Goal: Task Accomplishment & Management: Manage account settings

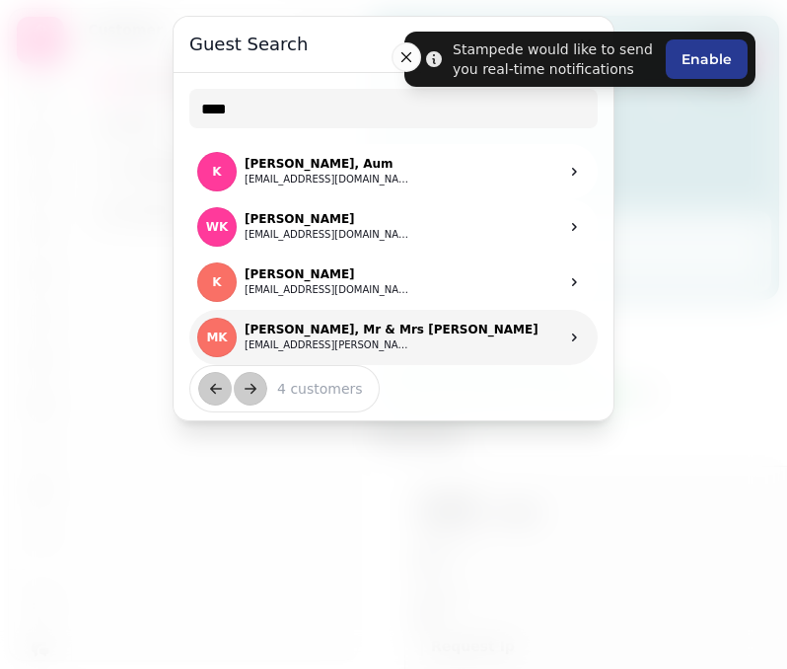
click at [365, 331] on p "[PERSON_NAME], Mr & Mrs [PERSON_NAME]" at bounding box center [392, 330] width 294 height 16
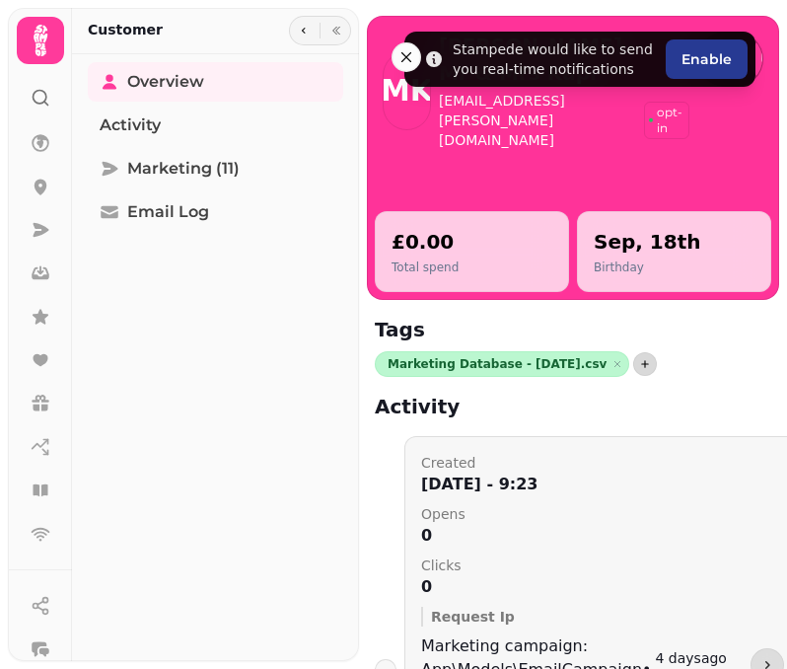
click at [642, 364] on icon "button" at bounding box center [646, 364] width 8 height 8
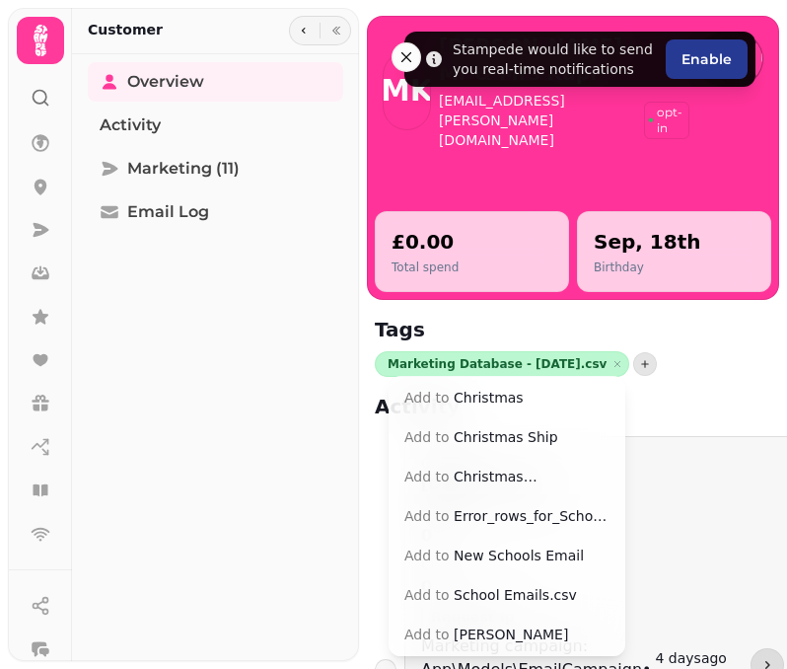
click at [516, 478] on button "Add to Christmas [PERSON_NAME]" at bounding box center [507, 477] width 229 height 36
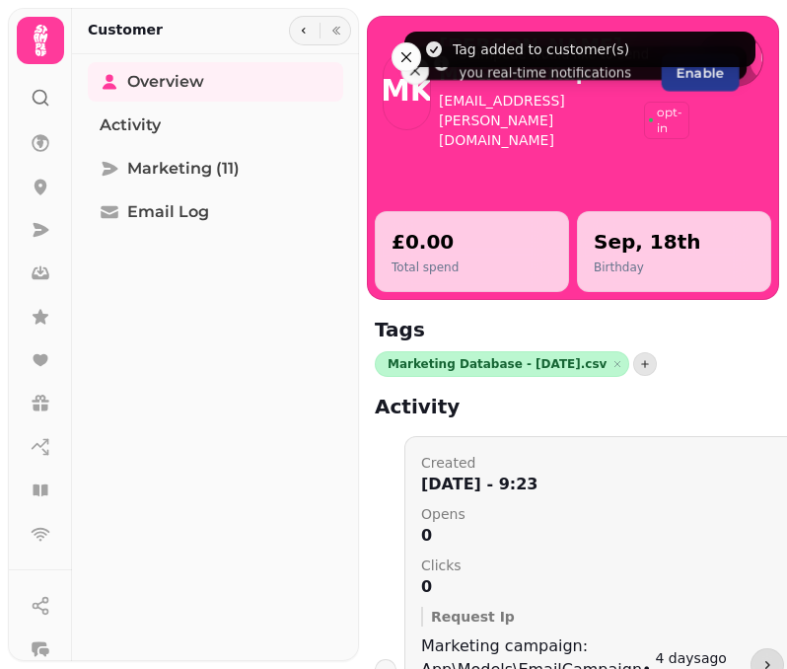
click at [44, 92] on circle at bounding box center [40, 97] width 13 height 13
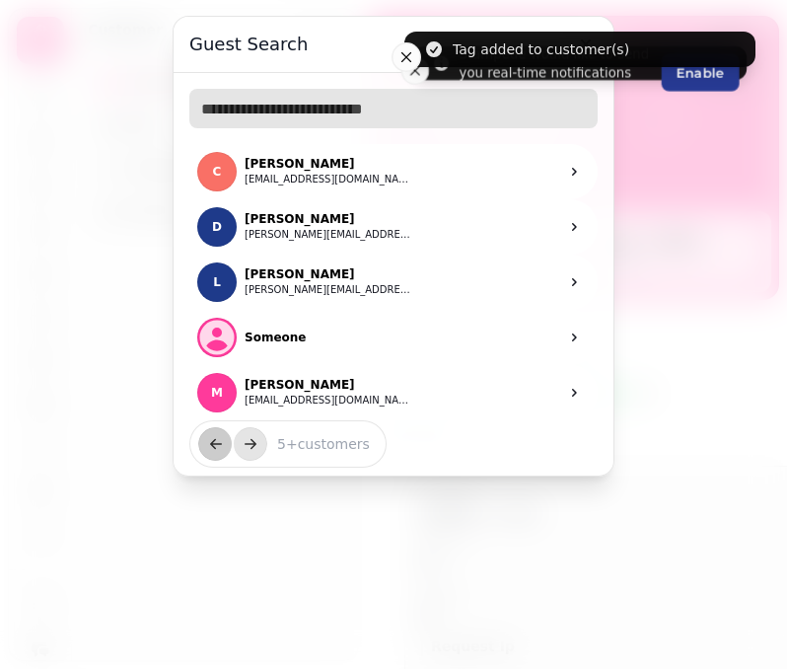
click at [324, 106] on input "text" at bounding box center [393, 108] width 408 height 39
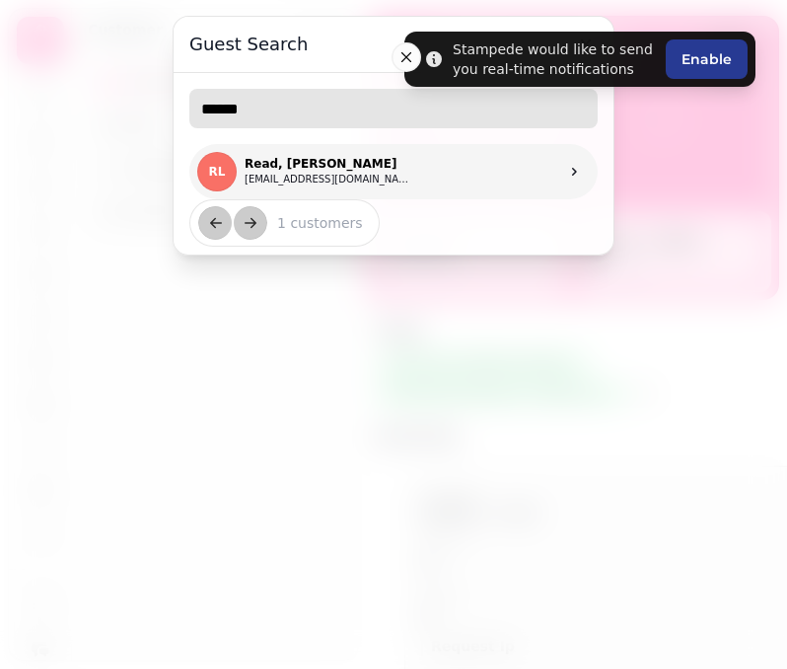
type input "******"
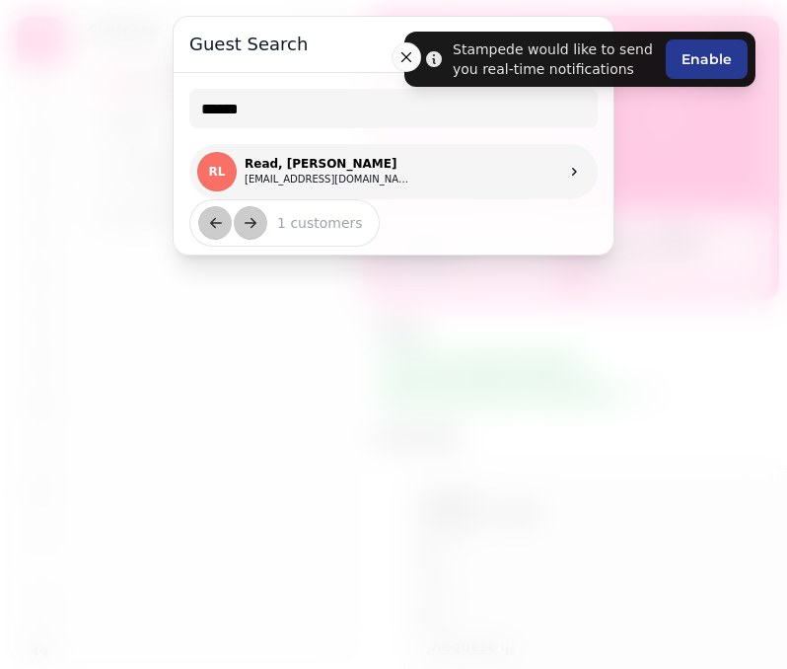
click at [346, 155] on link "RL Read, [PERSON_NAME] [EMAIL_ADDRESS][DOMAIN_NAME]" at bounding box center [393, 171] width 408 height 55
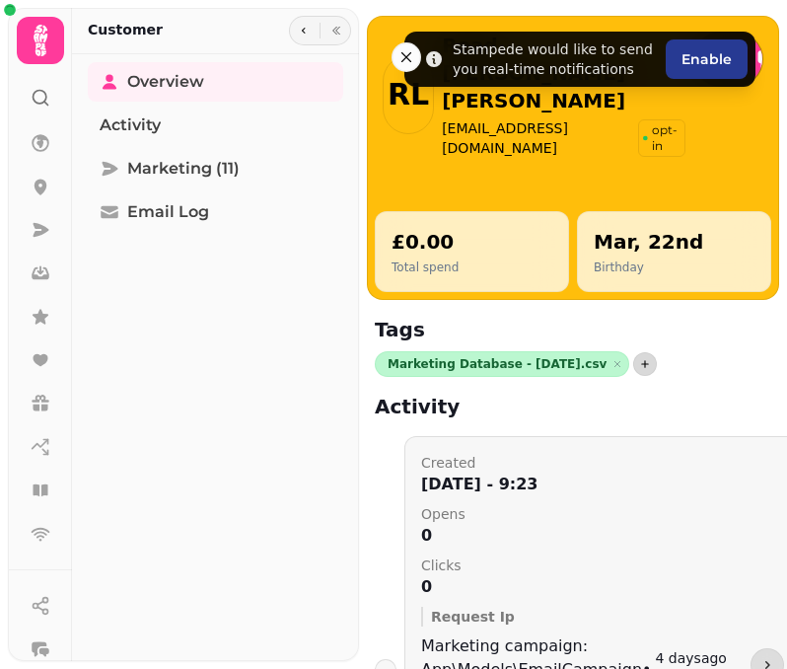
click at [639, 367] on icon "button" at bounding box center [645, 364] width 12 height 12
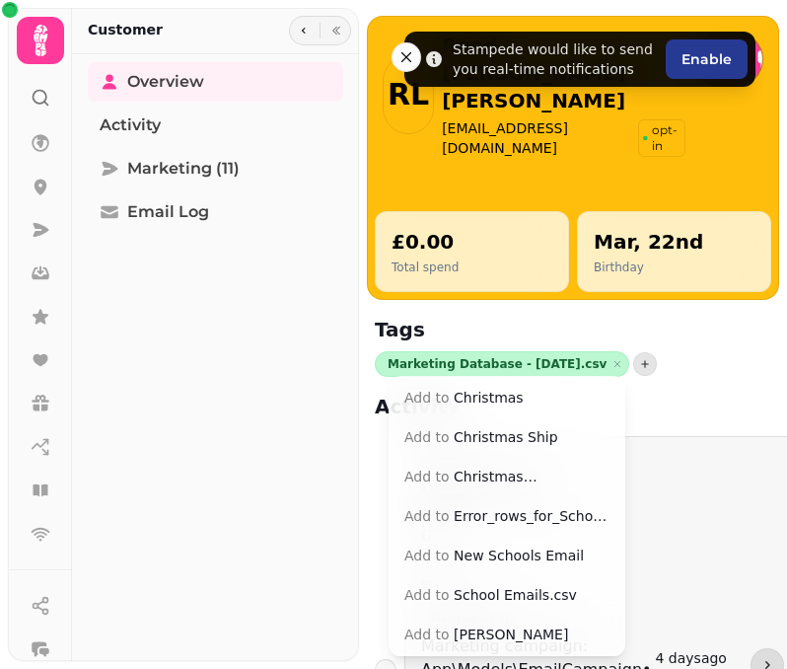
click at [551, 478] on button "Add to Christmas [PERSON_NAME]" at bounding box center [507, 477] width 229 height 36
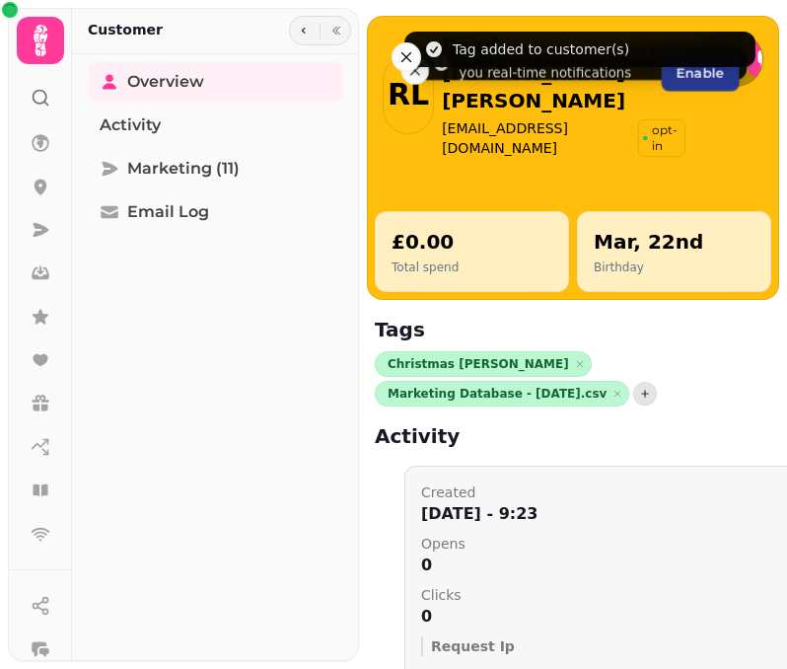
click at [39, 85] on div at bounding box center [41, 89] width 36 height 51
click at [41, 100] on icon at bounding box center [41, 98] width 20 height 20
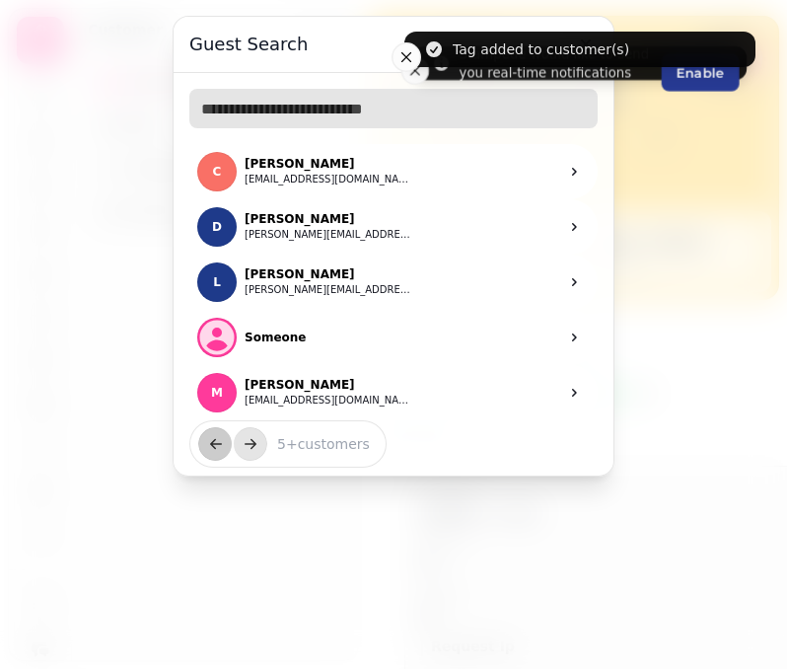
click at [277, 112] on input "text" at bounding box center [393, 108] width 408 height 39
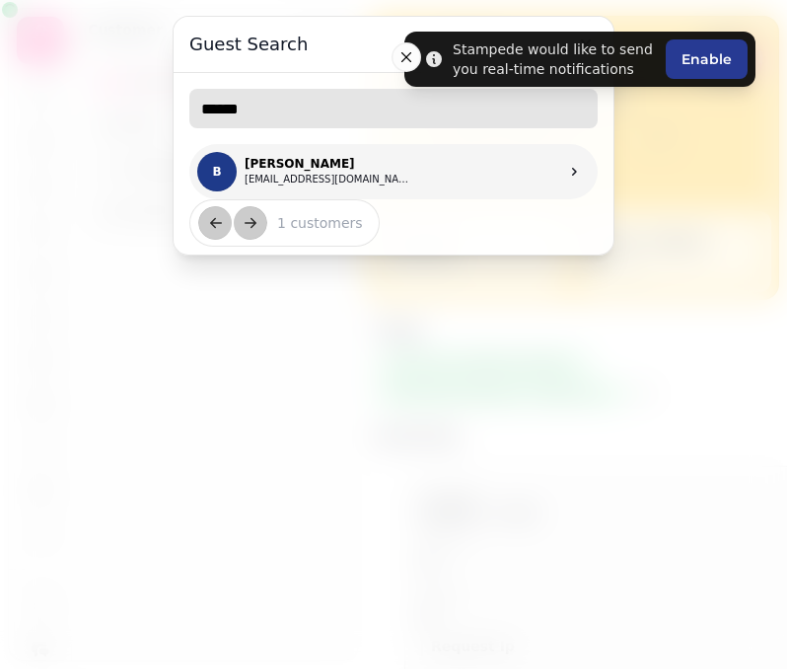
type input "******"
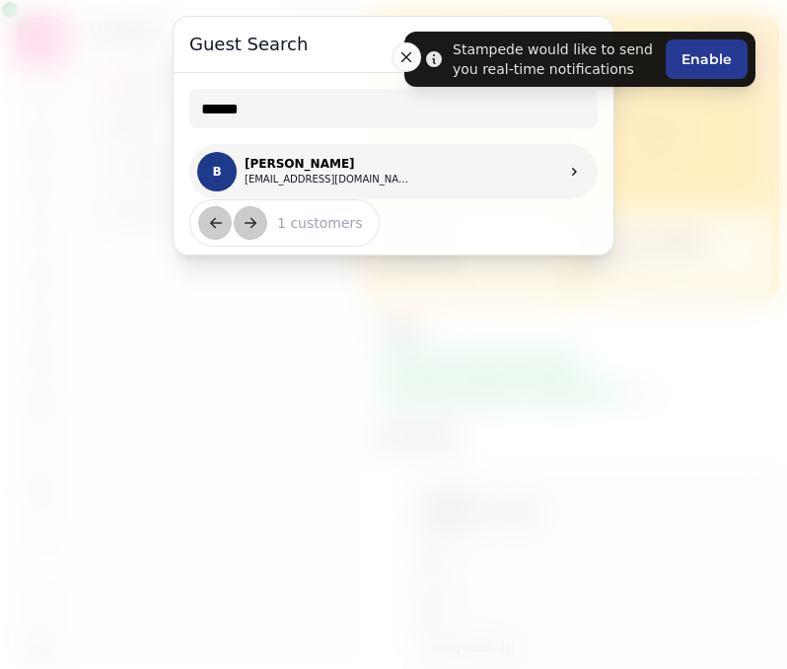
click at [326, 166] on p "[PERSON_NAME]" at bounding box center [329, 164] width 168 height 16
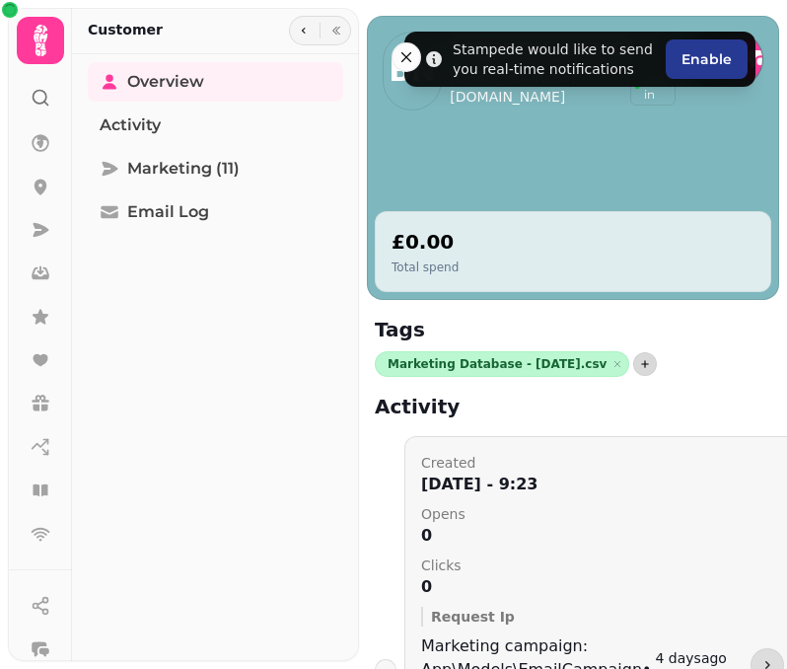
click at [633, 365] on button "button" at bounding box center [645, 364] width 24 height 24
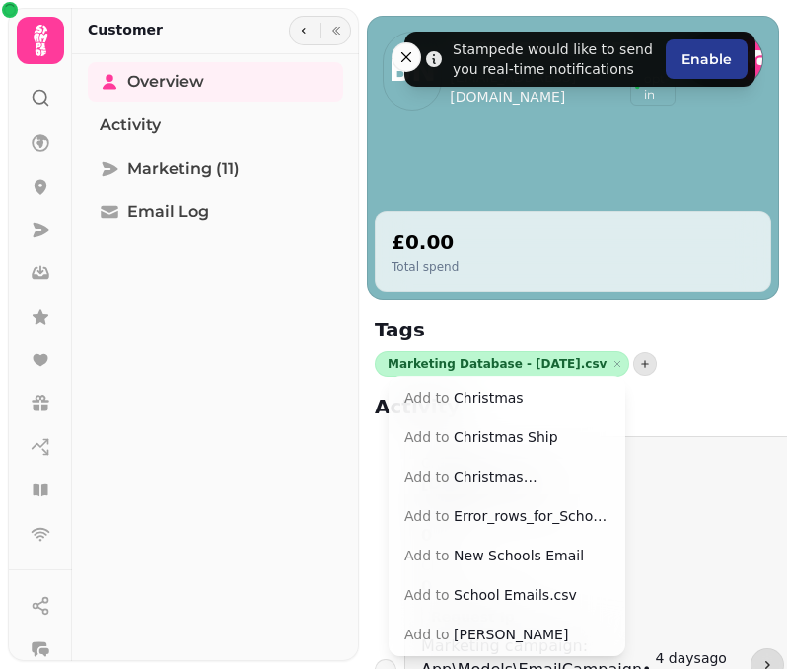
click at [503, 479] on button "Add to Christmas [PERSON_NAME]" at bounding box center [507, 477] width 229 height 36
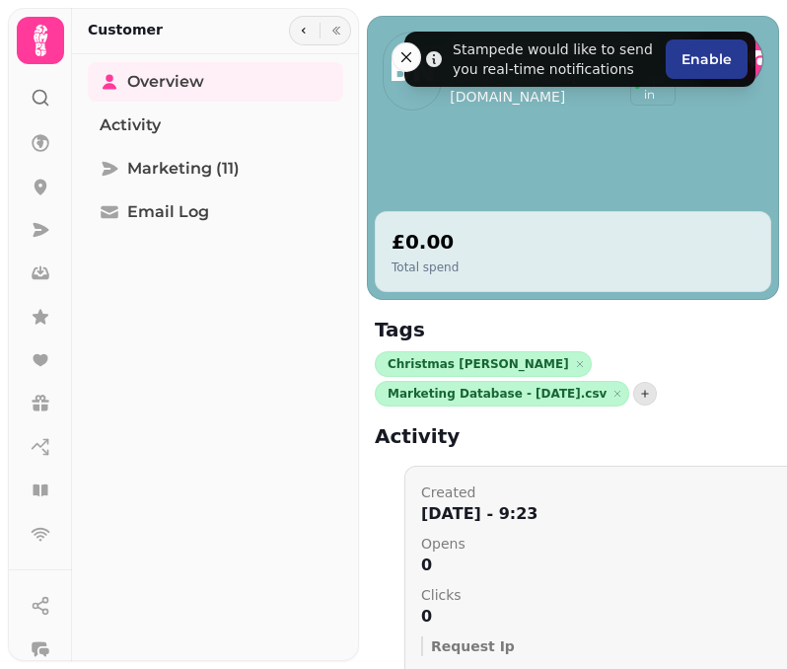
click at [47, 104] on icon at bounding box center [46, 104] width 4 height 4
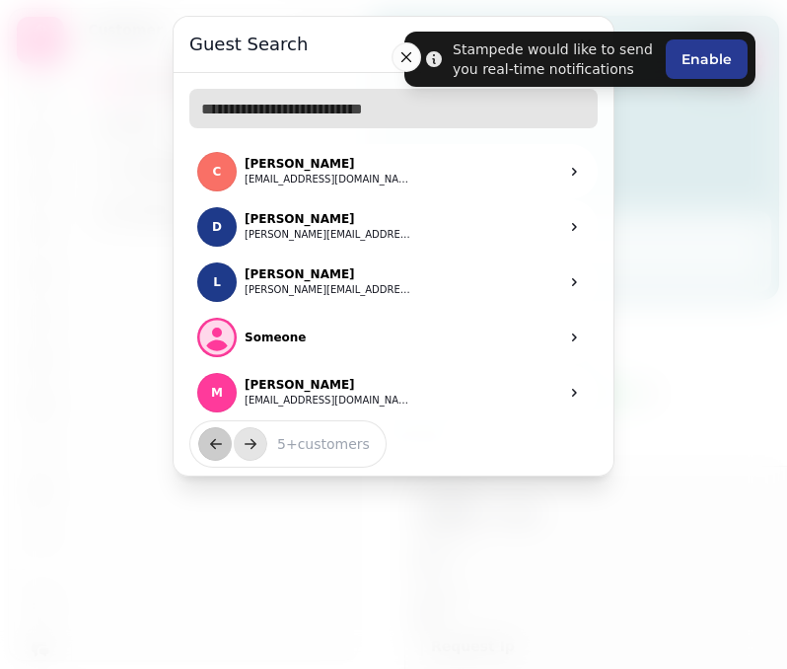
click at [301, 113] on input "text" at bounding box center [393, 108] width 408 height 39
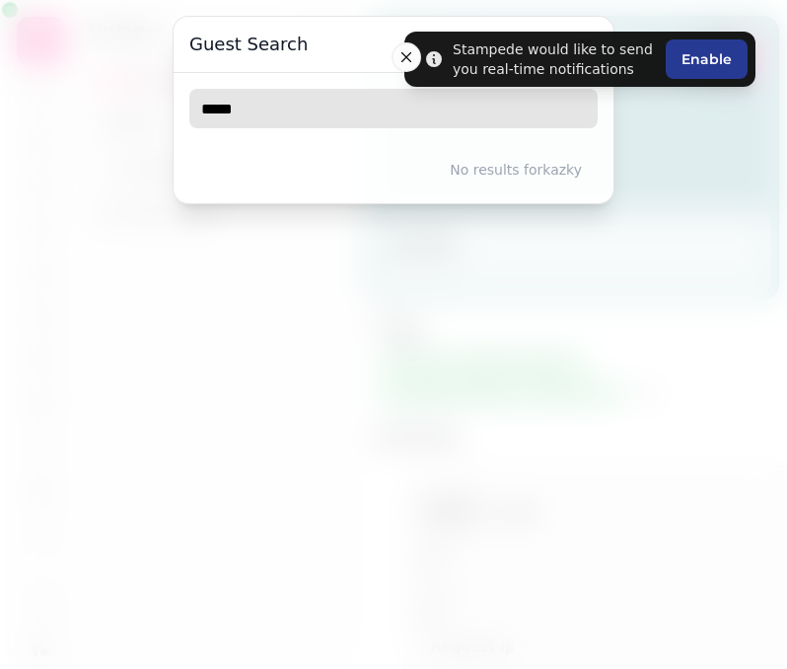
drag, startPoint x: 301, startPoint y: 113, endPoint x: 123, endPoint y: 121, distance: 177.8
click at [123, 121] on div "Guest Search ***** No results for [PERSON_NAME]" at bounding box center [393, 334] width 787 height 669
click at [352, 108] on input "**********" at bounding box center [393, 108] width 408 height 39
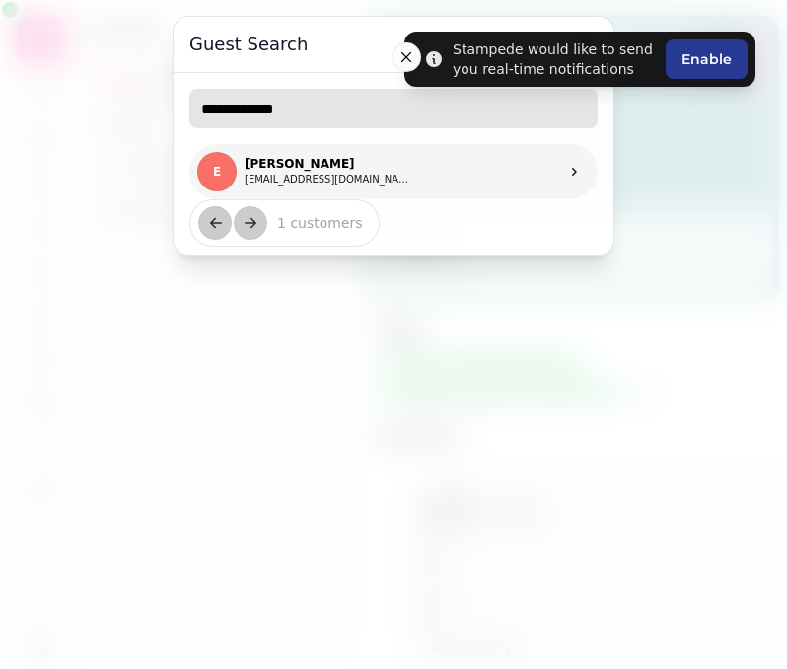
type input "**********"
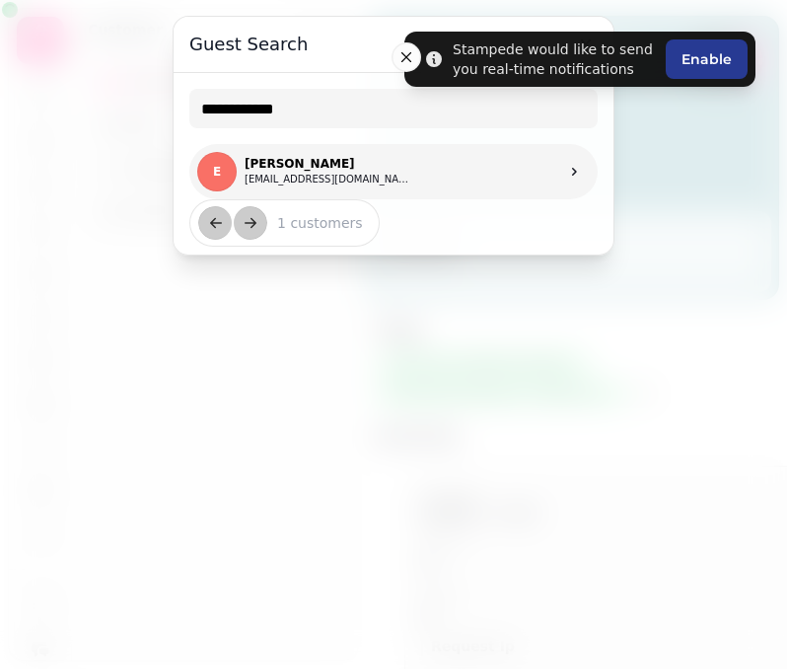
click at [494, 175] on link "E [PERSON_NAME] [EMAIL_ADDRESS][DOMAIN_NAME]" at bounding box center [393, 171] width 408 height 55
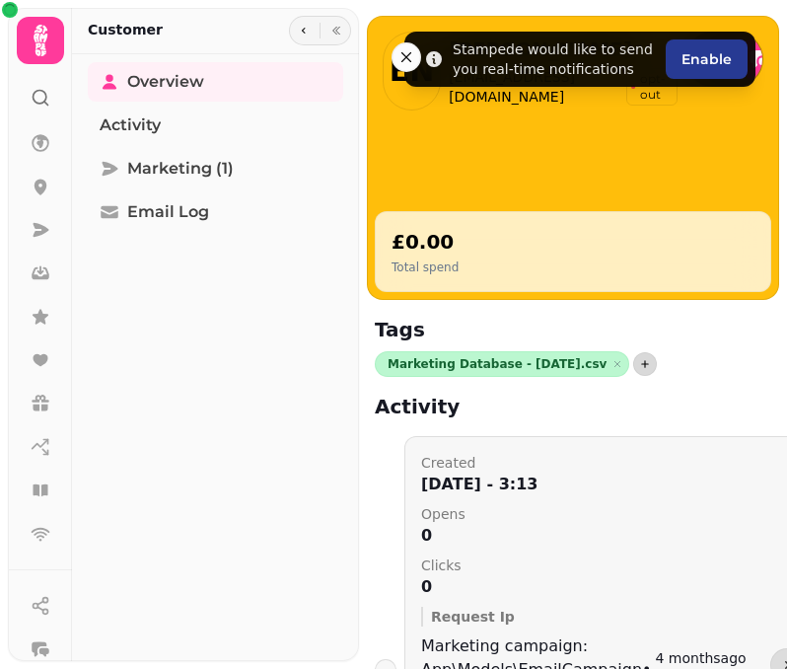
click at [639, 368] on icon "button" at bounding box center [645, 364] width 12 height 12
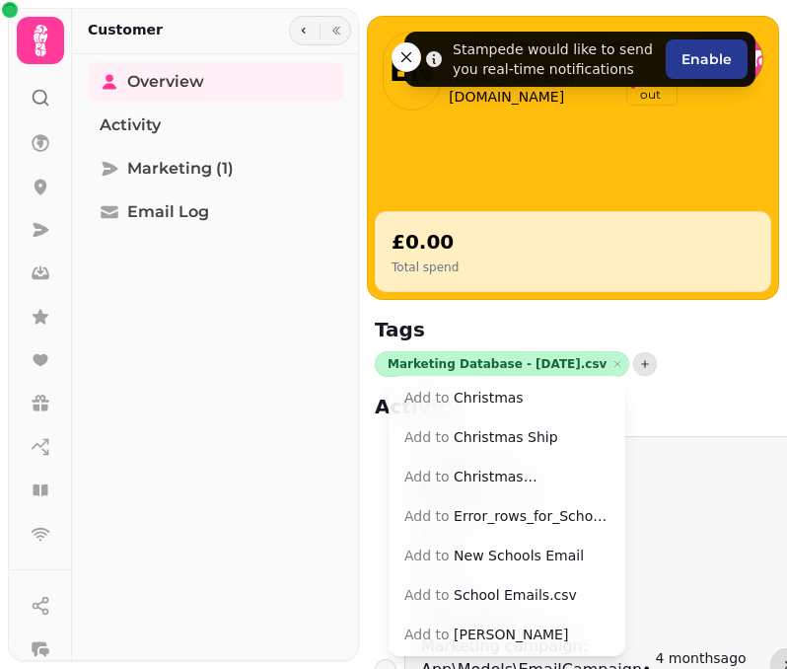
click at [544, 481] on button "Add to Christmas [PERSON_NAME]" at bounding box center [507, 477] width 229 height 36
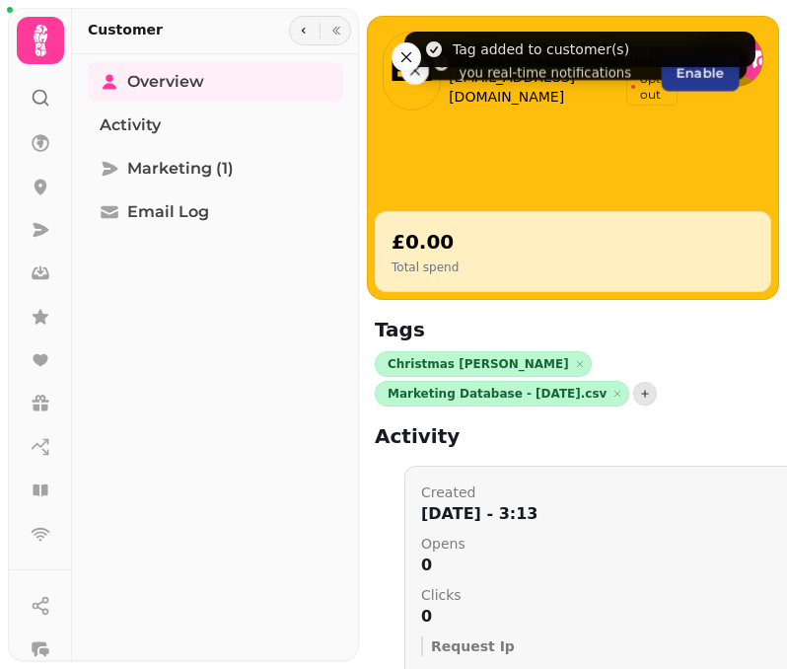
click at [26, 96] on div at bounding box center [41, 89] width 36 height 51
click at [35, 96] on icon at bounding box center [41, 98] width 20 height 20
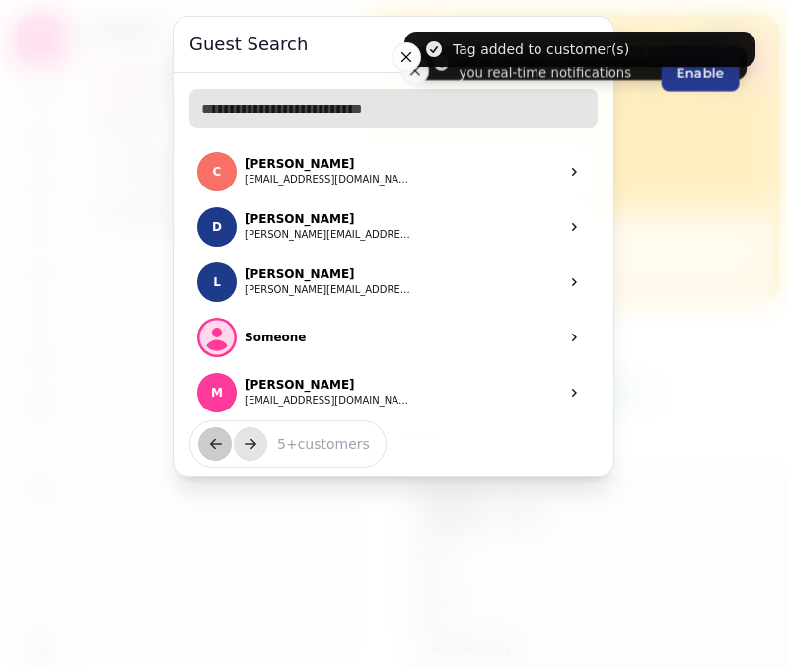
click at [323, 109] on input "text" at bounding box center [393, 108] width 408 height 39
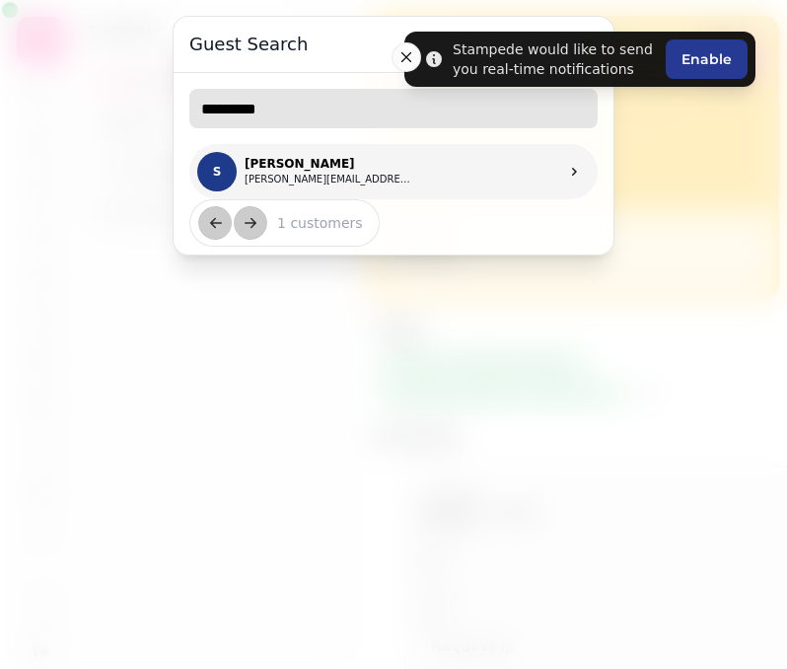
type input "*********"
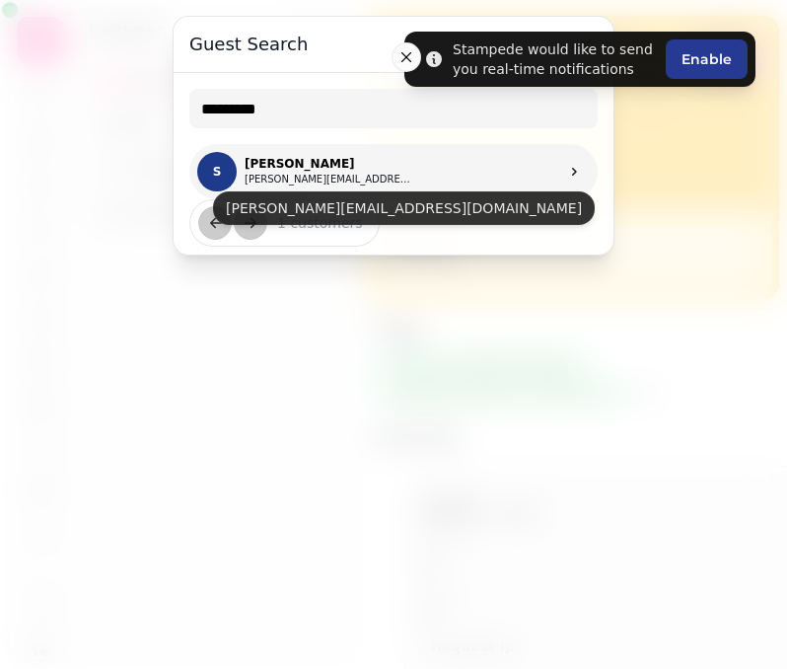
click at [349, 173] on button "[PERSON_NAME][EMAIL_ADDRESS][DOMAIN_NAME]" at bounding box center [329, 180] width 168 height 16
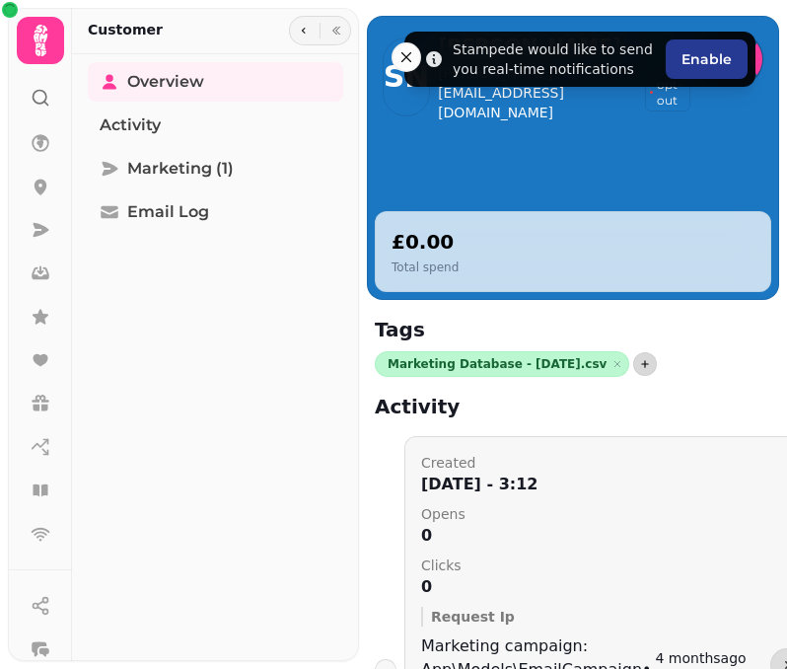
click at [639, 367] on icon "button" at bounding box center [645, 364] width 12 height 12
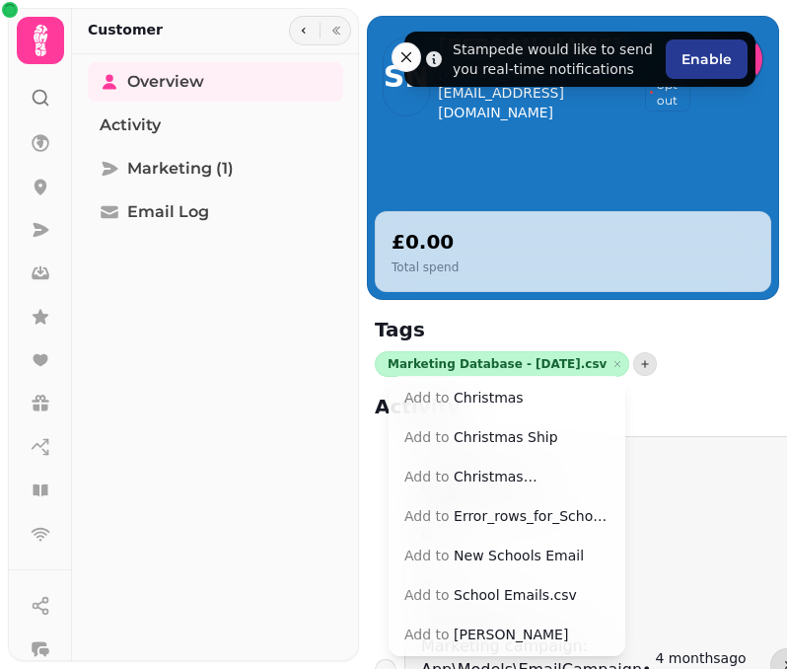
click at [518, 478] on button "Add to Christmas [PERSON_NAME]" at bounding box center [507, 477] width 229 height 36
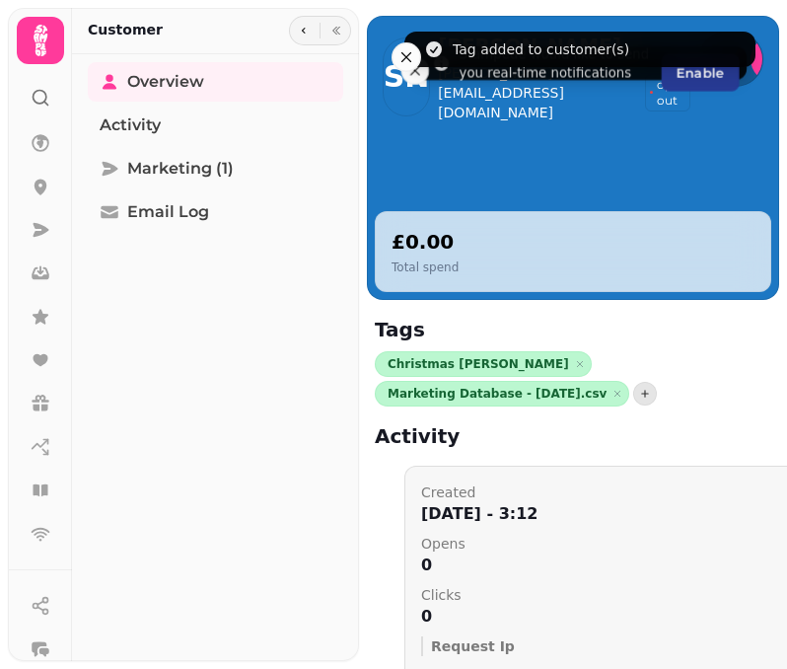
click at [34, 98] on circle at bounding box center [40, 97] width 13 height 13
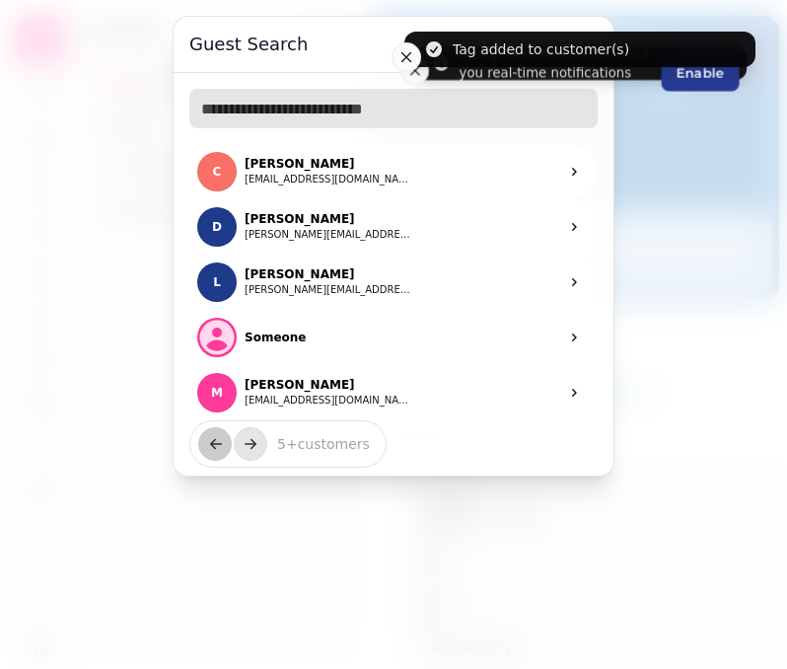
click at [294, 104] on input "text" at bounding box center [393, 108] width 408 height 39
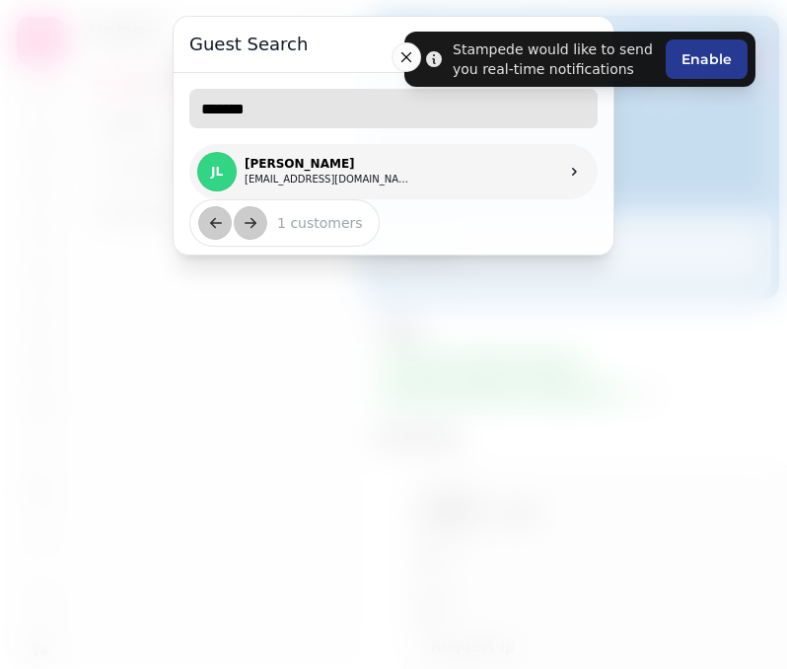
type input "*******"
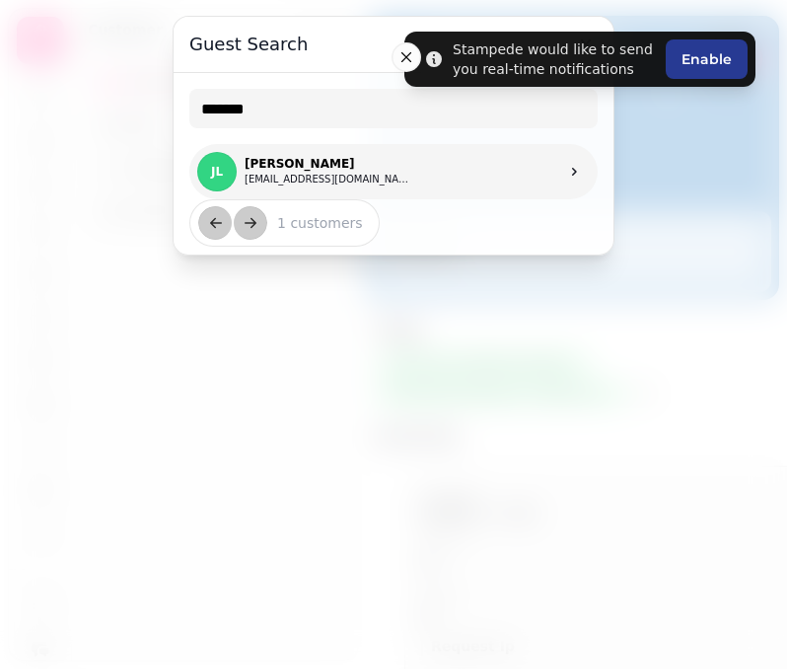
click at [356, 176] on link "[PERSON_NAME] [EMAIL_ADDRESS][DOMAIN_NAME]" at bounding box center [393, 171] width 408 height 55
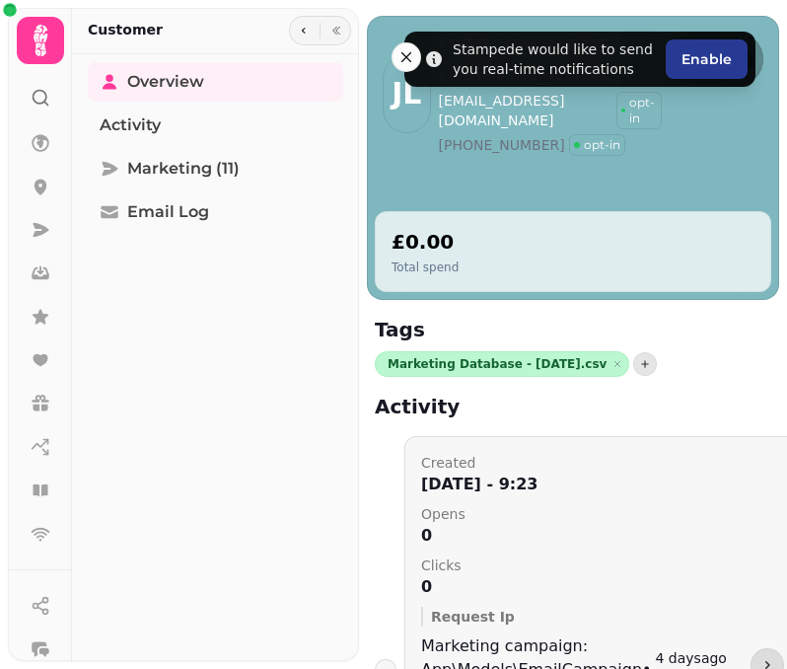
click at [626, 355] on div "Marketing Database - [DATE].csv Remove" at bounding box center [573, 364] width 397 height 26
click at [642, 363] on icon "button" at bounding box center [646, 364] width 8 height 8
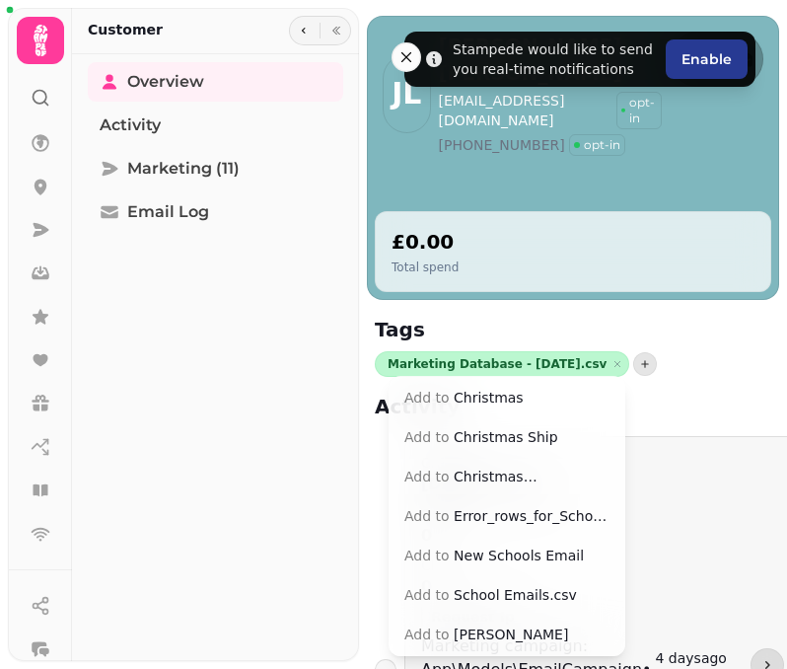
click at [528, 476] on button "Add to Christmas [PERSON_NAME]" at bounding box center [507, 477] width 229 height 36
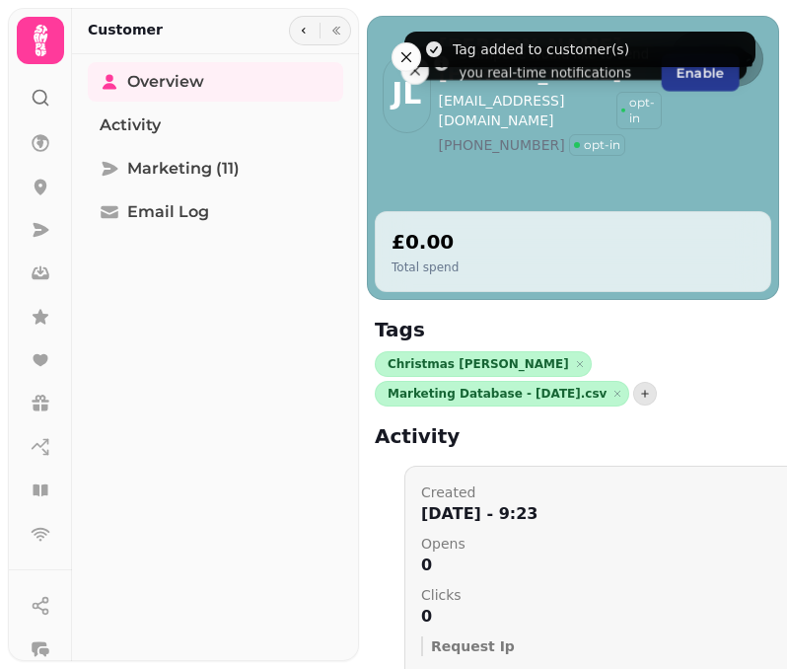
click at [36, 98] on icon at bounding box center [41, 98] width 20 height 20
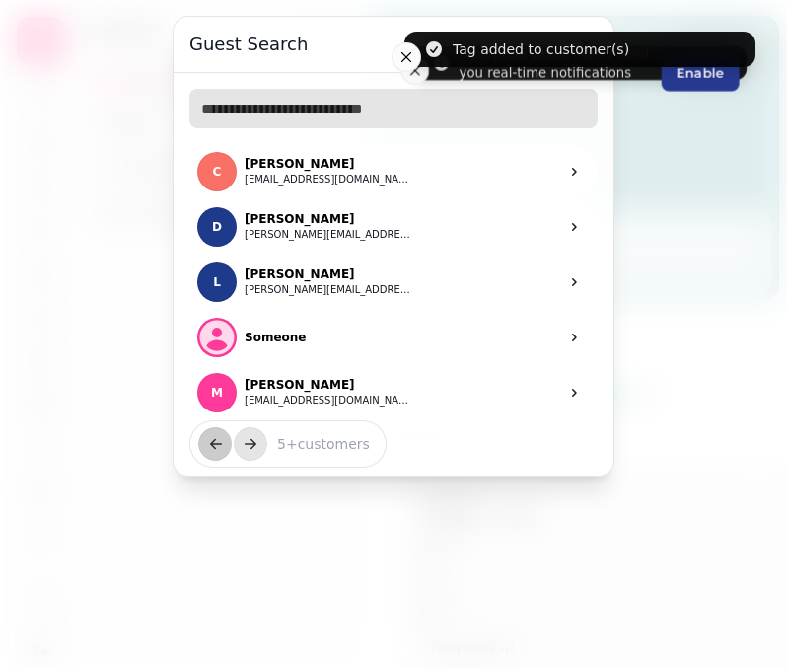
click at [233, 113] on input "text" at bounding box center [393, 108] width 408 height 39
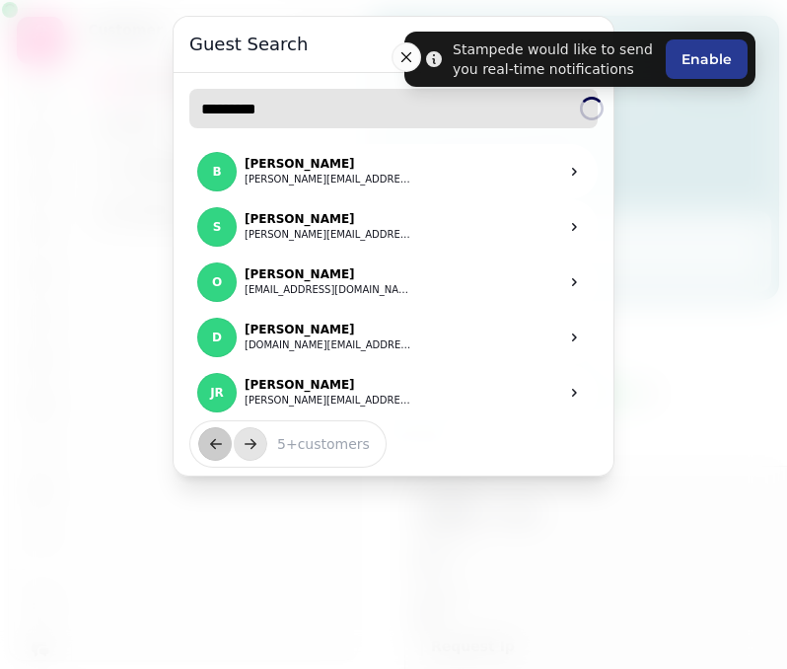
type input "*********"
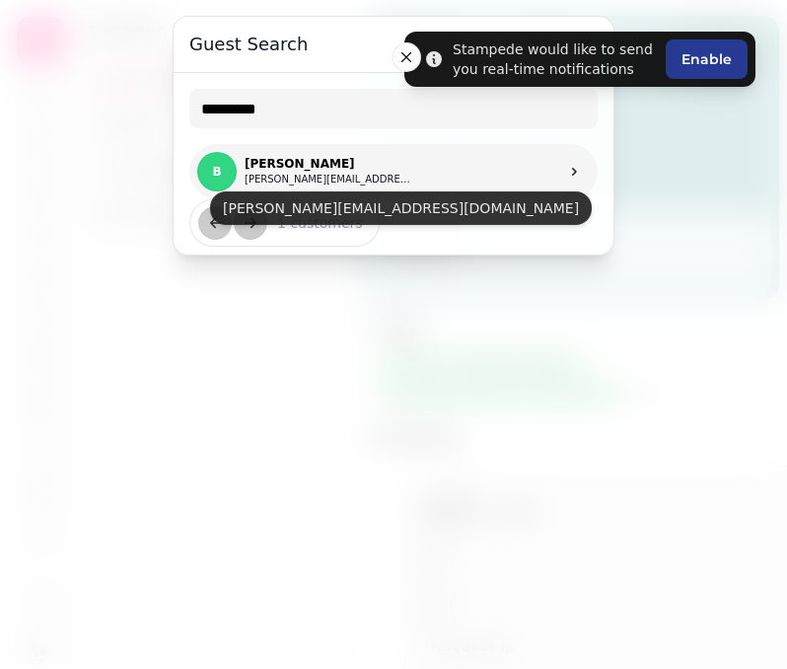
click at [318, 166] on p "[PERSON_NAME]" at bounding box center [329, 164] width 168 height 16
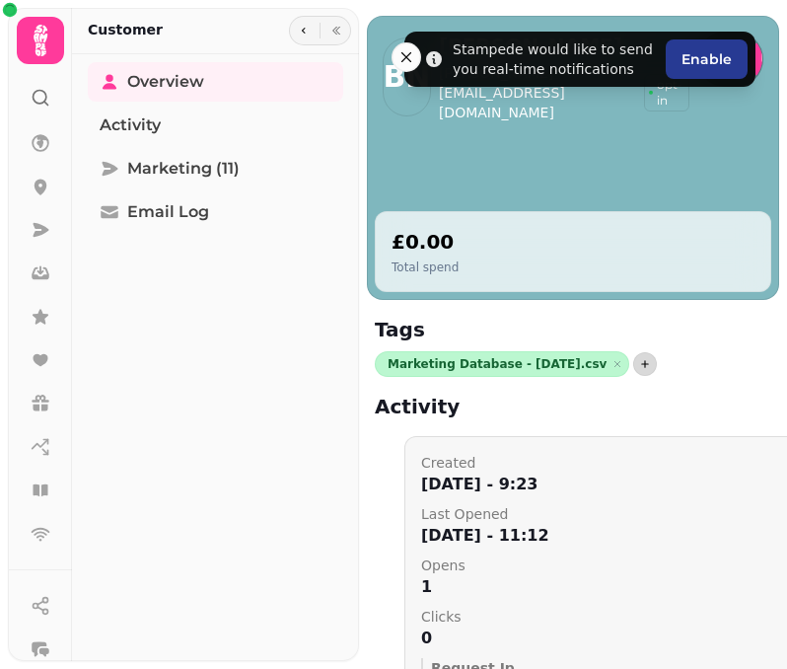
click at [642, 364] on icon "button" at bounding box center [646, 364] width 8 height 8
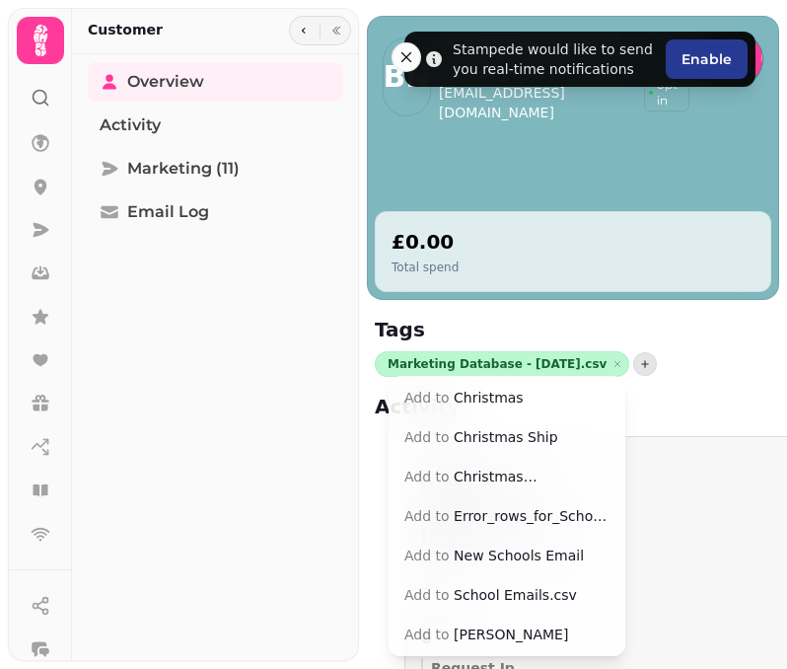
click at [486, 480] on button "Add to Christmas [PERSON_NAME]" at bounding box center [507, 477] width 229 height 36
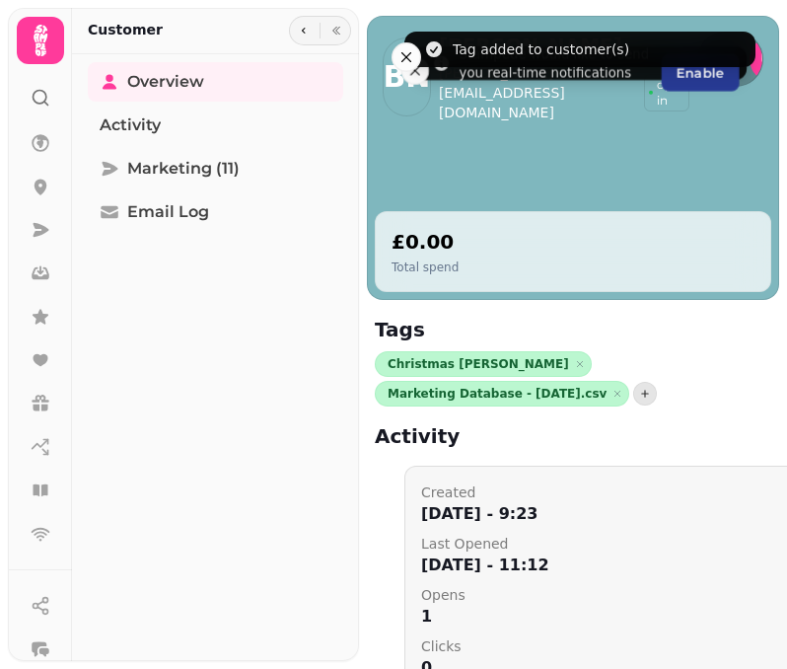
click at [41, 97] on icon at bounding box center [41, 98] width 20 height 20
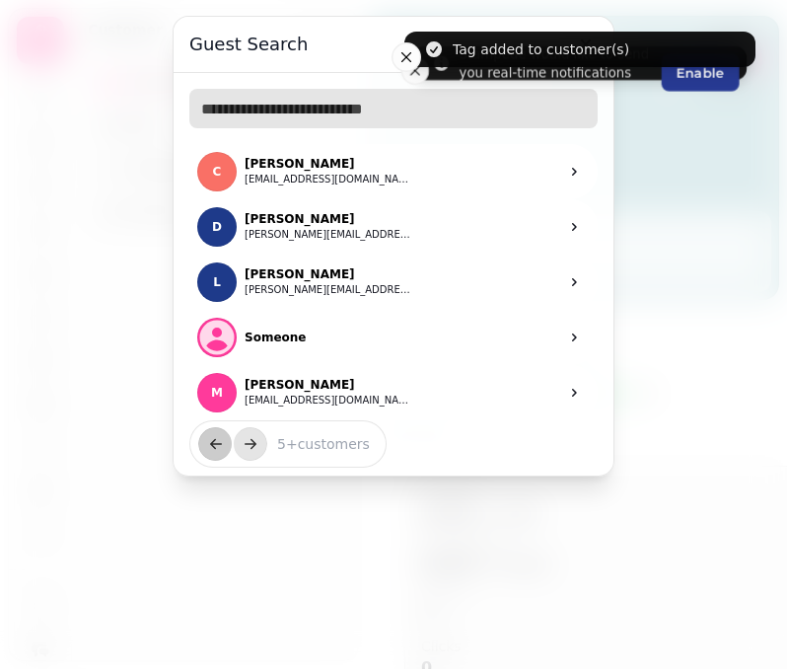
click at [267, 105] on input "text" at bounding box center [393, 108] width 408 height 39
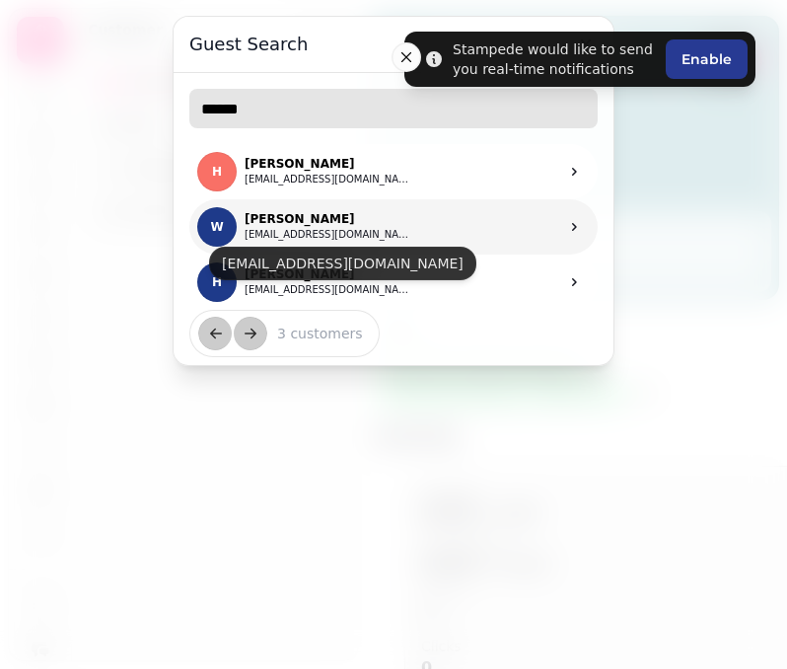
type input "******"
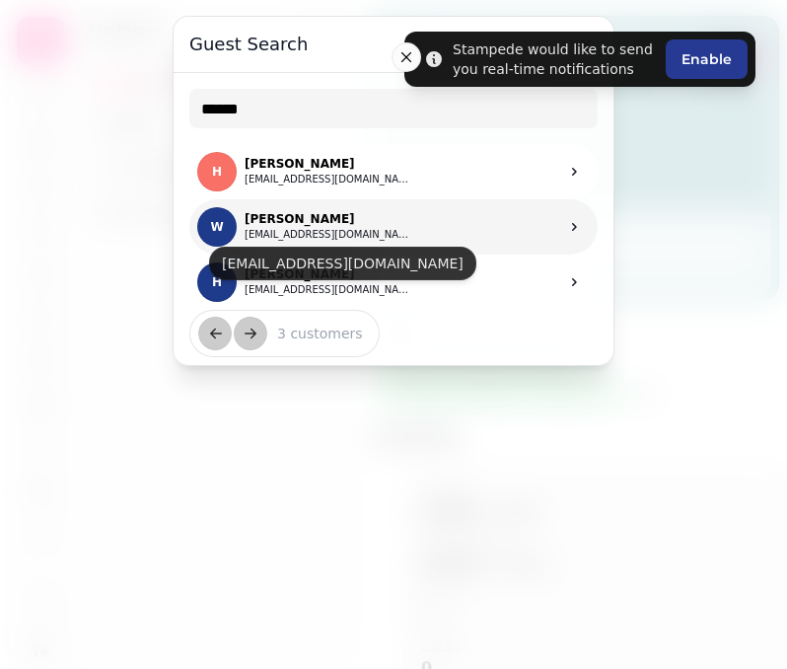
click at [353, 229] on button "[EMAIL_ADDRESS][DOMAIN_NAME]" at bounding box center [329, 235] width 168 height 16
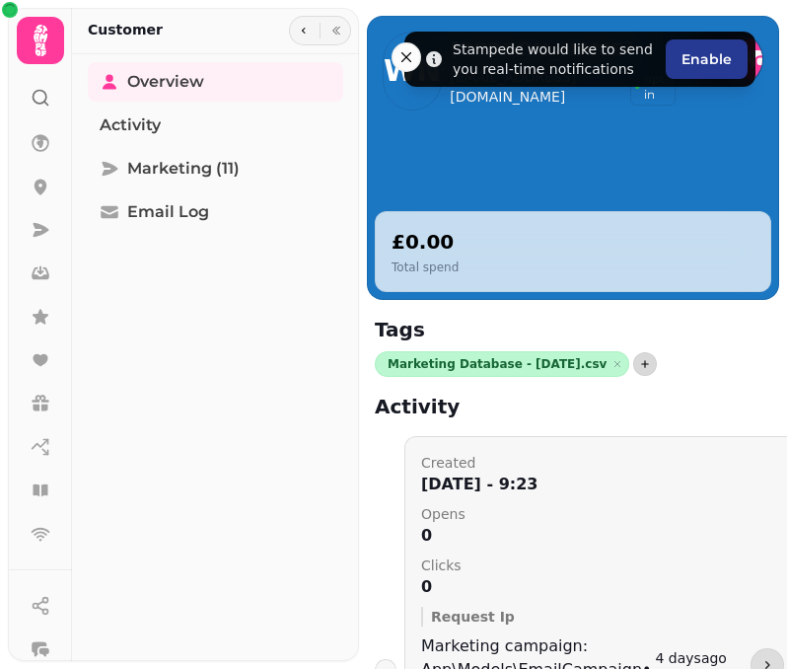
click at [639, 365] on icon "button" at bounding box center [645, 364] width 12 height 12
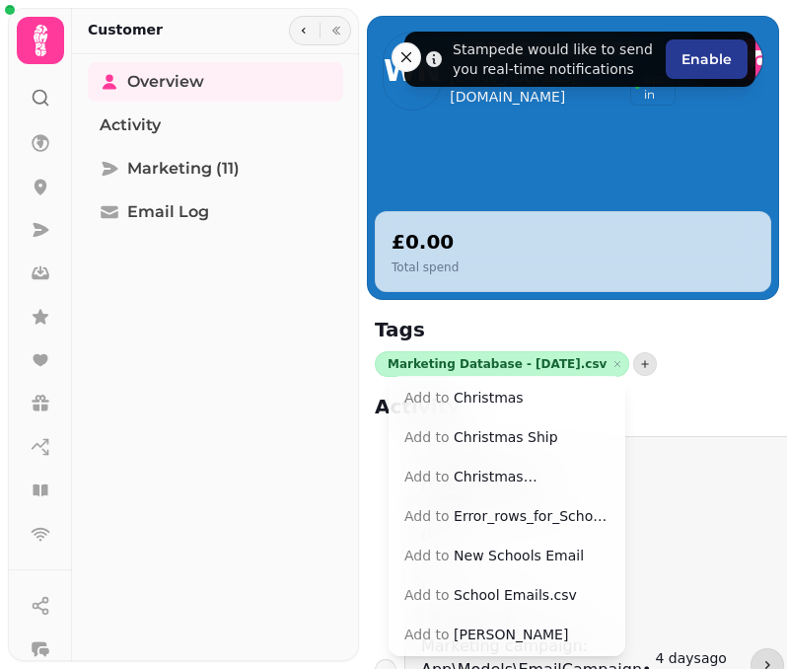
click at [558, 483] on button "Add to Christmas [PERSON_NAME]" at bounding box center [507, 477] width 229 height 36
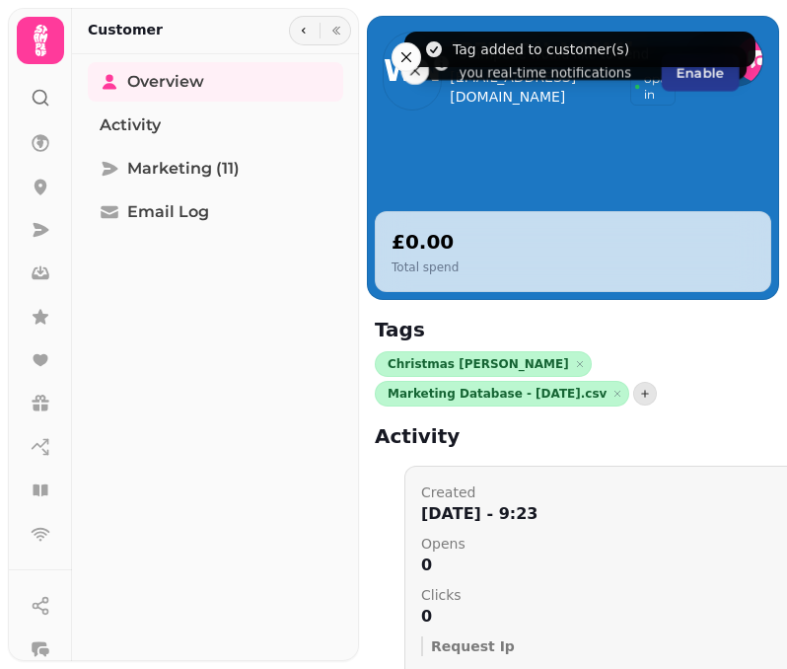
click at [42, 101] on icon at bounding box center [41, 98] width 20 height 20
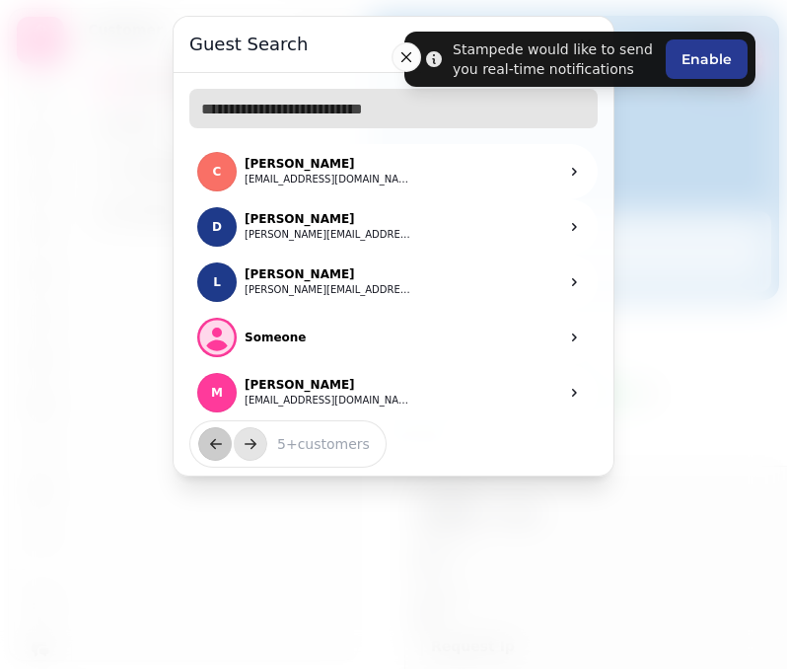
click at [260, 113] on input "text" at bounding box center [393, 108] width 408 height 39
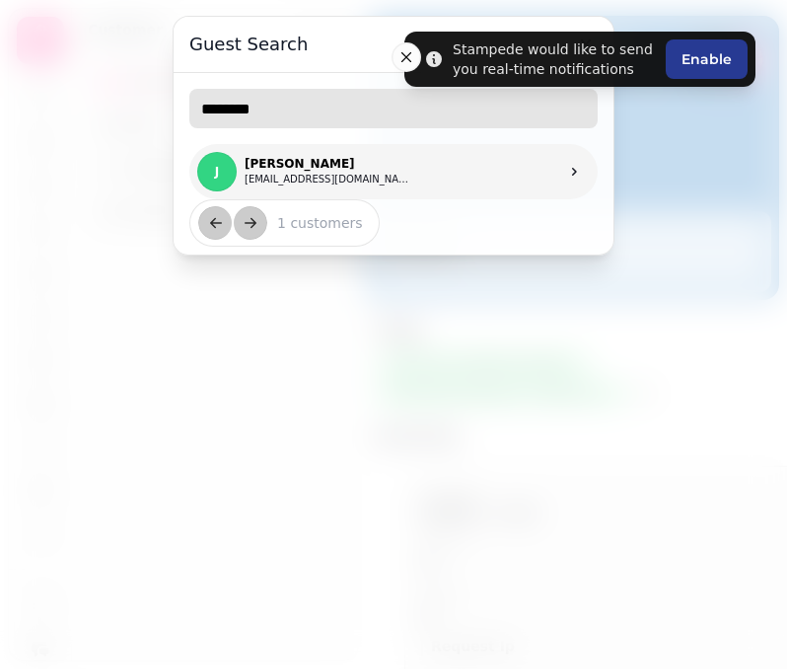
type input "********"
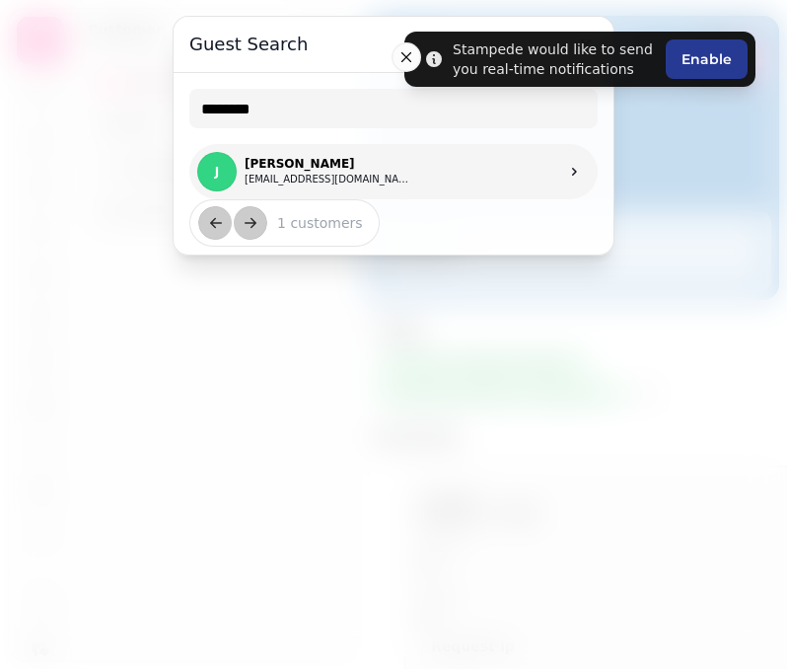
click at [305, 161] on p "[PERSON_NAME]" at bounding box center [329, 164] width 168 height 16
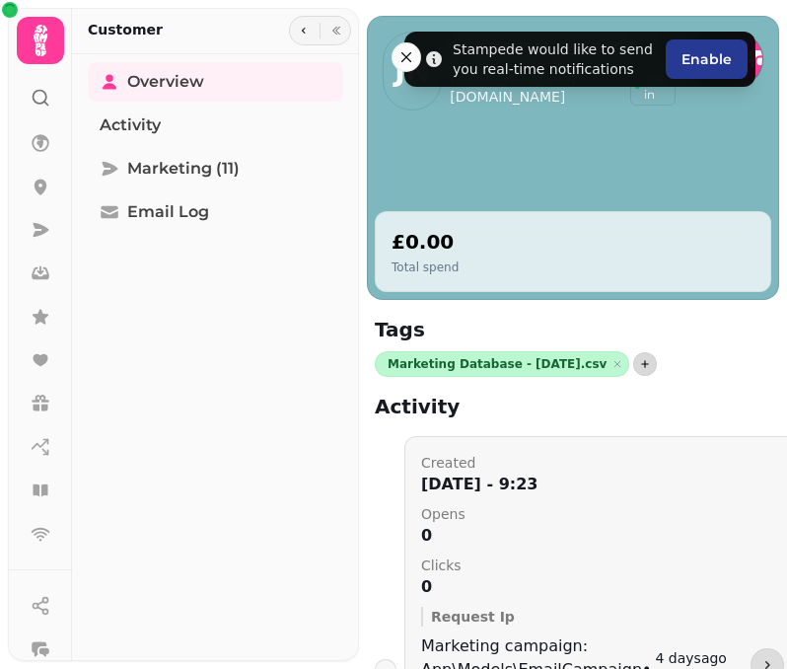
click at [639, 366] on icon "button" at bounding box center [645, 364] width 12 height 12
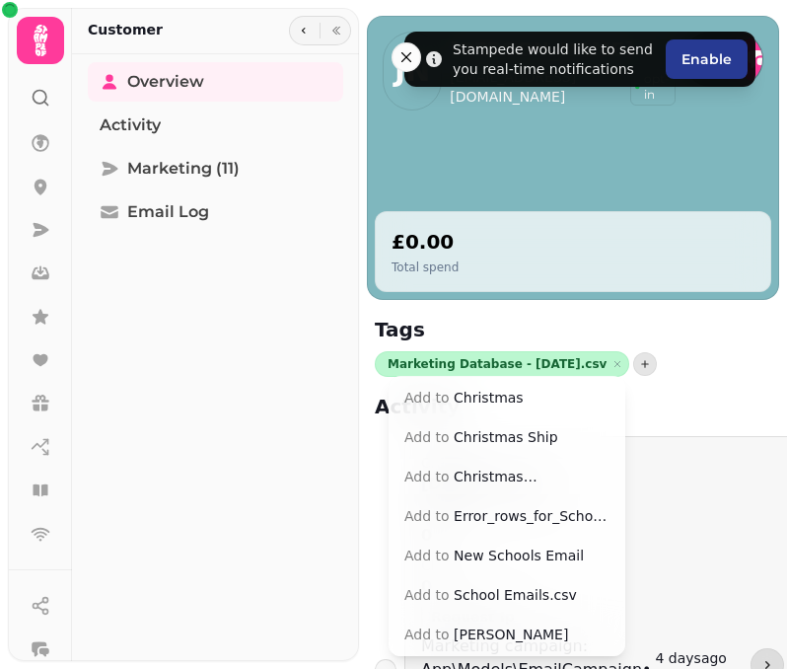
click at [552, 480] on button "Add to Christmas [PERSON_NAME]" at bounding box center [507, 477] width 229 height 36
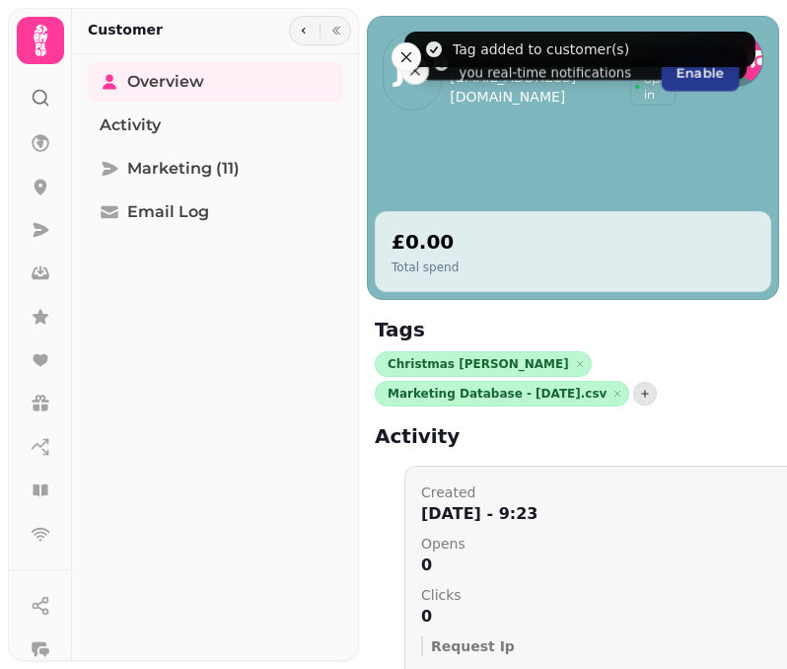
click at [38, 102] on icon at bounding box center [41, 98] width 20 height 20
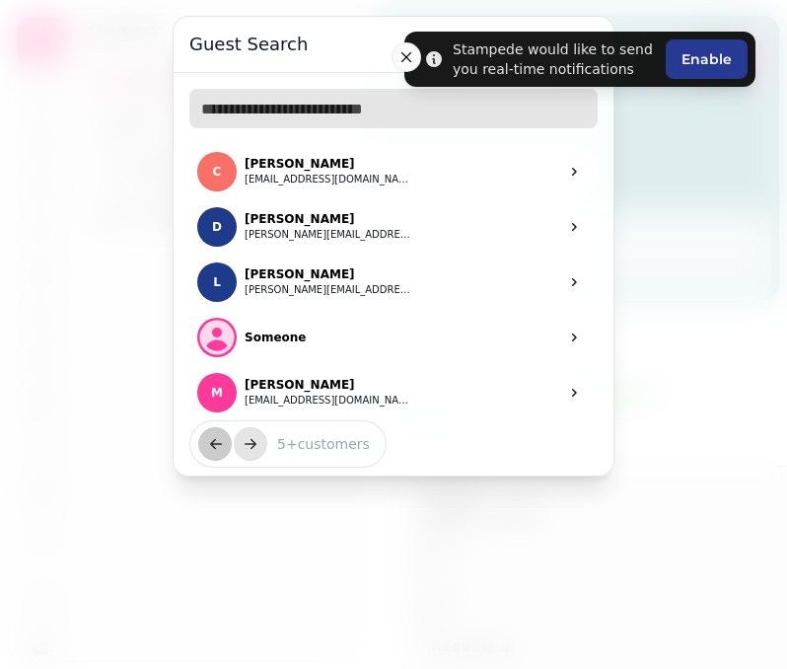
click at [302, 116] on input "text" at bounding box center [393, 108] width 408 height 39
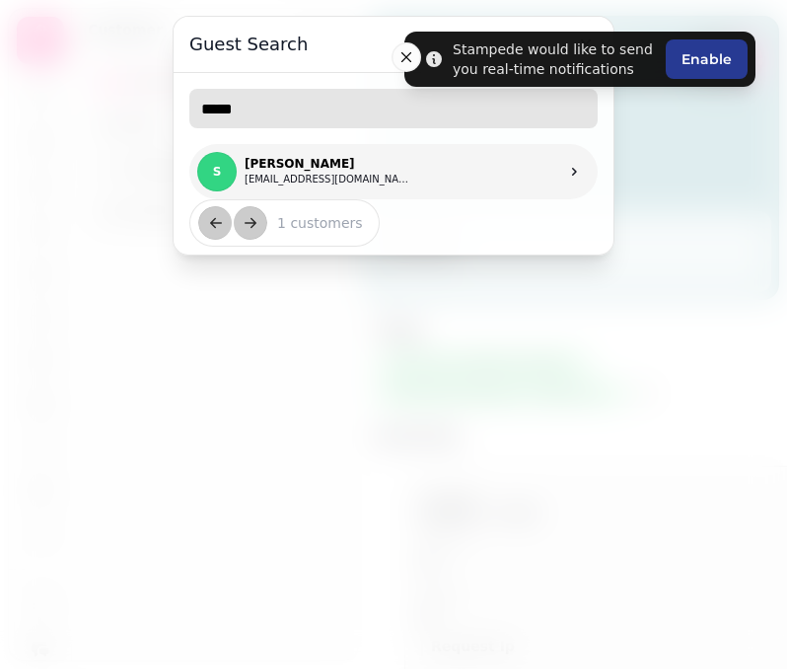
type input "*****"
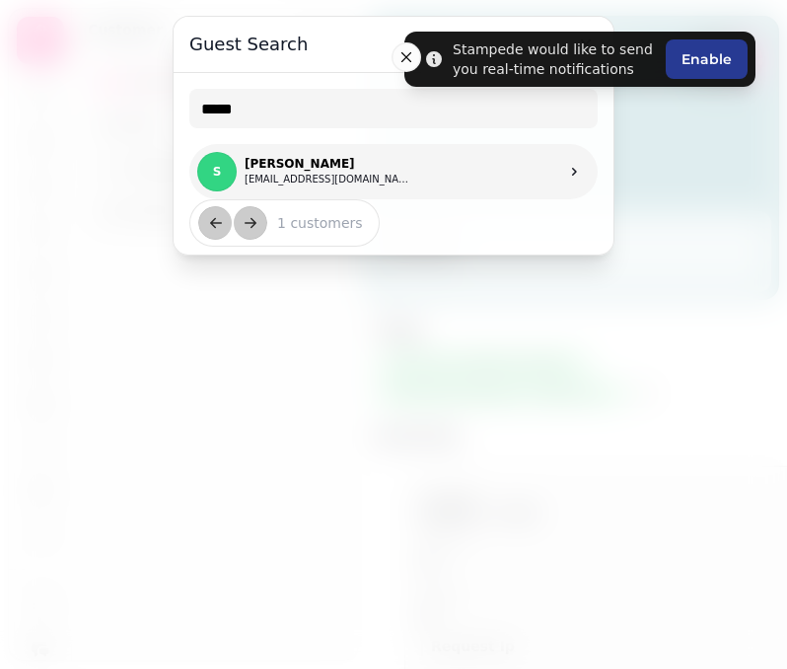
click at [314, 155] on div "S [PERSON_NAME] [PERSON_NAME][EMAIL_ADDRESS][DOMAIN_NAME]" at bounding box center [304, 171] width 215 height 39
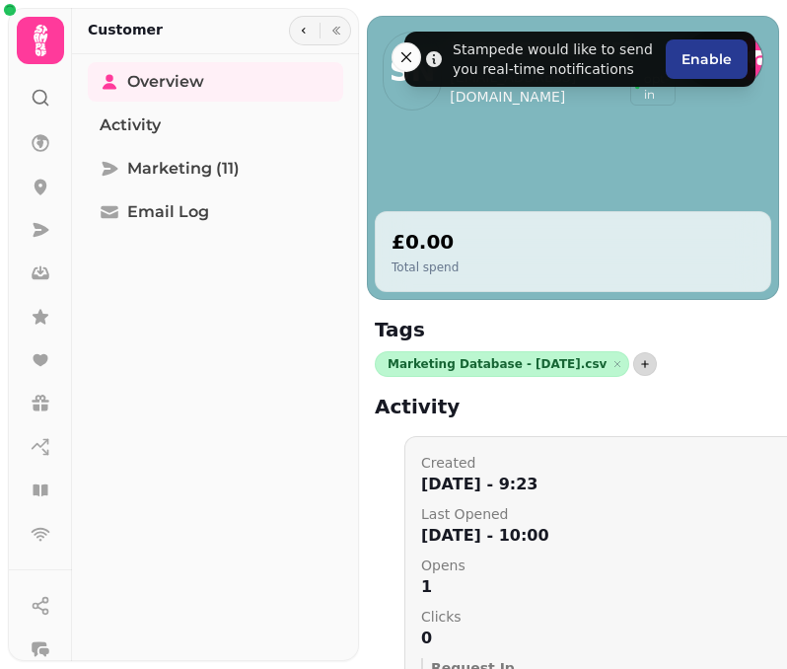
click at [633, 365] on button "button" at bounding box center [645, 364] width 24 height 24
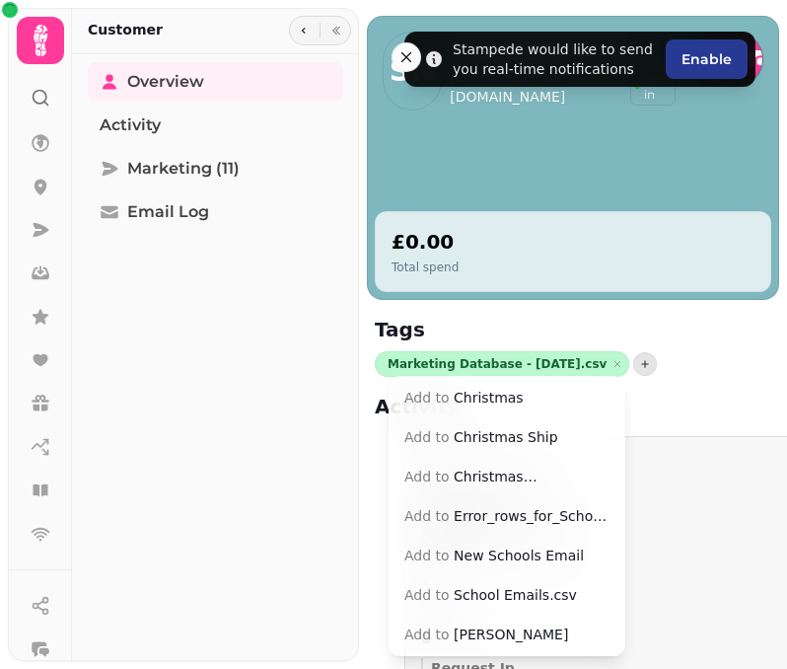
click at [518, 477] on button "Add to Christmas [PERSON_NAME]" at bounding box center [507, 477] width 229 height 36
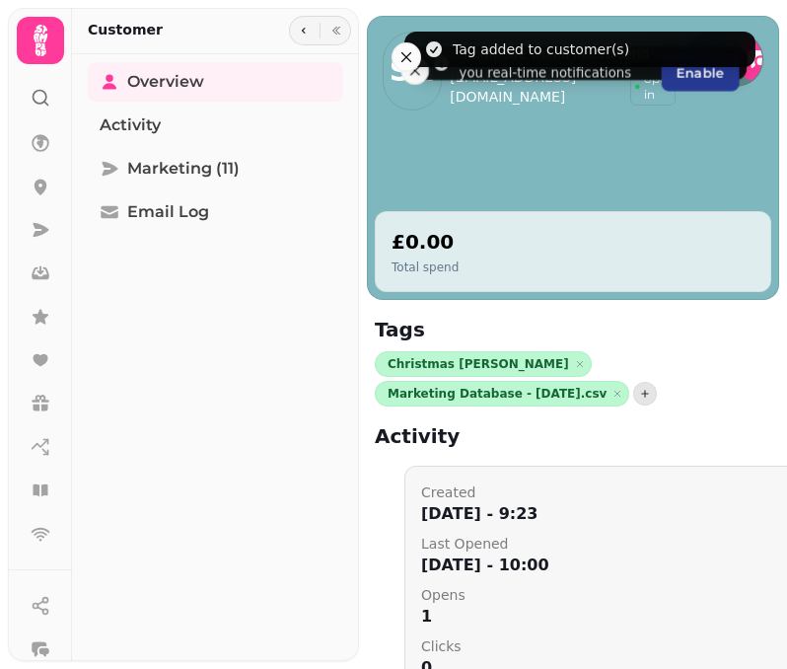
click at [39, 101] on icon at bounding box center [41, 98] width 20 height 20
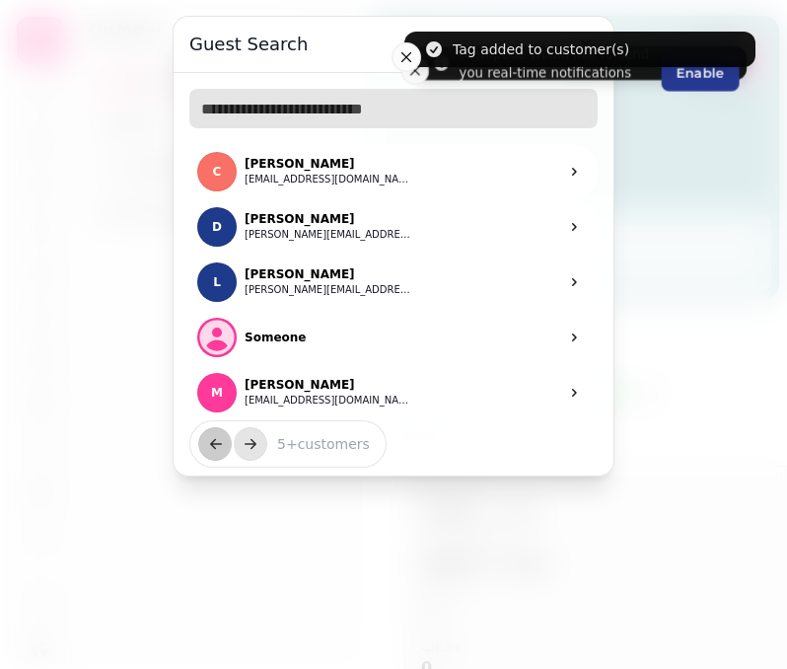
click at [215, 105] on input "text" at bounding box center [393, 108] width 408 height 39
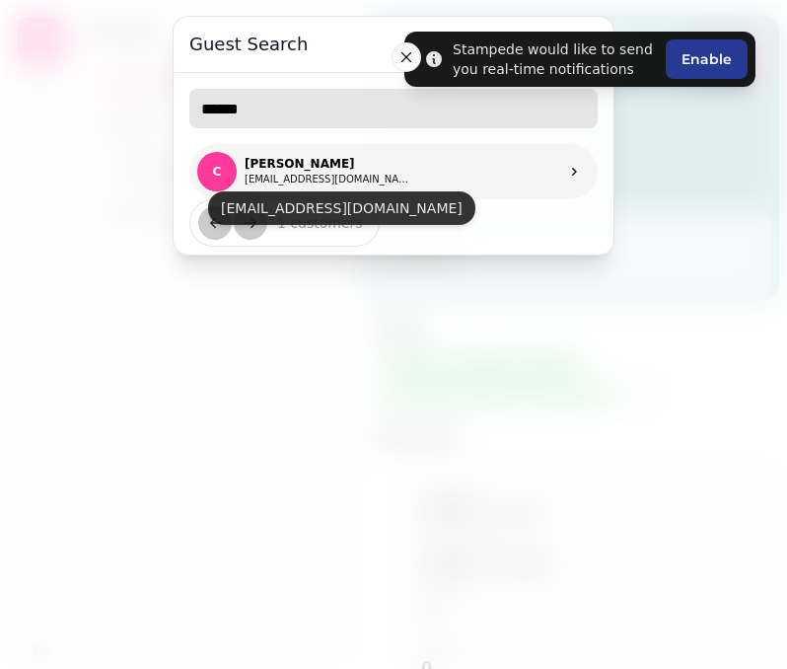
type input "******"
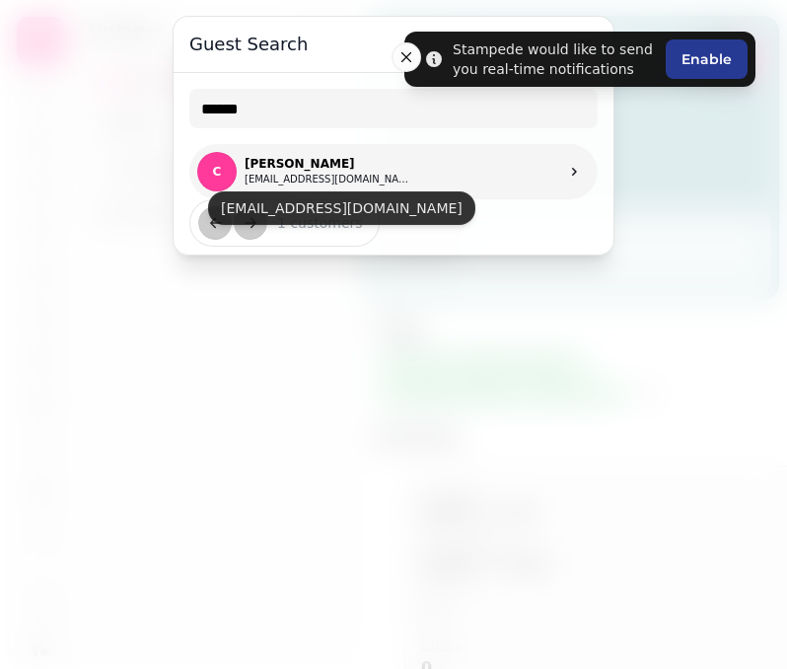
click at [334, 175] on button "[EMAIL_ADDRESS][DOMAIN_NAME]" at bounding box center [329, 180] width 168 height 16
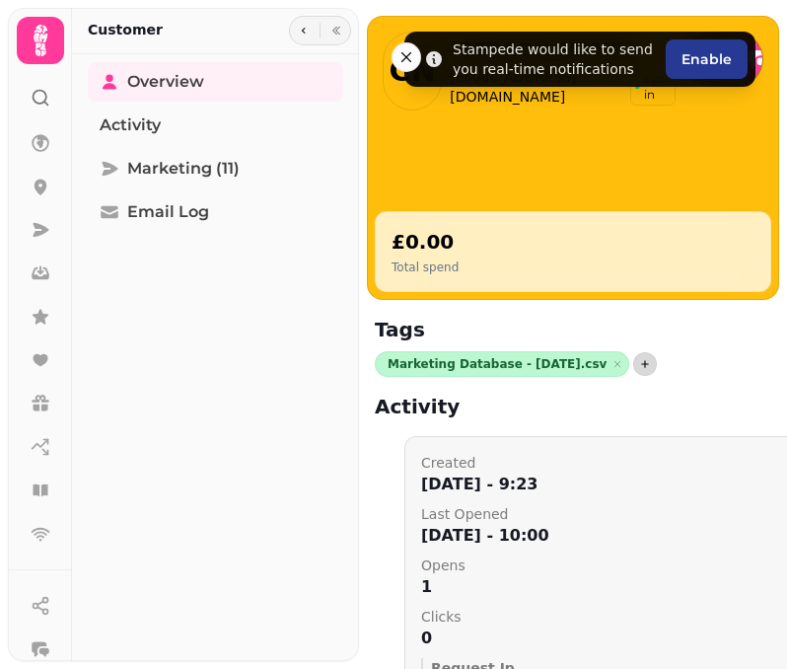
click at [633, 365] on button "button" at bounding box center [645, 364] width 24 height 24
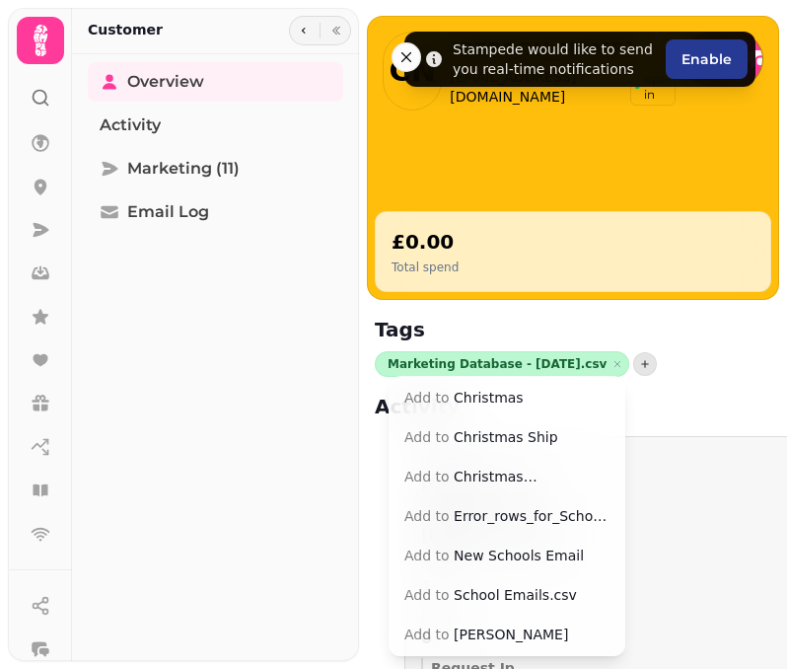
click at [544, 483] on button "Add to Christmas [PERSON_NAME]" at bounding box center [507, 477] width 229 height 36
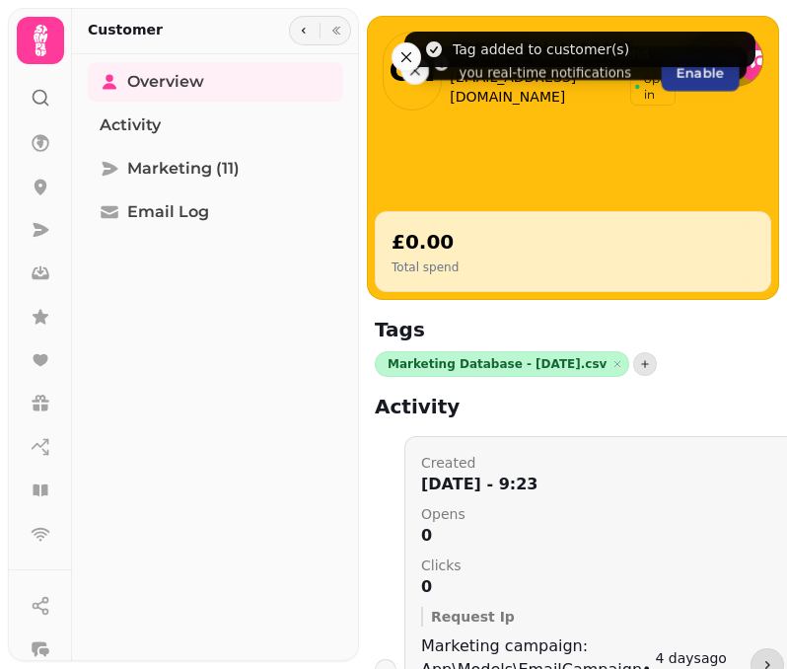
click at [35, 101] on circle at bounding box center [40, 97] width 13 height 13
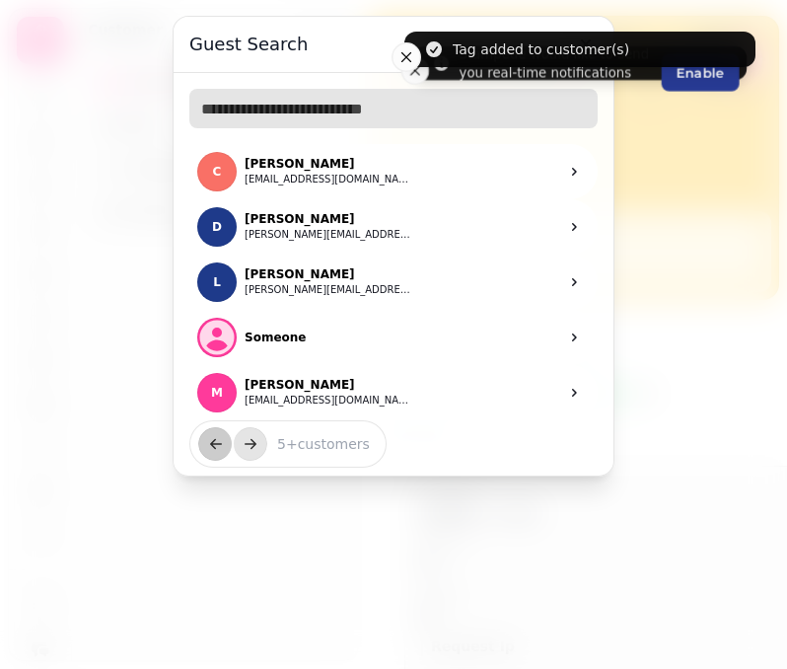
click at [253, 120] on input "text" at bounding box center [393, 108] width 408 height 39
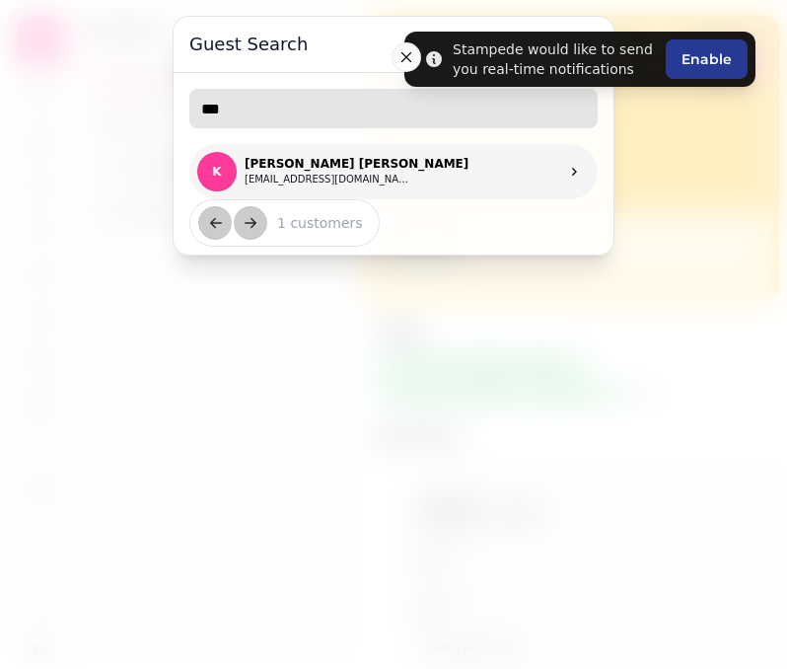
type input "***"
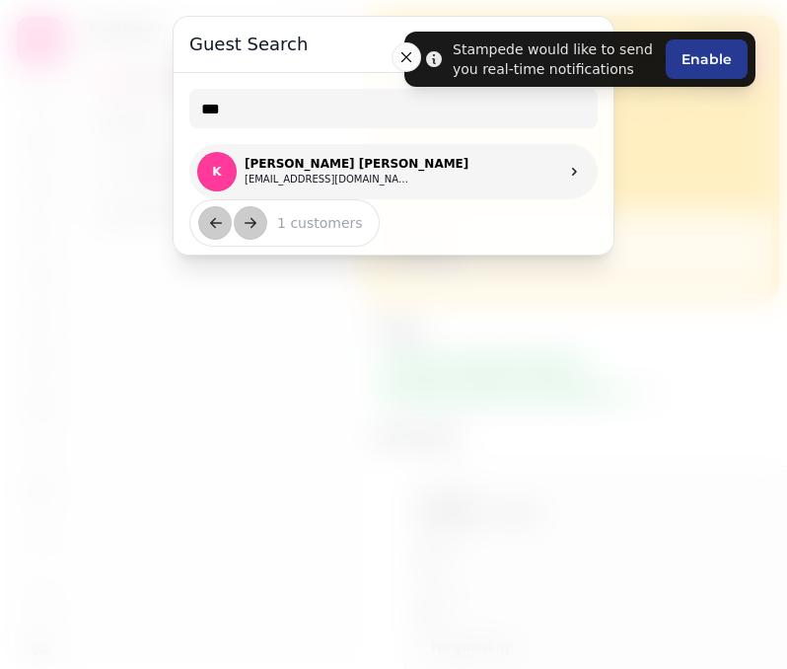
click at [306, 156] on p "[PERSON_NAME] [PERSON_NAME]" at bounding box center [357, 164] width 224 height 16
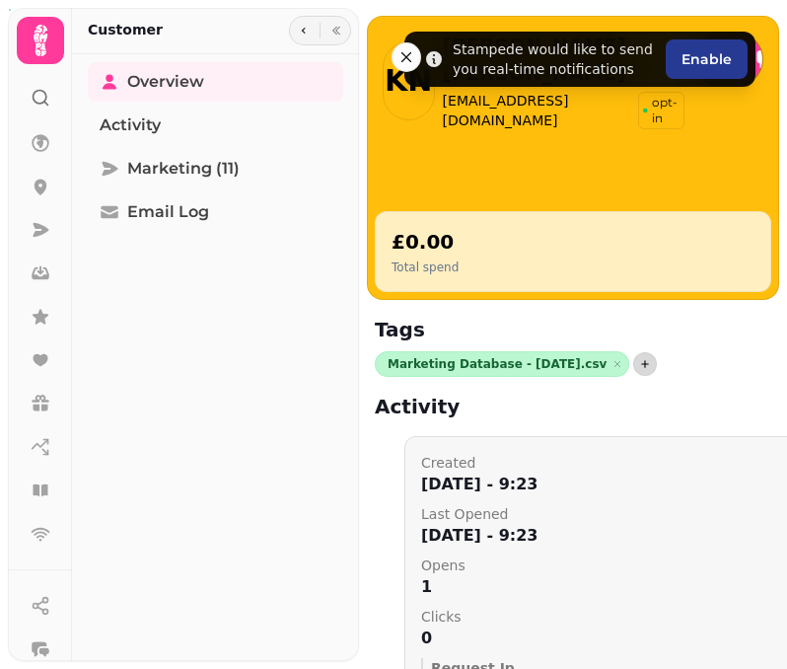
click at [639, 369] on icon "button" at bounding box center [645, 364] width 12 height 12
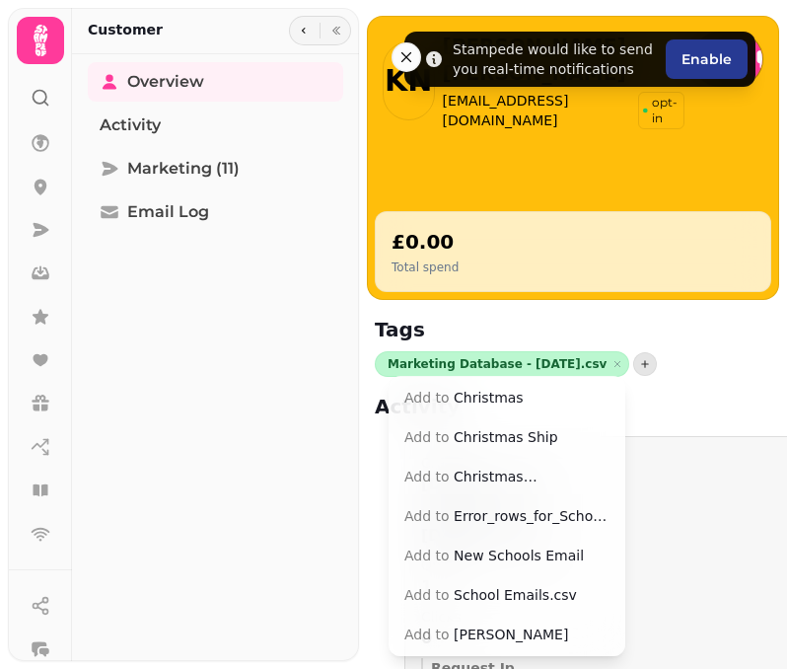
click at [554, 482] on button "Add to Christmas [PERSON_NAME]" at bounding box center [507, 477] width 229 height 36
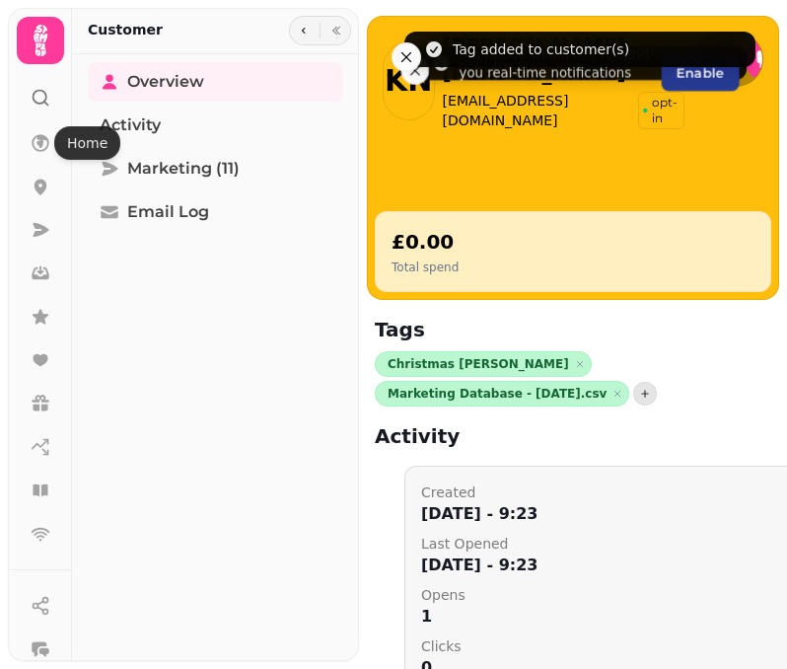
click at [52, 93] on div at bounding box center [41, 89] width 36 height 51
click at [39, 100] on icon at bounding box center [41, 98] width 20 height 20
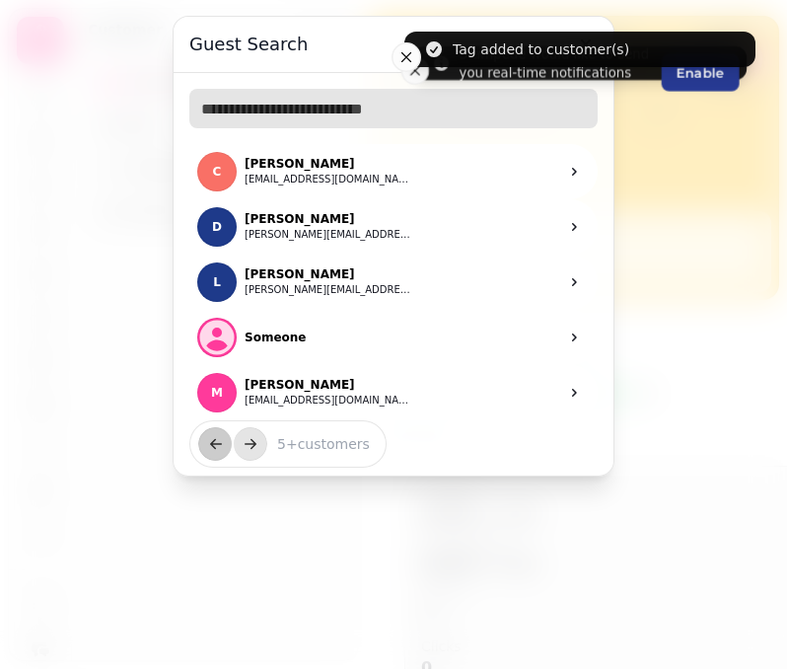
click at [257, 108] on input "text" at bounding box center [393, 108] width 408 height 39
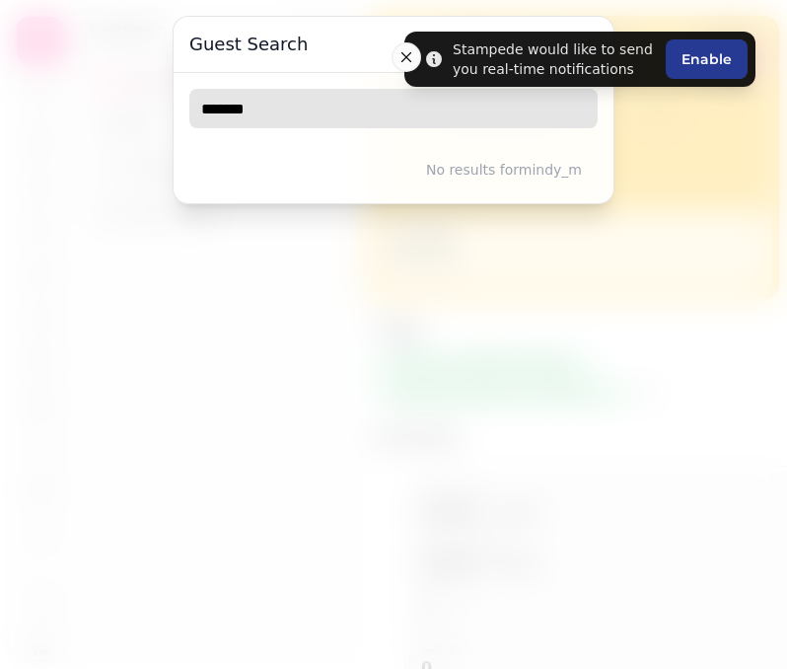
click at [286, 106] on input "*******" at bounding box center [393, 108] width 408 height 39
drag, startPoint x: 295, startPoint y: 111, endPoint x: 182, endPoint y: 111, distance: 113.5
click at [182, 111] on div "******* No results for mindy_m" at bounding box center [394, 138] width 440 height 130
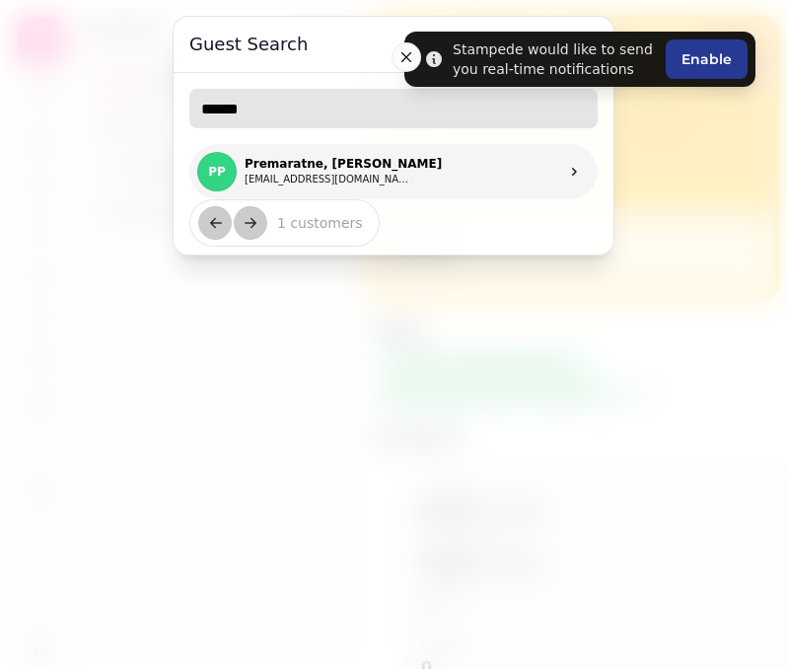
type input "******"
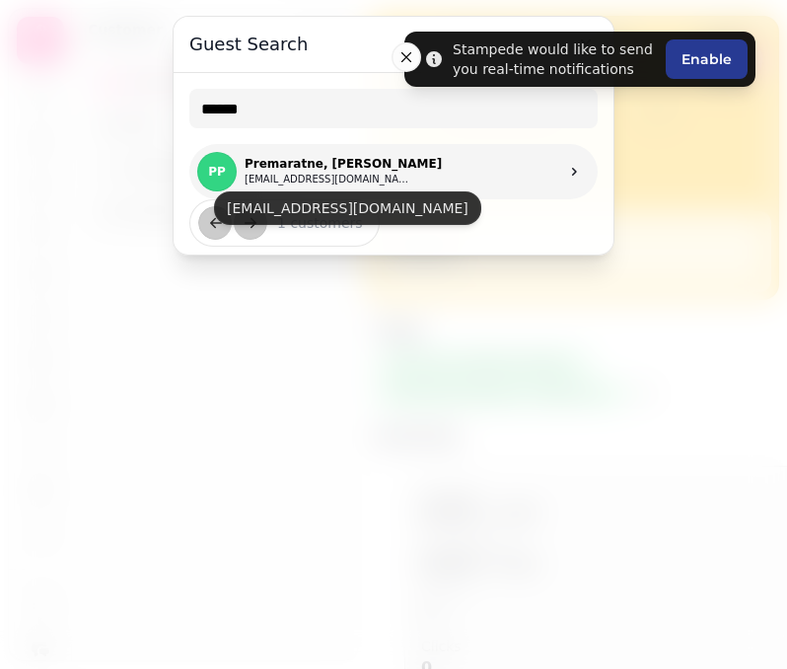
click at [286, 181] on button "[EMAIL_ADDRESS][DOMAIN_NAME]" at bounding box center [329, 180] width 168 height 16
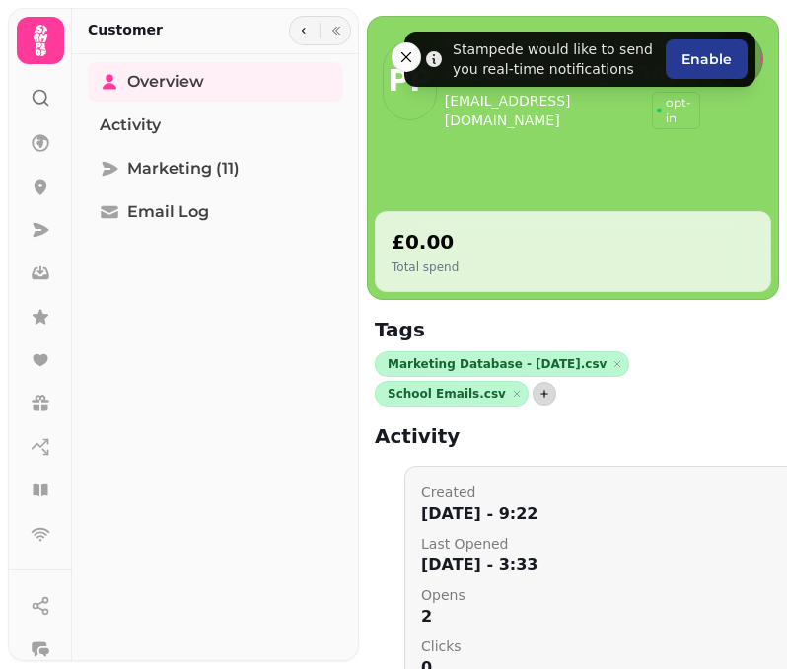
click at [539, 396] on icon "button" at bounding box center [545, 394] width 12 height 12
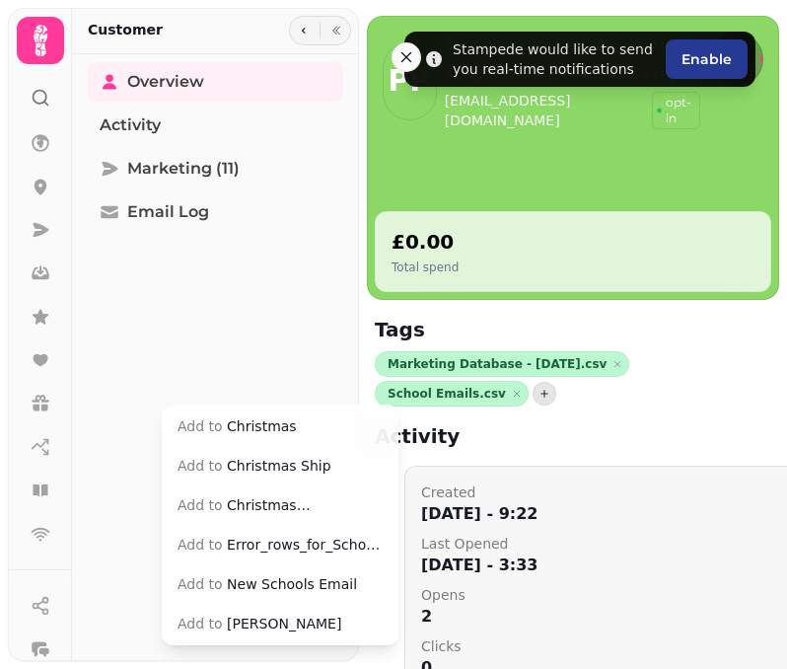
click at [284, 498] on button "Add to Christmas [PERSON_NAME]" at bounding box center [280, 505] width 229 height 36
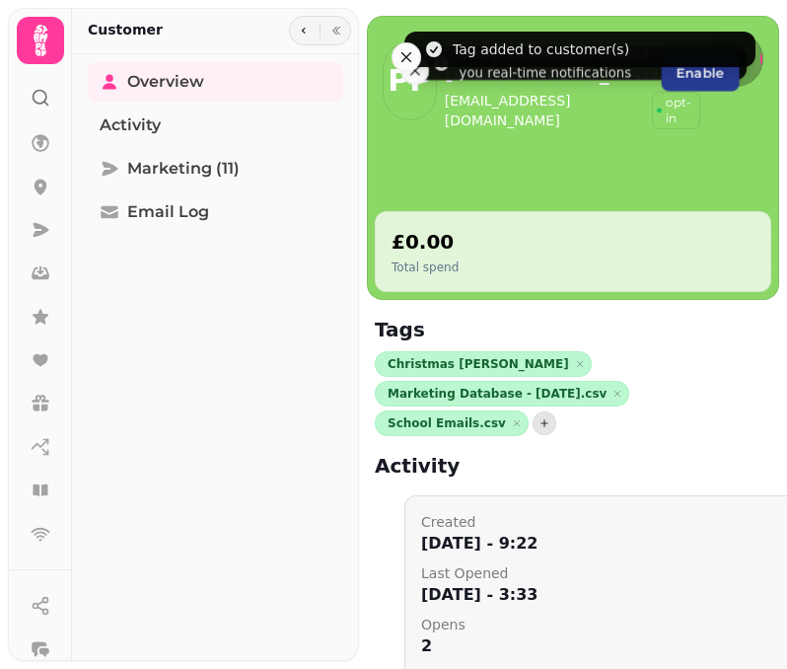
click at [47, 105] on icon at bounding box center [46, 104] width 4 height 4
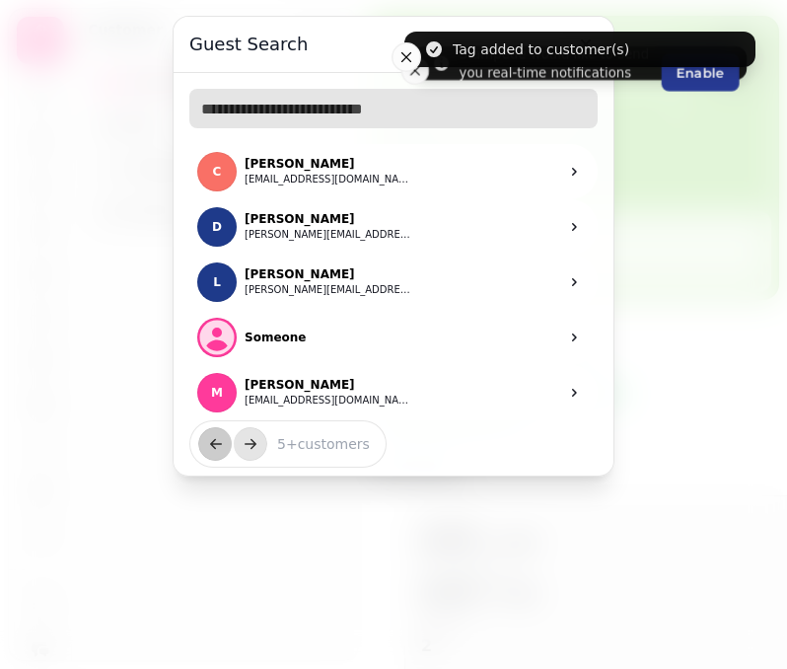
click at [243, 124] on input "text" at bounding box center [393, 108] width 408 height 39
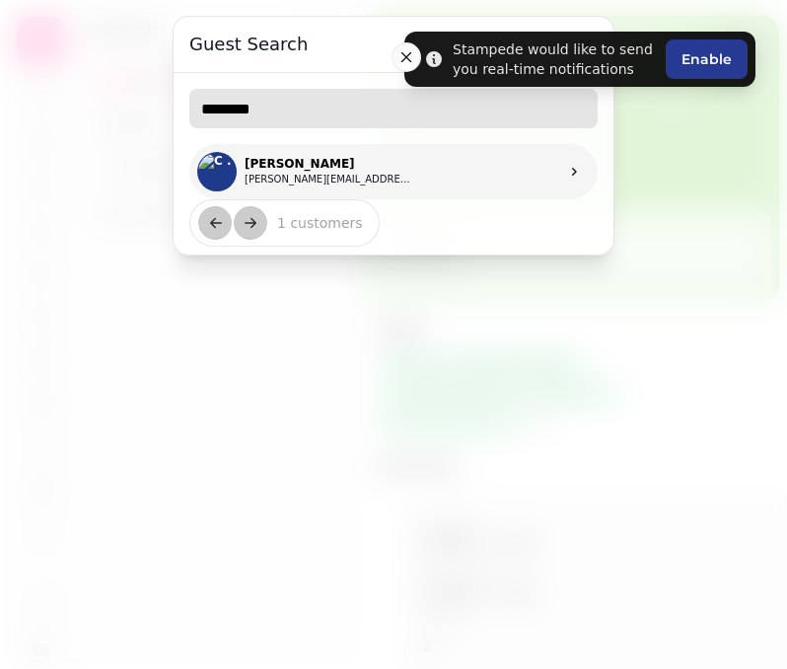
type input "********"
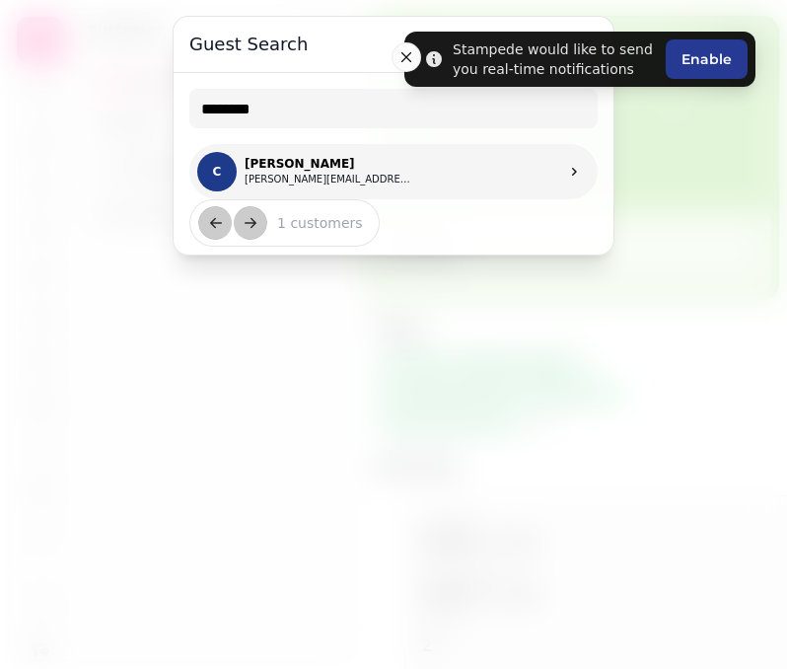
click at [335, 171] on p "[PERSON_NAME]" at bounding box center [329, 164] width 168 height 16
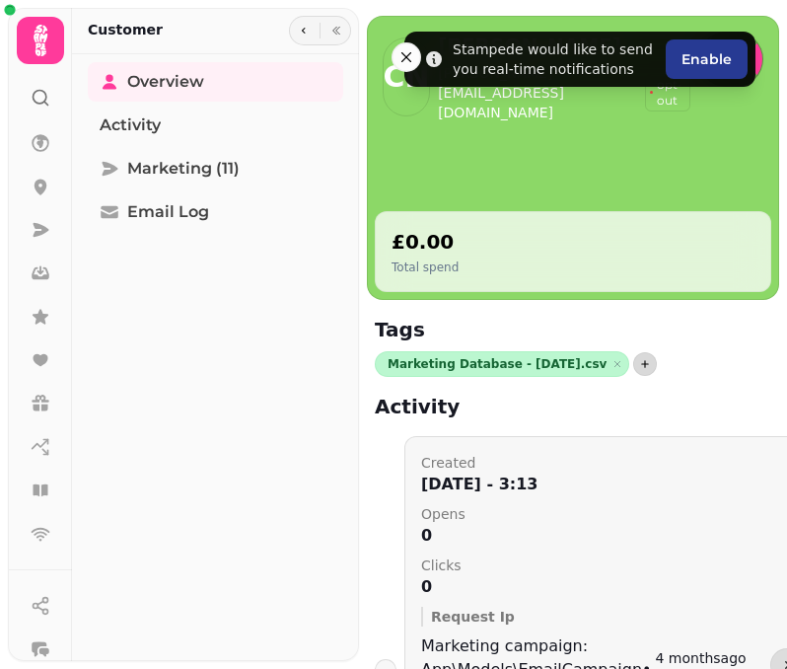
click at [639, 368] on icon "button" at bounding box center [645, 364] width 12 height 12
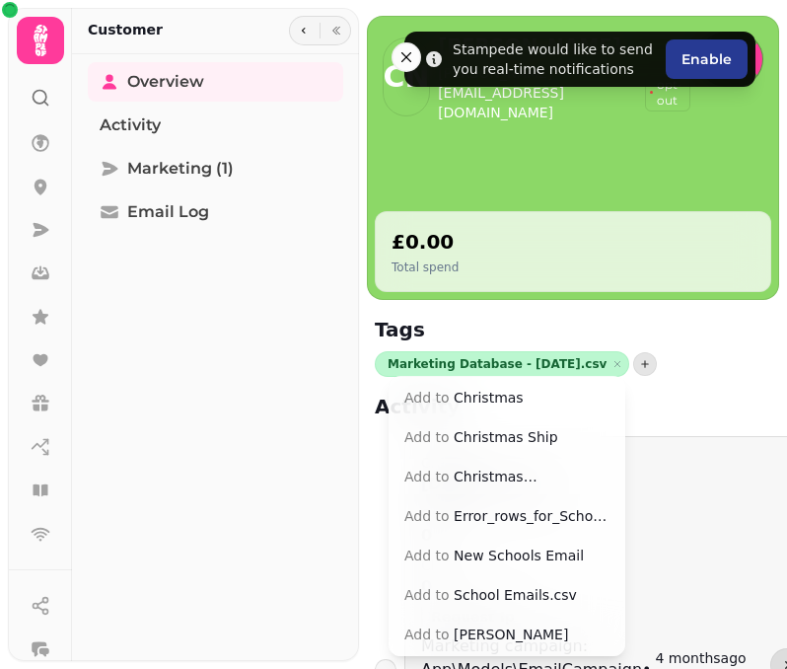
click at [495, 474] on button "Add to Christmas [PERSON_NAME]" at bounding box center [507, 477] width 229 height 36
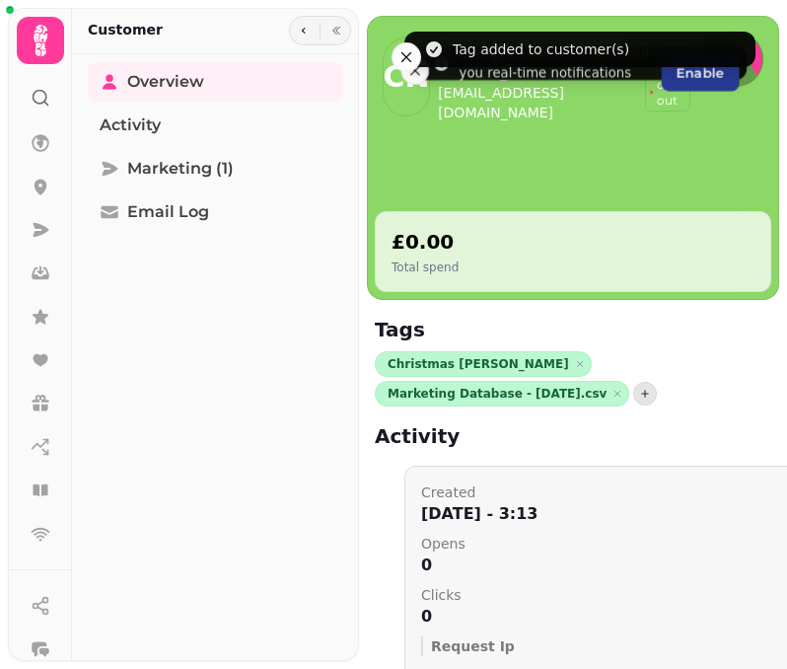
click at [38, 98] on icon at bounding box center [41, 98] width 20 height 20
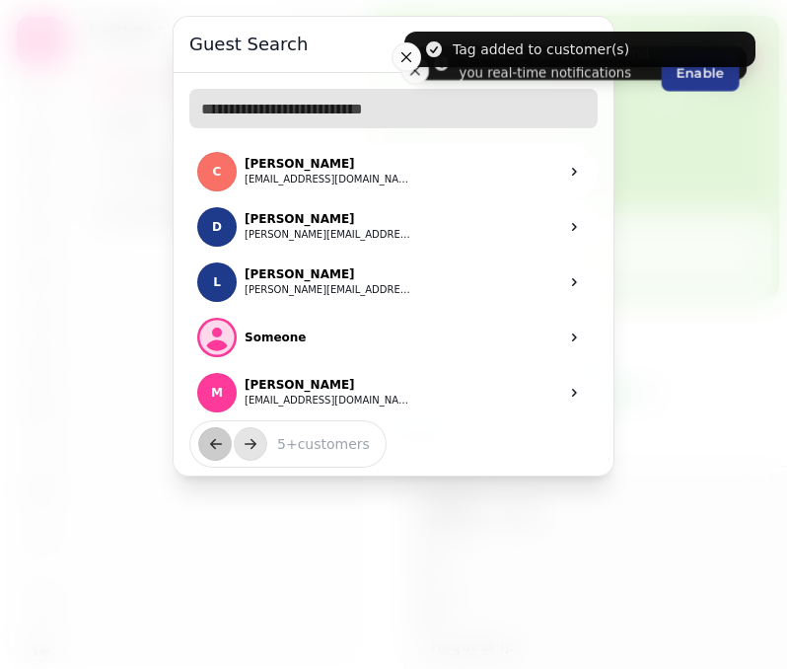
click at [305, 110] on input "text" at bounding box center [393, 108] width 408 height 39
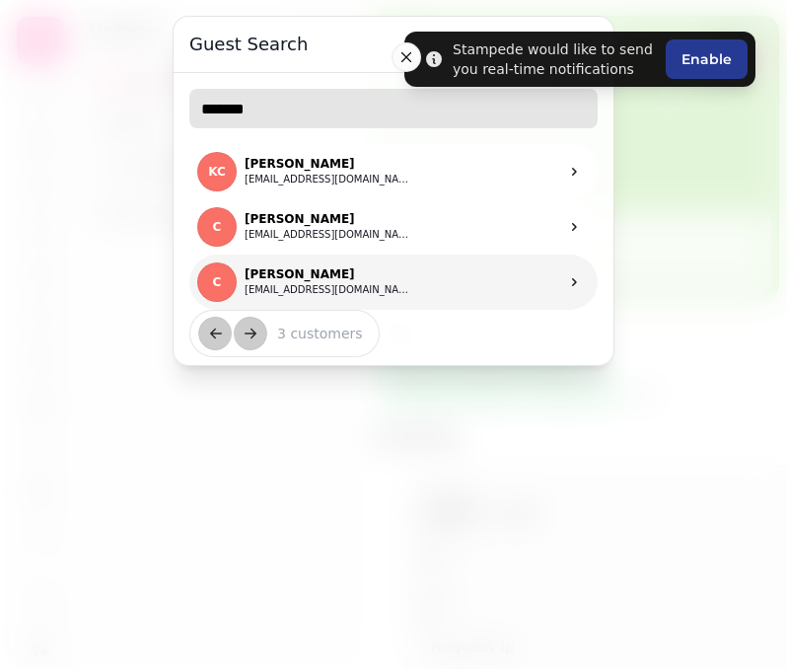
type input "*******"
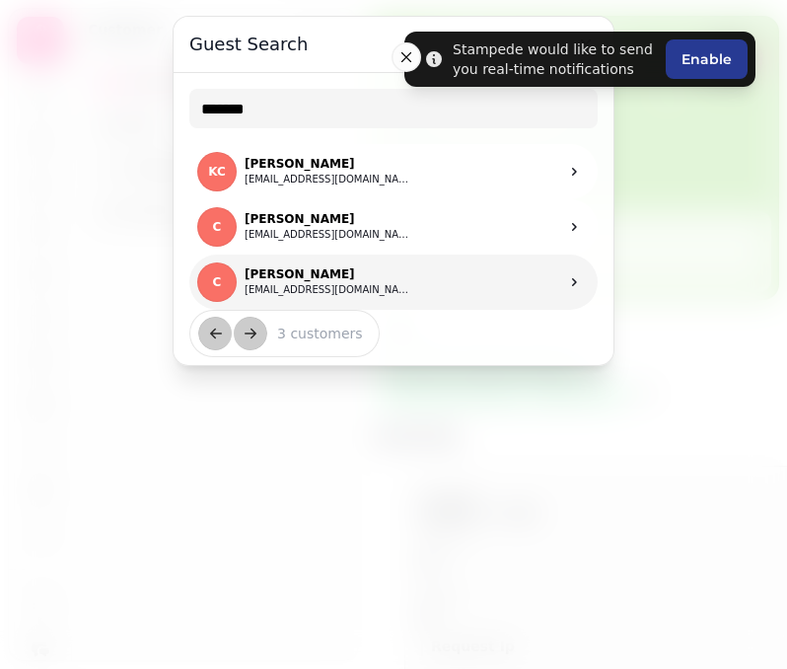
click at [366, 285] on link "[PERSON_NAME] [PERSON_NAME][EMAIL_ADDRESS][DOMAIN_NAME]" at bounding box center [393, 282] width 408 height 55
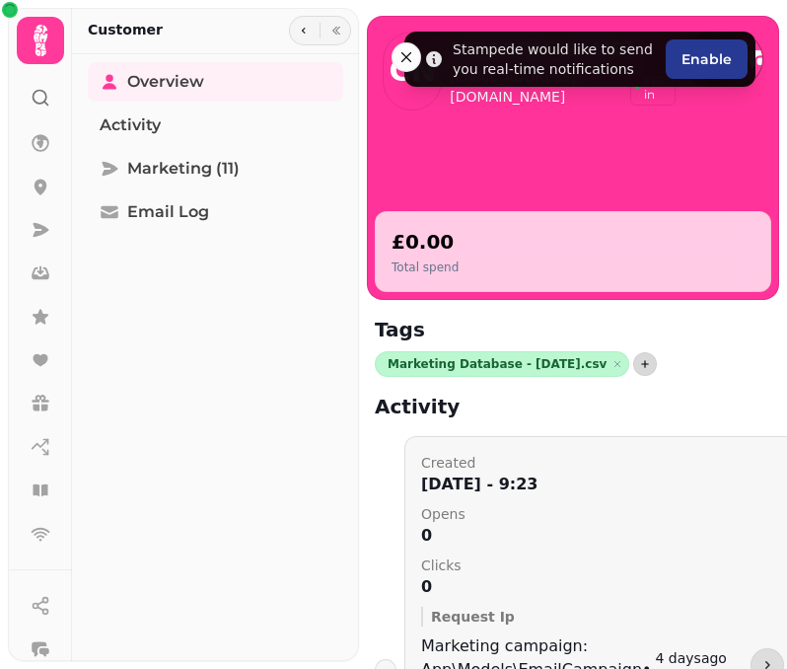
click at [639, 367] on icon "button" at bounding box center [645, 364] width 12 height 12
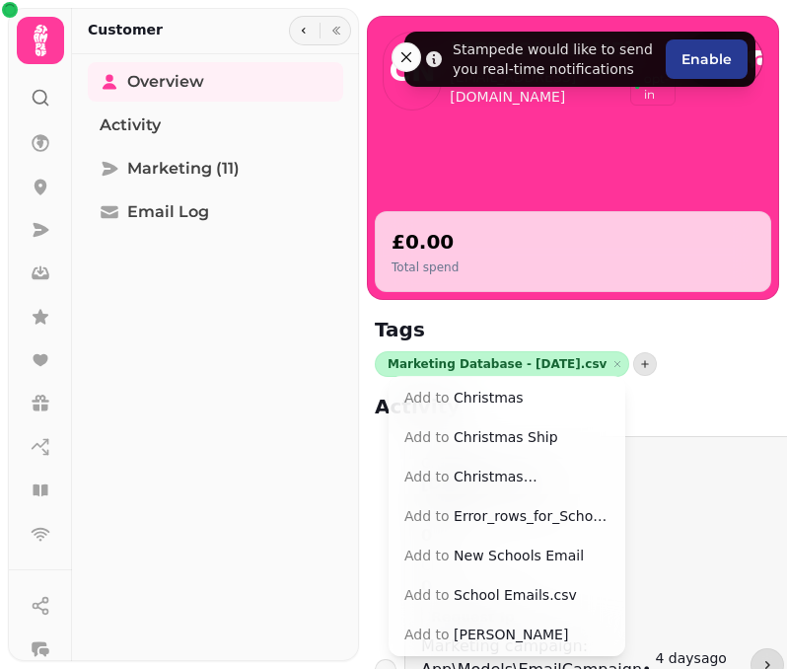
click at [490, 475] on button "Add to Christmas [PERSON_NAME]" at bounding box center [507, 477] width 229 height 36
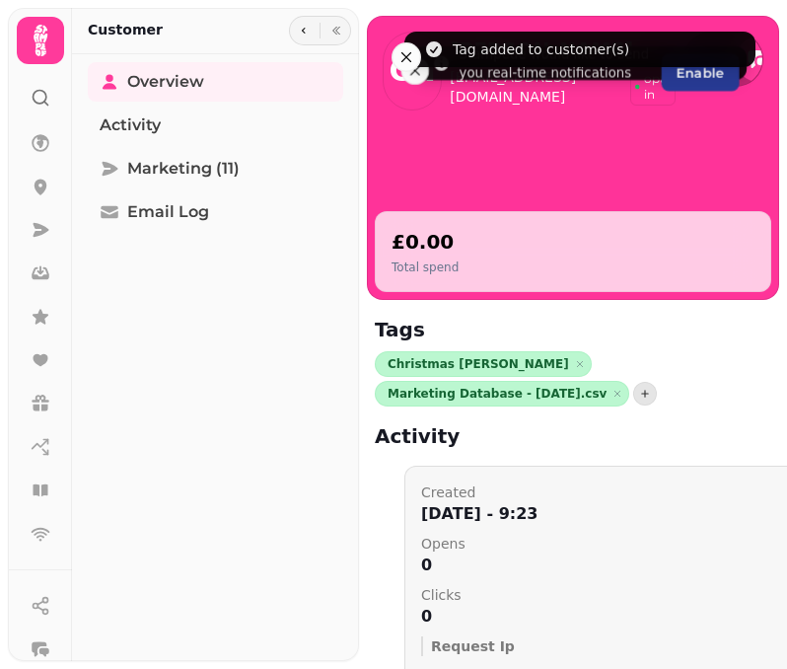
click at [50, 94] on div at bounding box center [41, 89] width 36 height 51
click at [36, 97] on icon at bounding box center [41, 98] width 20 height 20
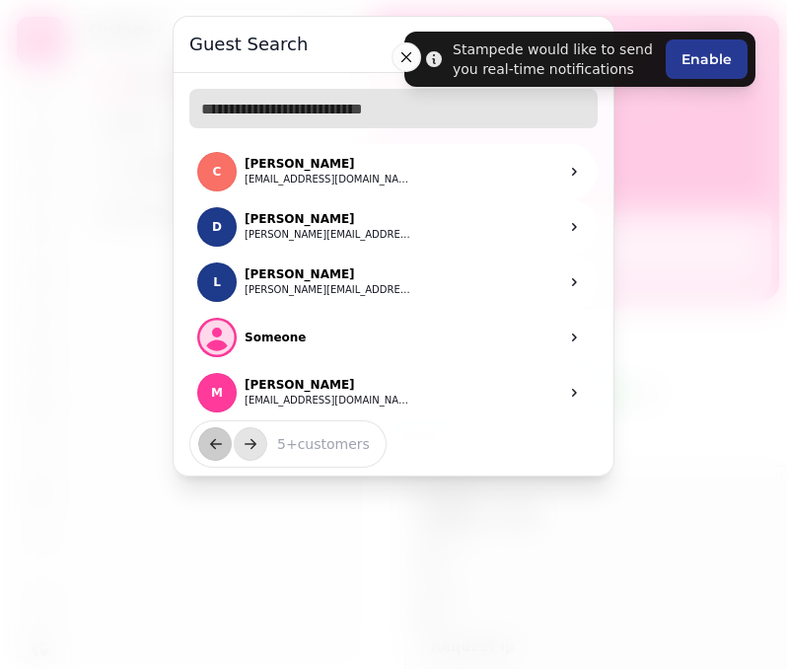
click at [259, 122] on input "text" at bounding box center [393, 108] width 408 height 39
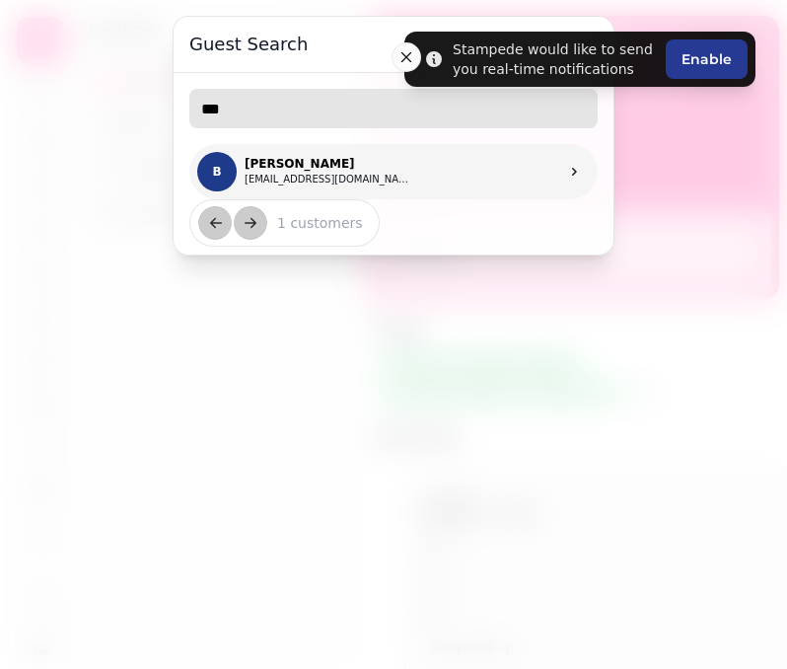
type input "***"
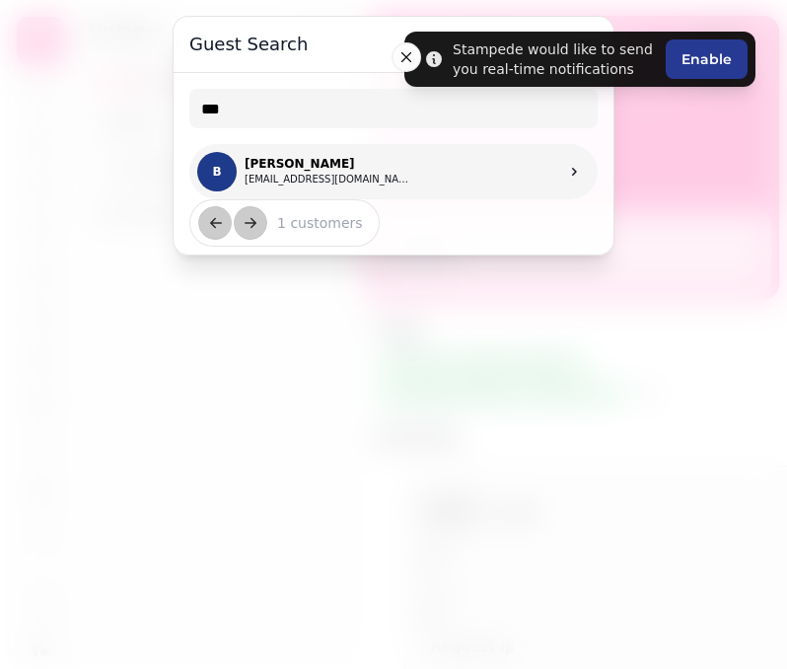
click at [469, 155] on link "[PERSON_NAME] [EMAIL_ADDRESS][DOMAIN_NAME]" at bounding box center [393, 171] width 408 height 55
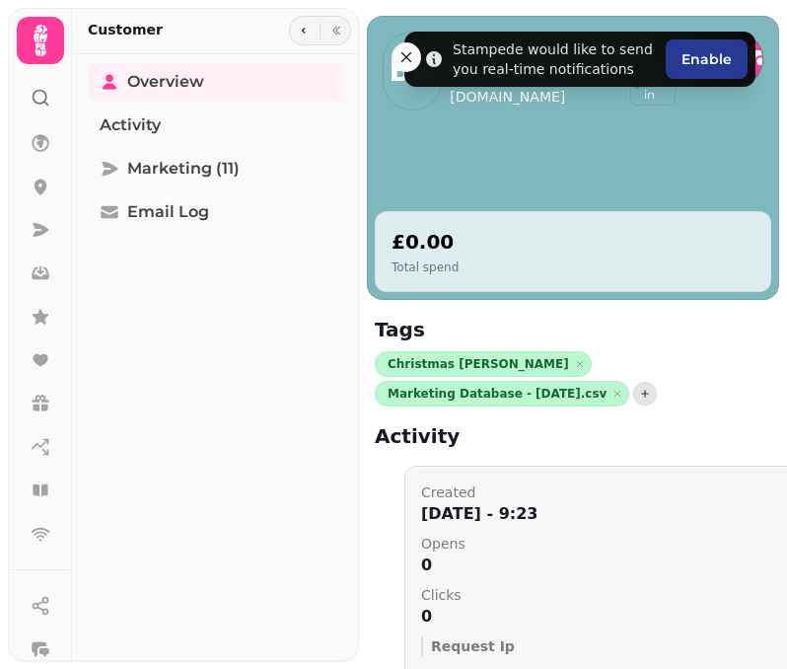
click at [36, 114] on div at bounding box center [41, 89] width 36 height 51
click at [37, 106] on icon at bounding box center [41, 98] width 20 height 20
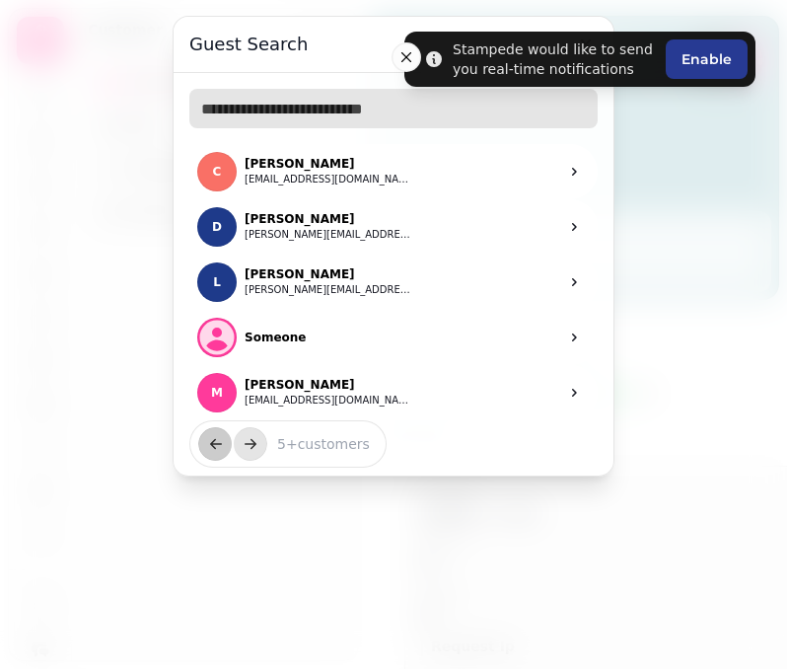
click at [260, 113] on input "text" at bounding box center [393, 108] width 408 height 39
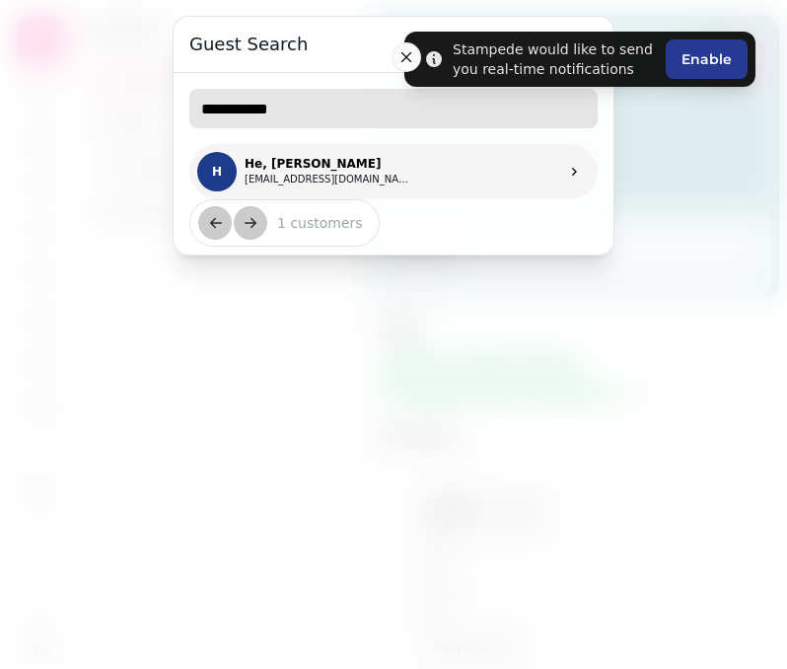
type input "**********"
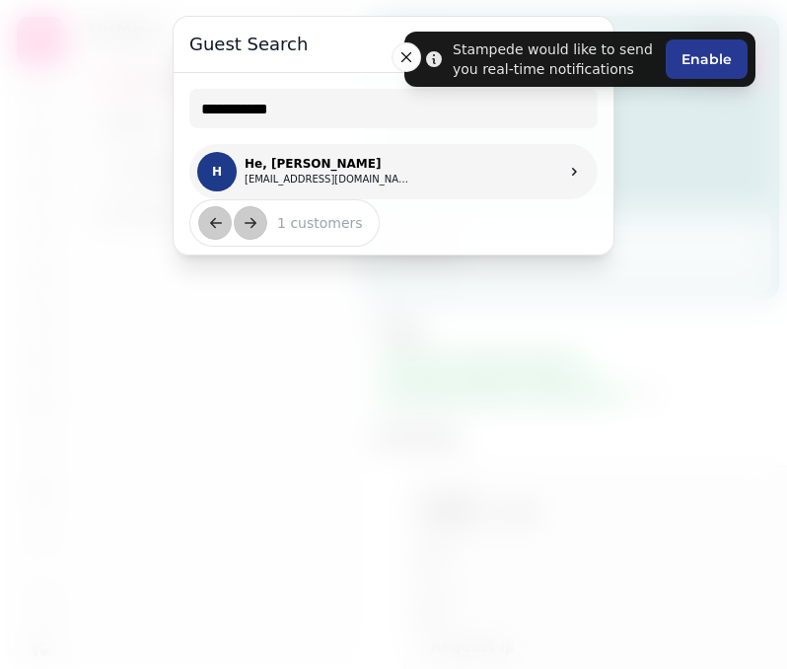
click at [327, 171] on p "He, [PERSON_NAME]" at bounding box center [329, 164] width 168 height 16
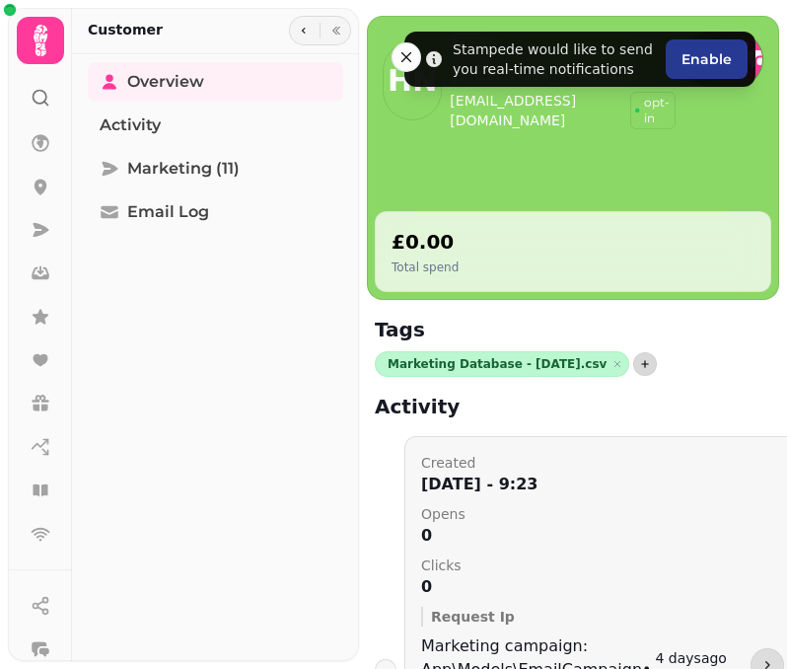
click at [639, 366] on icon "button" at bounding box center [645, 364] width 12 height 12
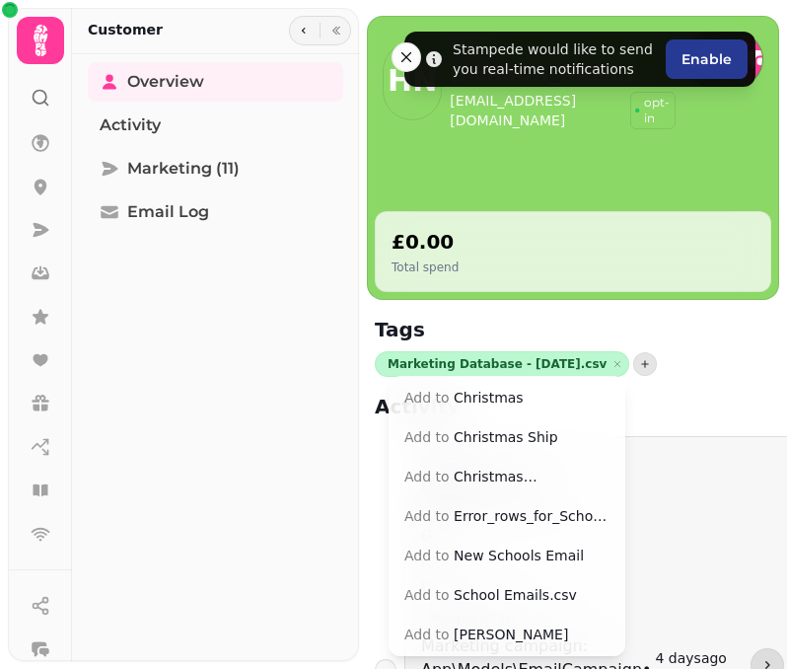
click at [501, 477] on button "Add to Christmas [PERSON_NAME]" at bounding box center [507, 477] width 229 height 36
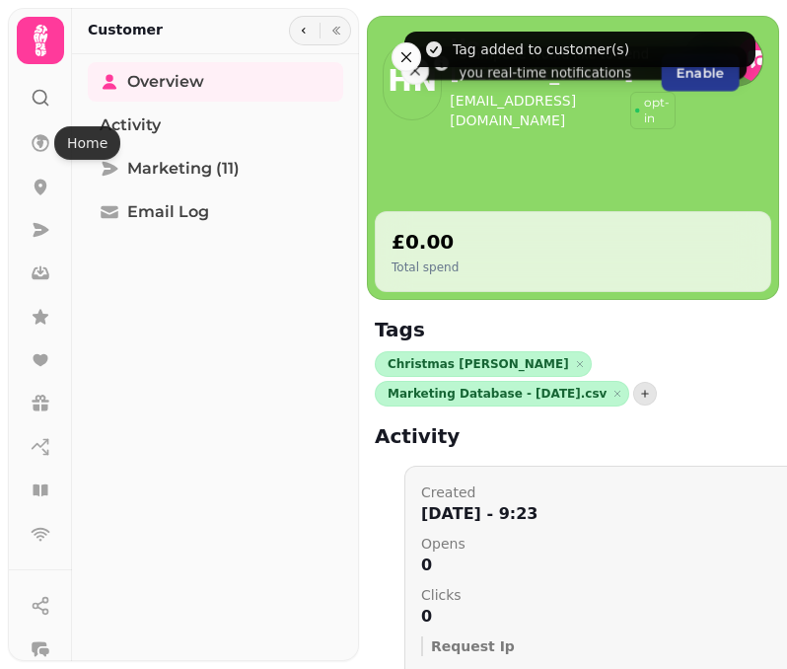
click at [38, 99] on icon at bounding box center [41, 98] width 20 height 20
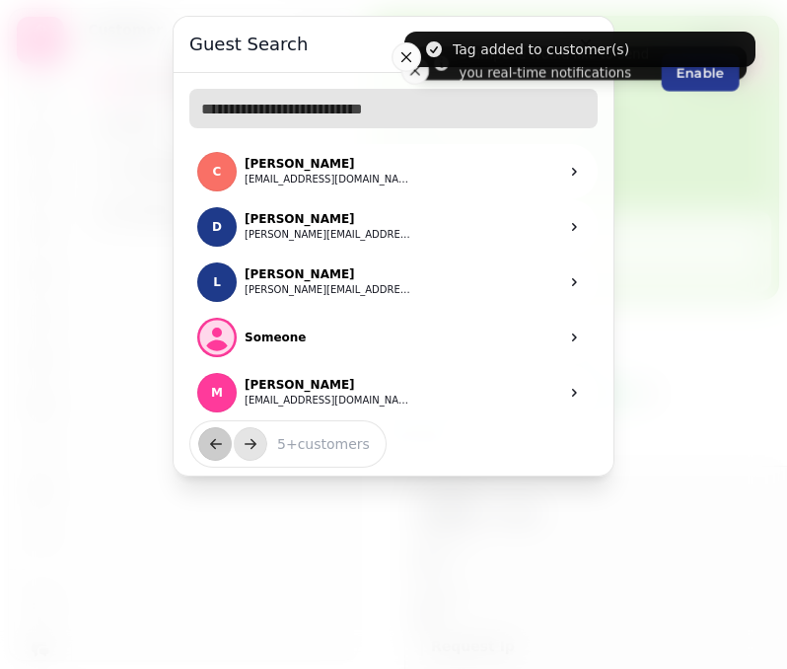
click at [229, 111] on input "text" at bounding box center [393, 108] width 408 height 39
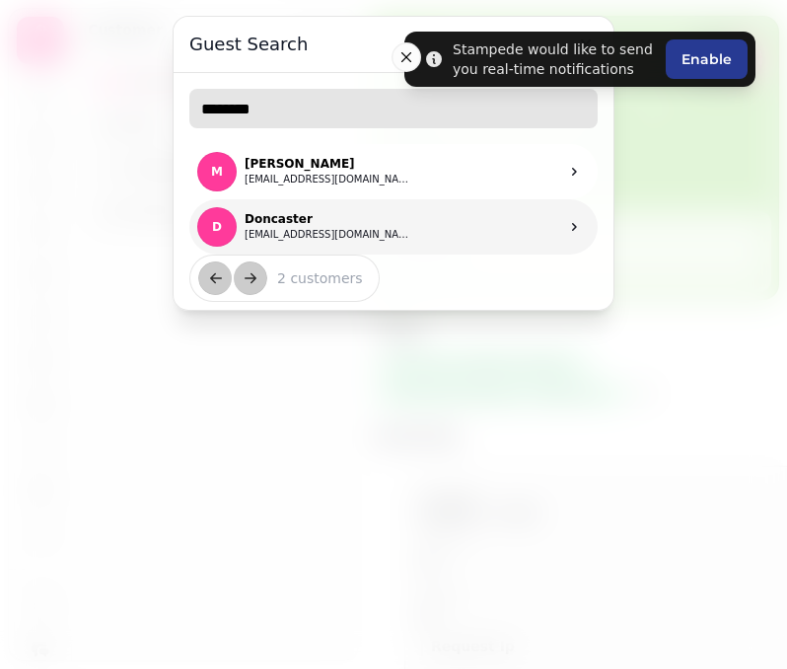
type input "********"
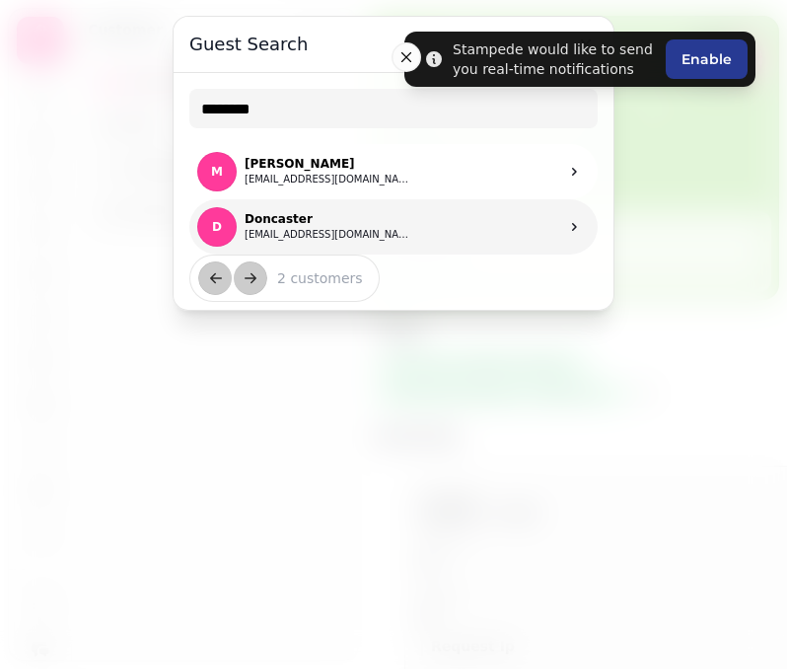
click at [408, 236] on link "D Doncaster [EMAIL_ADDRESS][DOMAIN_NAME]" at bounding box center [393, 226] width 408 height 55
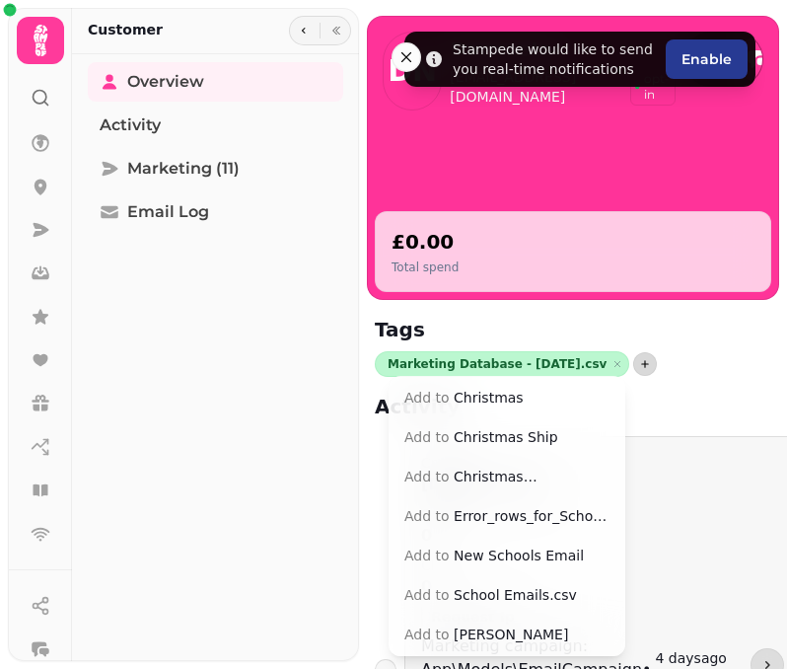
click at [639, 361] on icon "button" at bounding box center [645, 364] width 12 height 12
click at [537, 475] on button "Add to Christmas [PERSON_NAME]" at bounding box center [507, 477] width 229 height 36
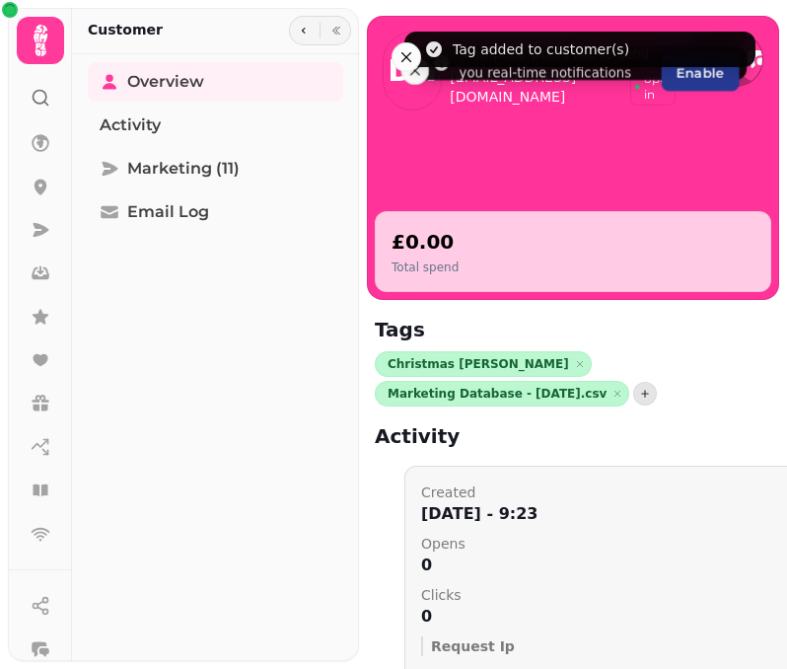
click at [55, 107] on div at bounding box center [41, 89] width 36 height 51
click at [46, 104] on icon at bounding box center [46, 104] width 4 height 4
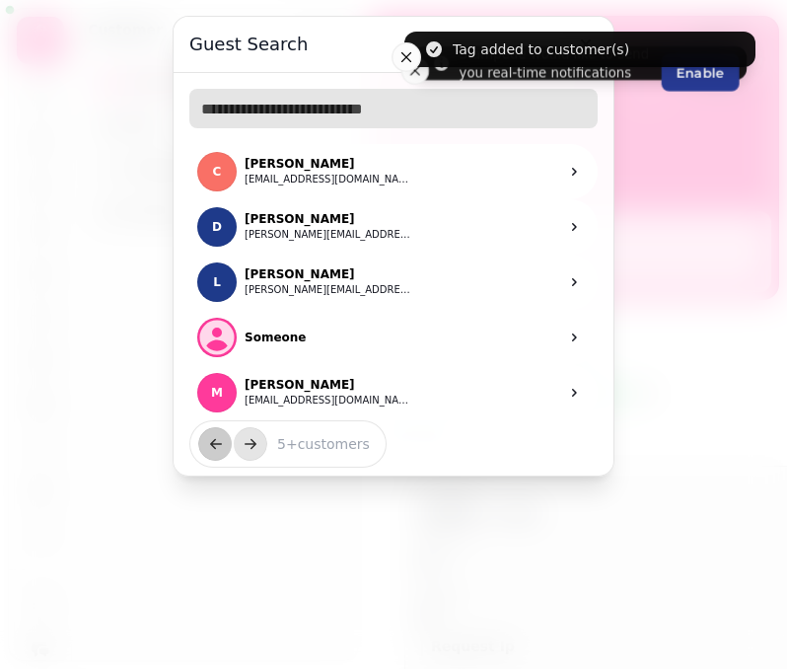
click at [307, 119] on input "text" at bounding box center [393, 108] width 408 height 39
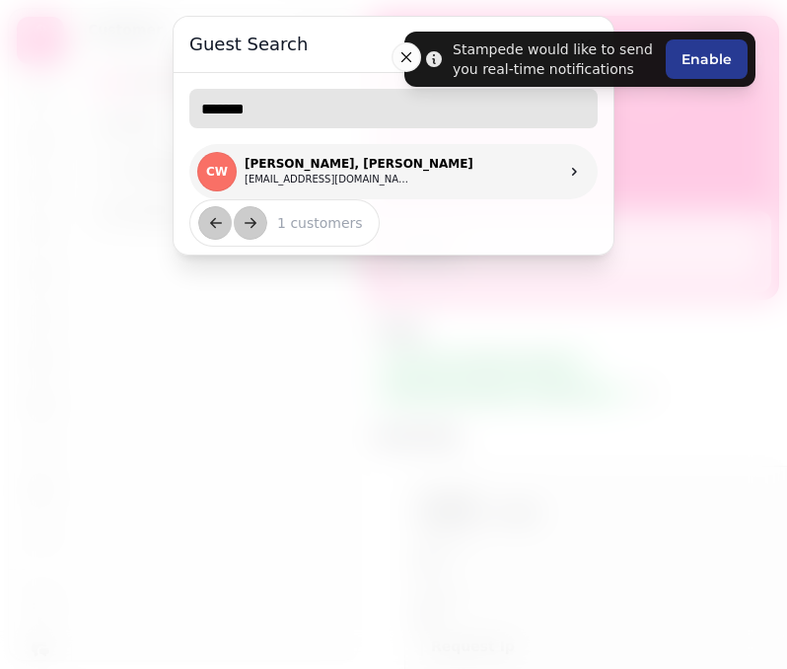
type input "*******"
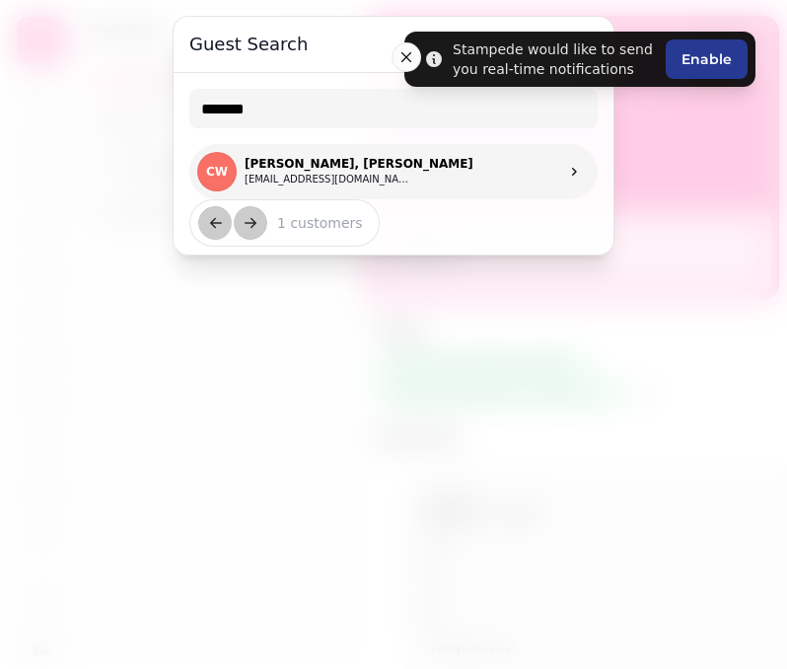
click at [337, 167] on p "[PERSON_NAME], [PERSON_NAME]" at bounding box center [359, 164] width 229 height 16
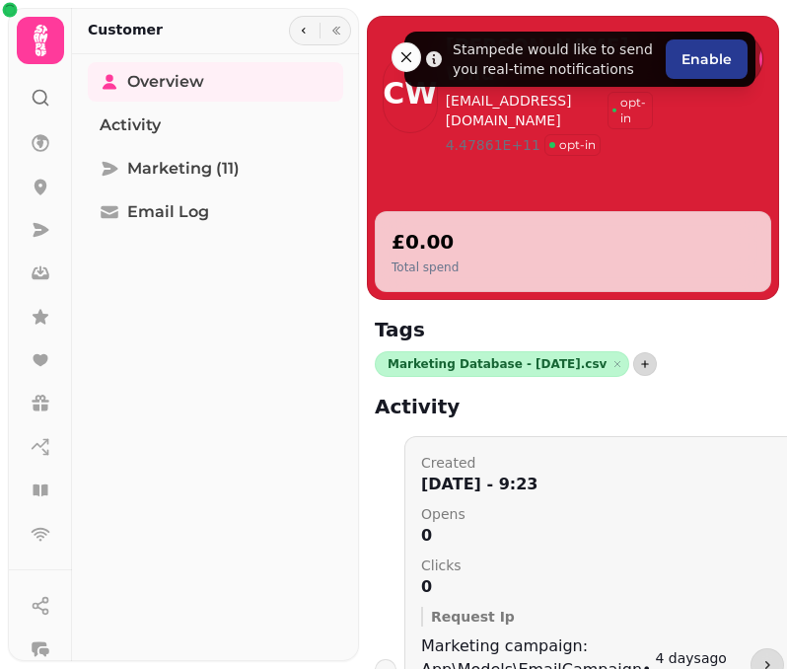
click at [639, 367] on icon "button" at bounding box center [645, 364] width 12 height 12
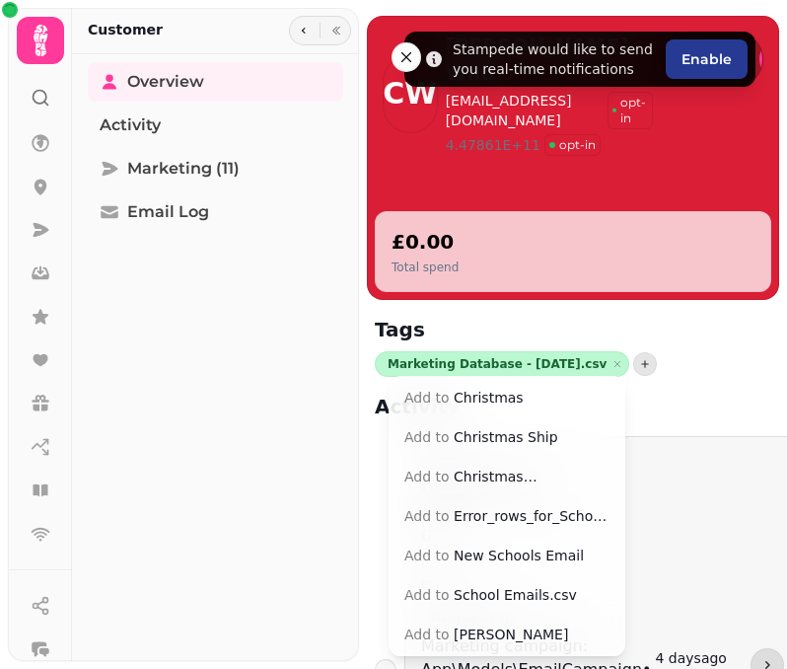
click at [515, 480] on button "Add to Christmas [PERSON_NAME]" at bounding box center [507, 477] width 229 height 36
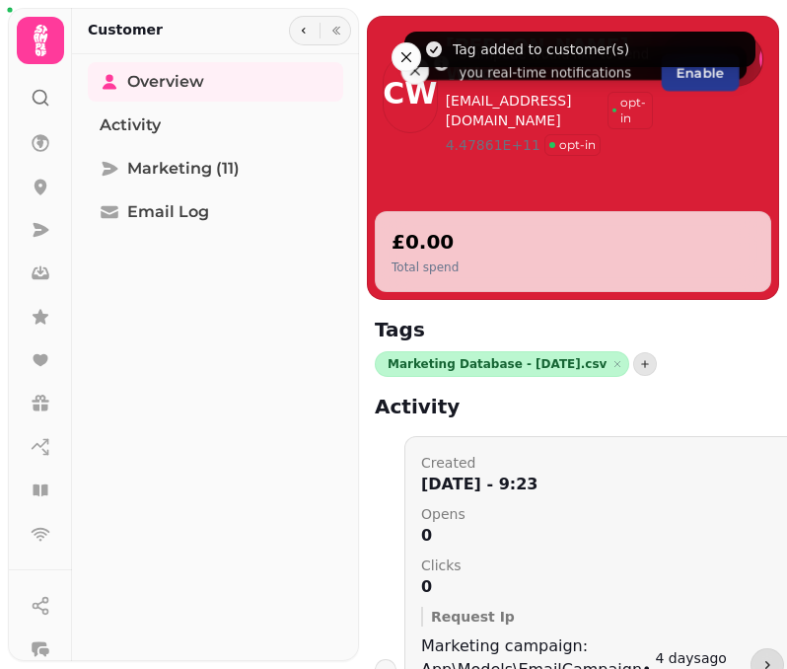
click at [48, 92] on icon at bounding box center [41, 98] width 20 height 20
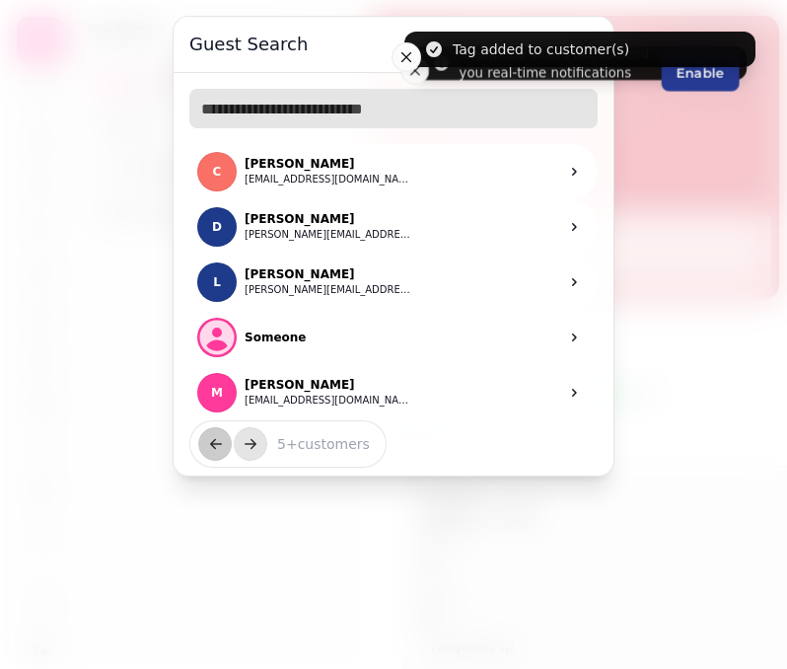
click at [311, 113] on input "text" at bounding box center [393, 108] width 408 height 39
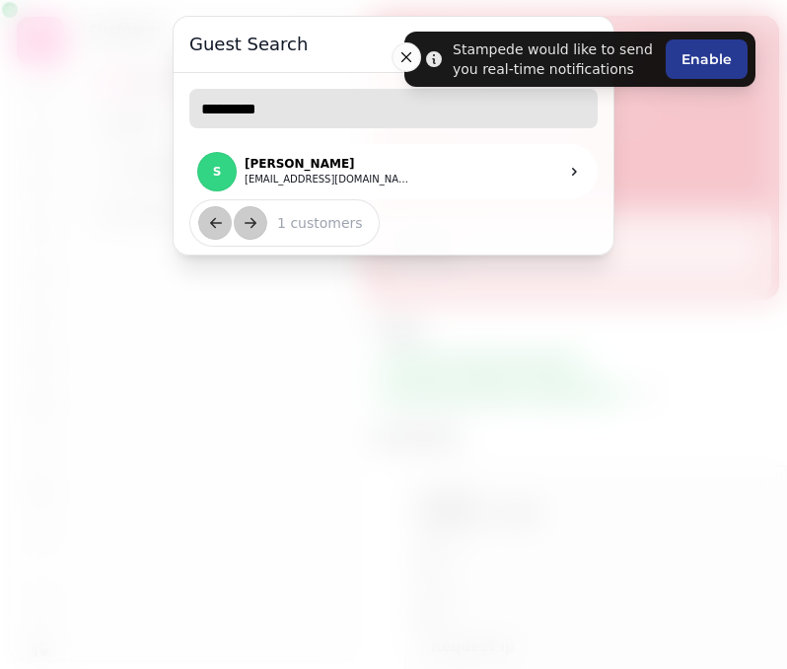
type input "*********"
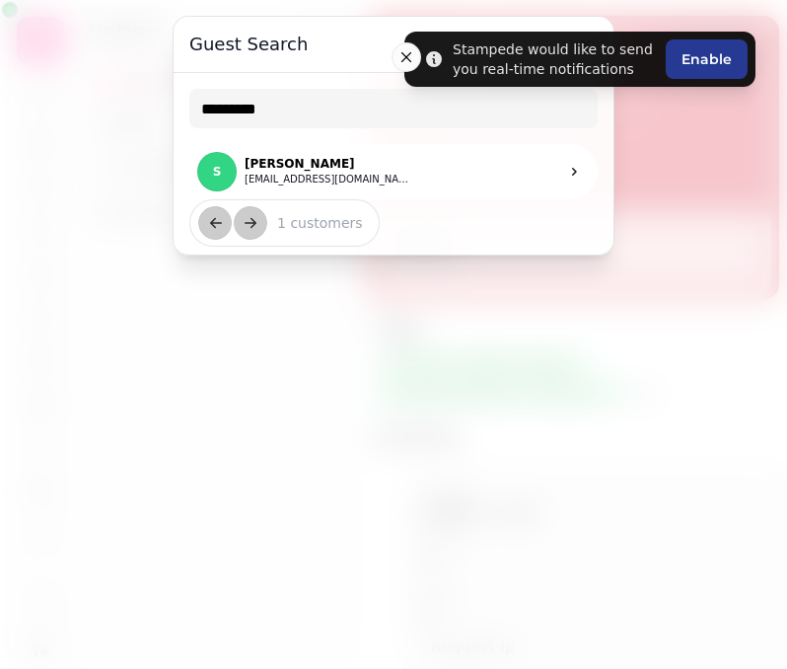
click at [383, 184] on link "S [PERSON_NAME] [EMAIL_ADDRESS][DOMAIN_NAME]" at bounding box center [393, 171] width 408 height 55
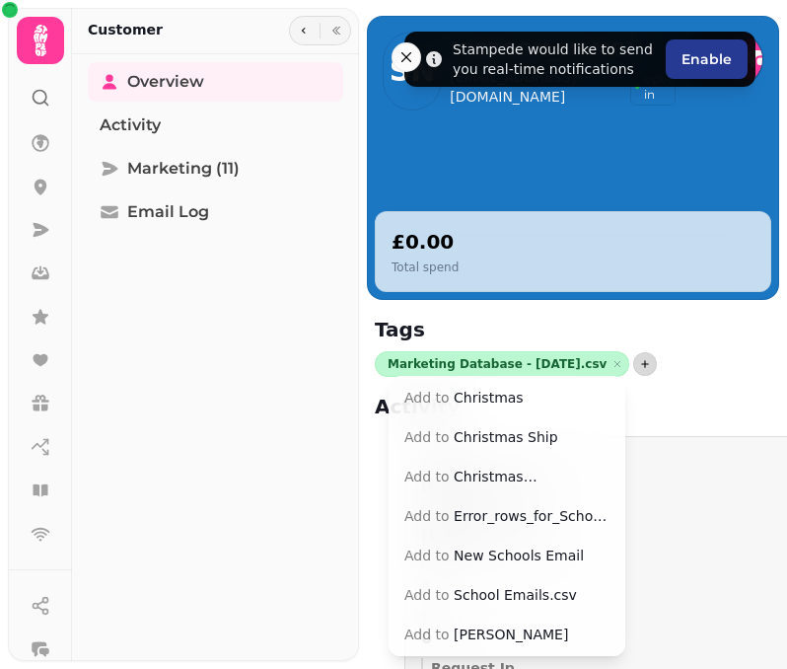
click at [633, 373] on button "button" at bounding box center [645, 364] width 24 height 24
click at [534, 469] on button "Add to Christmas [PERSON_NAME]" at bounding box center [507, 477] width 229 height 36
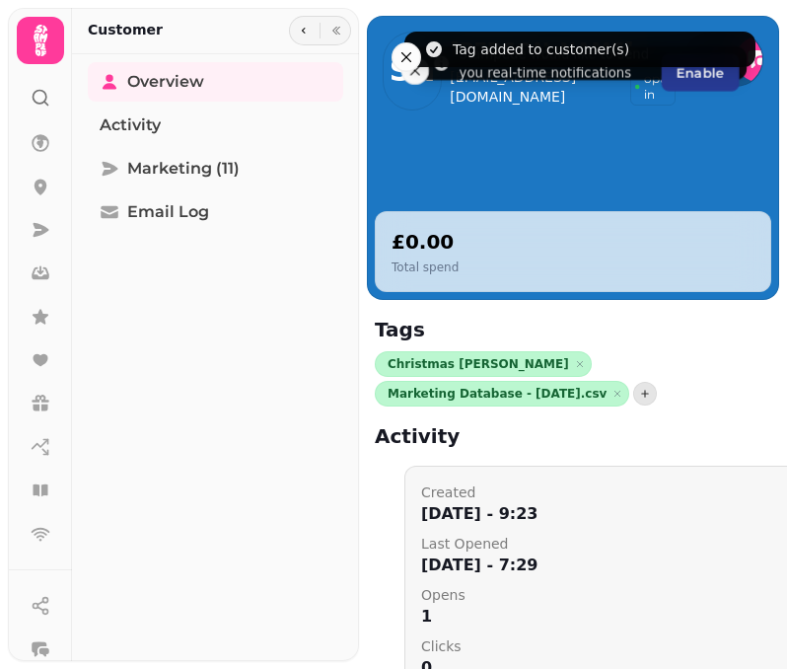
click at [38, 103] on circle at bounding box center [40, 97] width 13 height 13
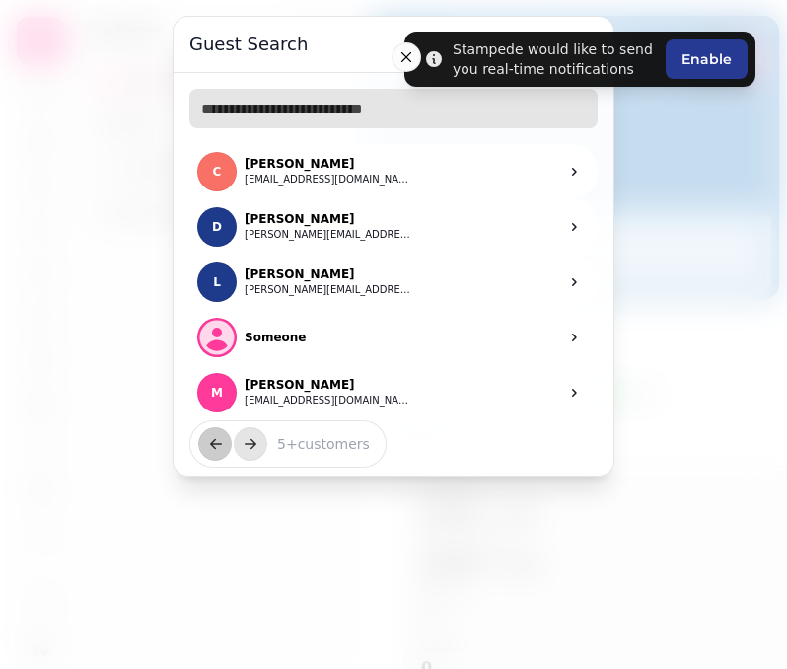
click at [212, 105] on input "text" at bounding box center [393, 108] width 408 height 39
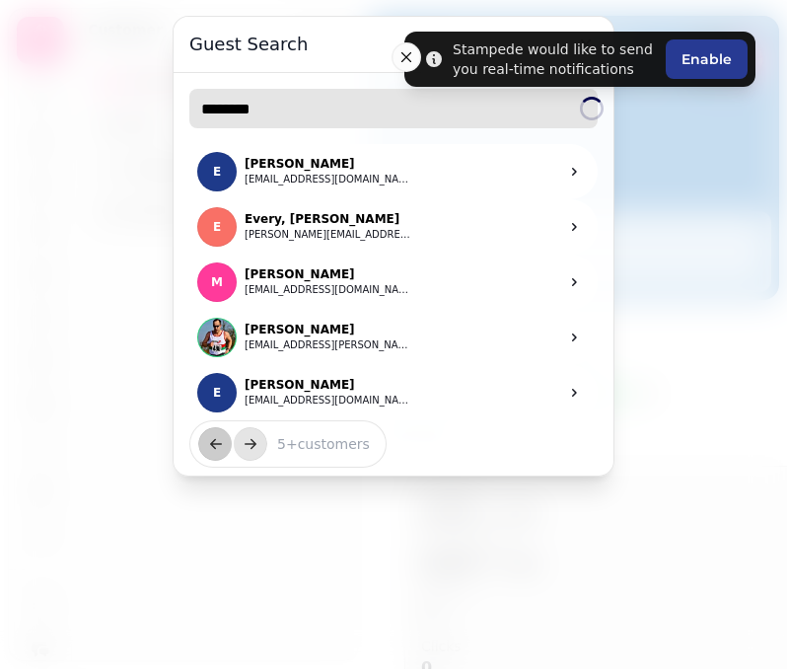
type input "********"
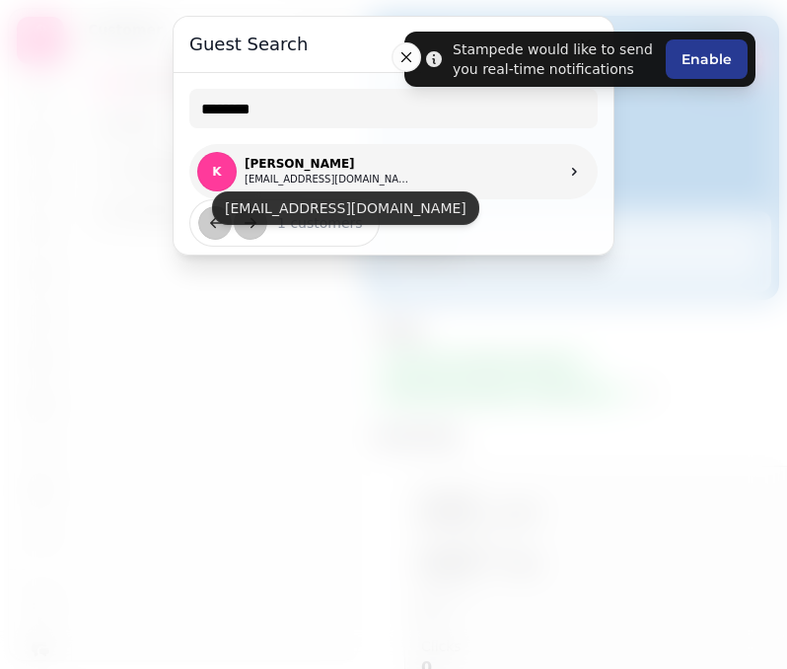
click at [354, 164] on link "[PERSON_NAME] [PERSON_NAME][EMAIL_ADDRESS][DOMAIN_NAME]" at bounding box center [393, 171] width 408 height 55
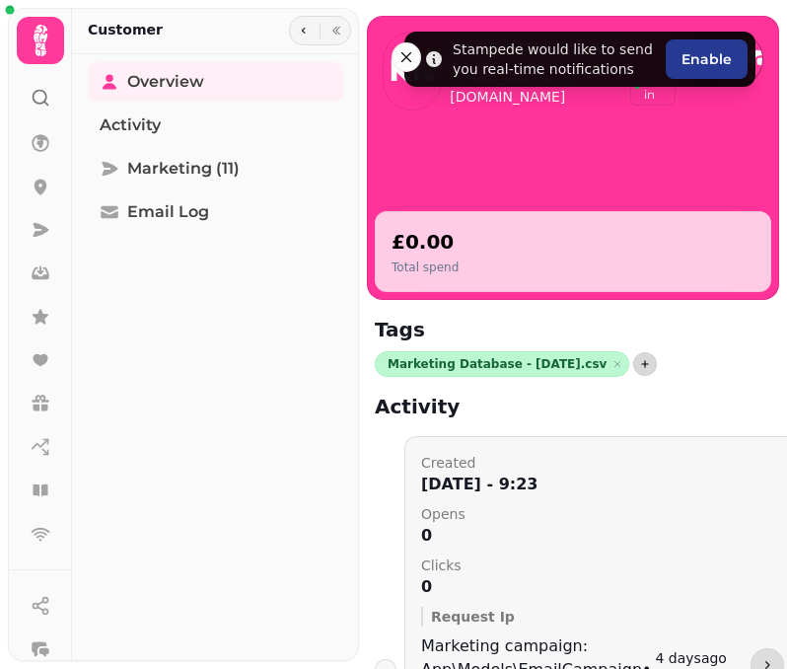
click at [633, 365] on button "button" at bounding box center [645, 364] width 24 height 24
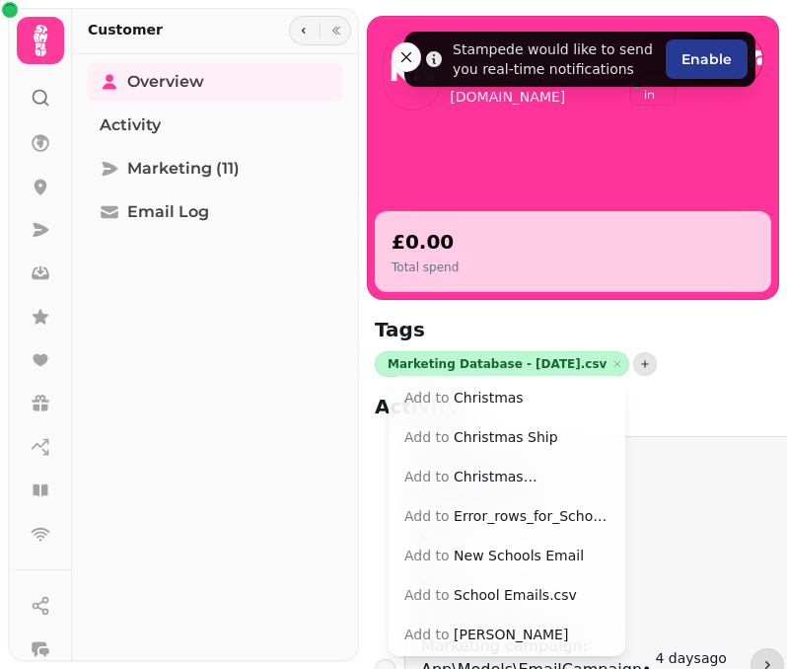
click at [526, 484] on button "Add to Christmas [PERSON_NAME]" at bounding box center [507, 477] width 229 height 36
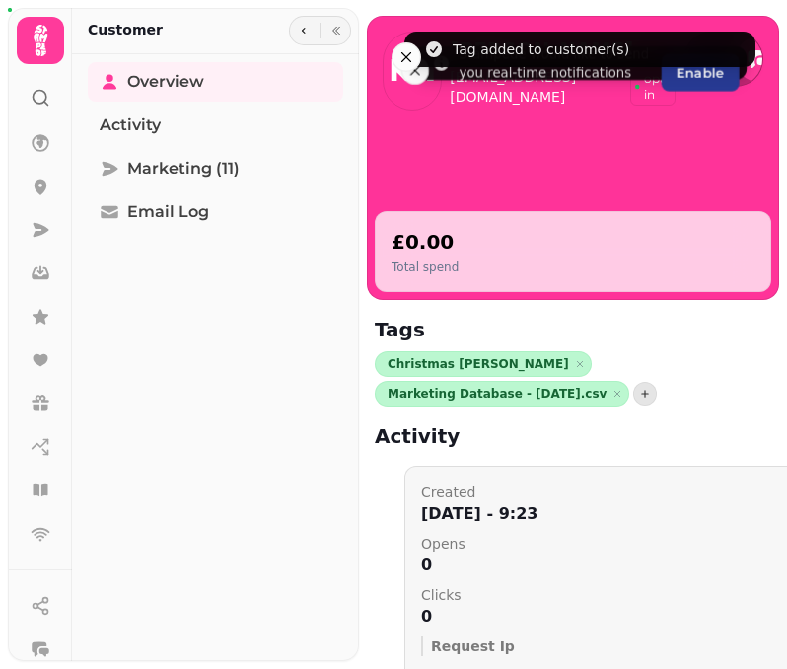
click at [43, 96] on icon at bounding box center [41, 98] width 20 height 20
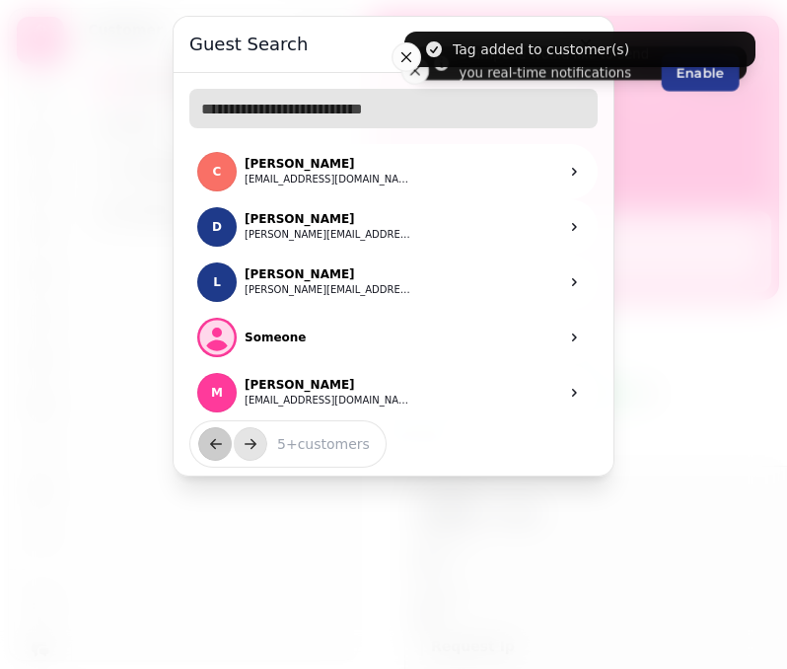
click at [239, 110] on input "text" at bounding box center [393, 108] width 408 height 39
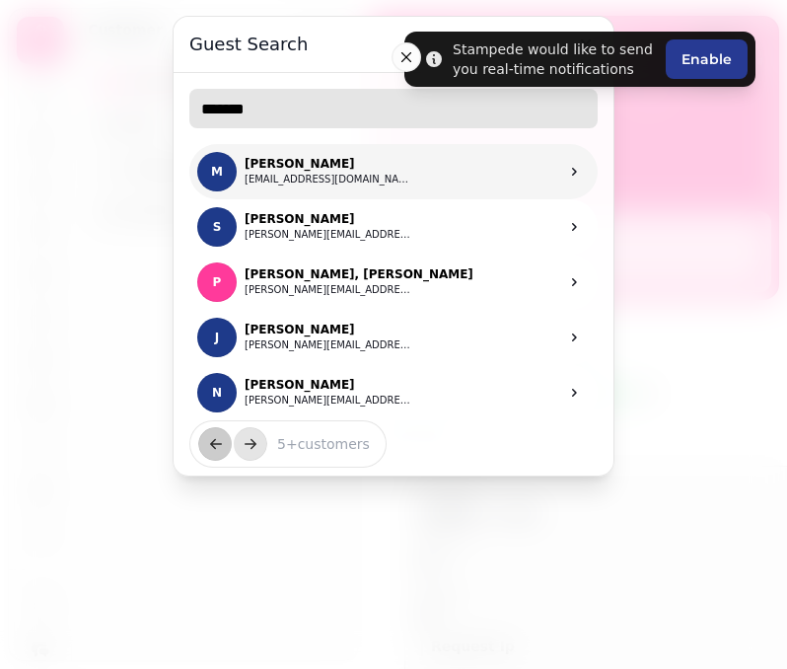
type input "*******"
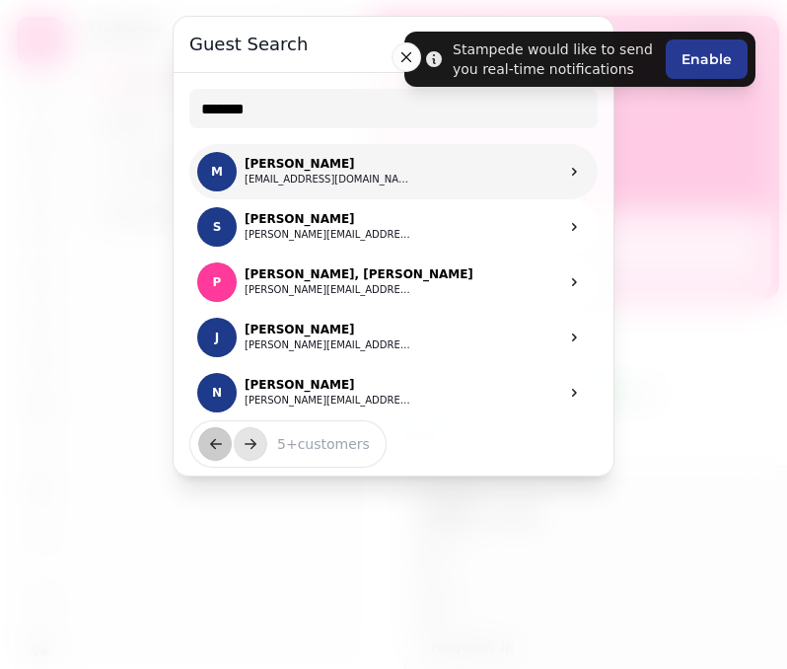
click at [471, 171] on link "[PERSON_NAME] [PERSON_NAME][EMAIL_ADDRESS][DOMAIN_NAME]" at bounding box center [393, 171] width 408 height 55
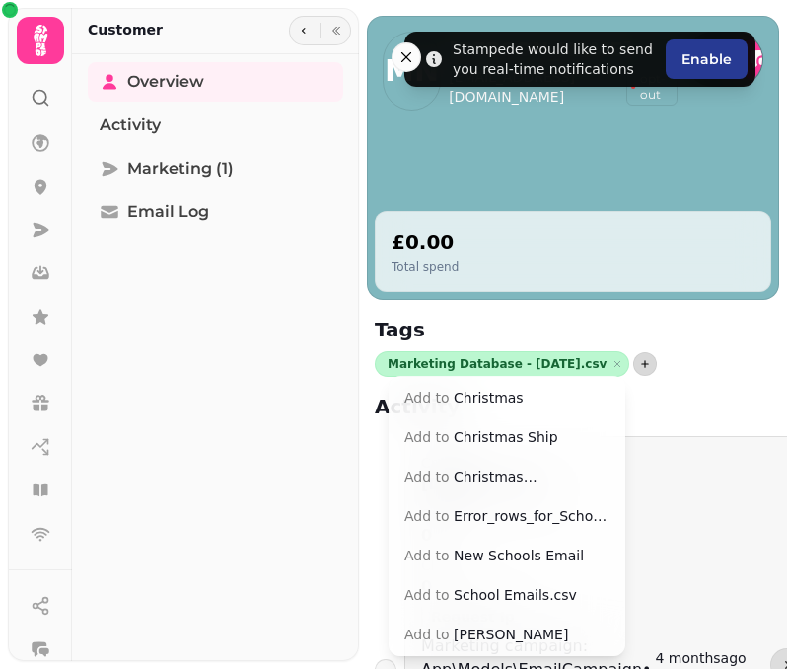
click at [639, 359] on icon "button" at bounding box center [645, 364] width 12 height 12
click at [519, 475] on button "Add to Christmas [PERSON_NAME]" at bounding box center [507, 477] width 229 height 36
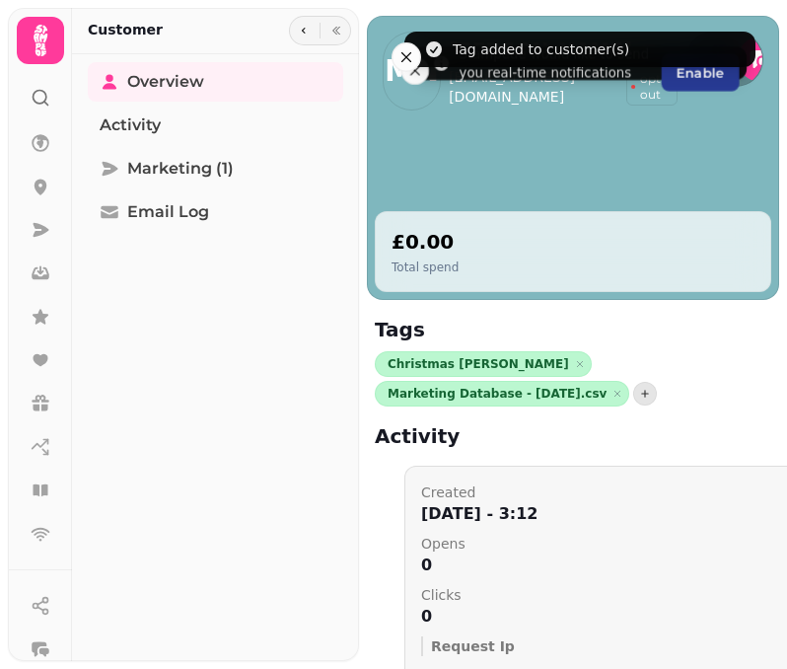
click at [32, 94] on icon at bounding box center [41, 98] width 20 height 20
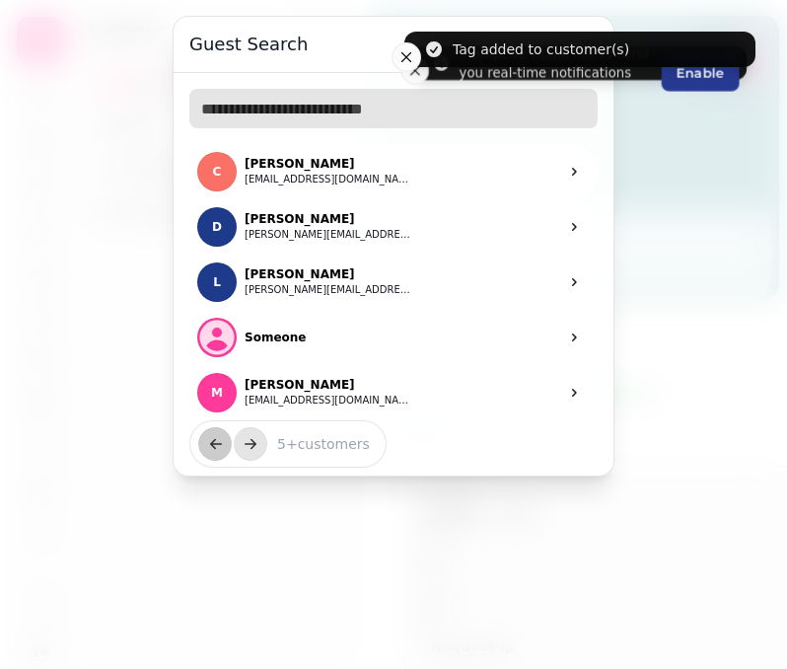
click at [278, 114] on input "text" at bounding box center [393, 108] width 408 height 39
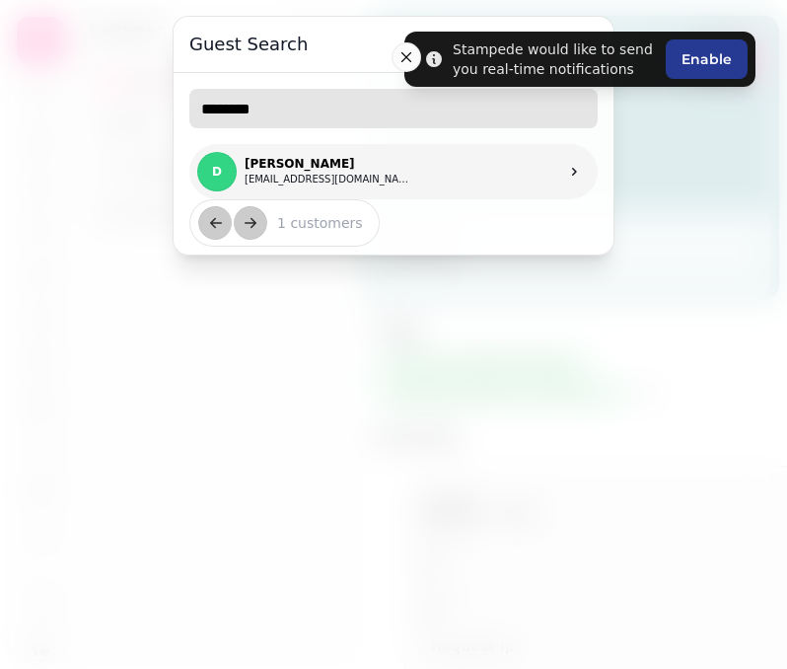
type input "********"
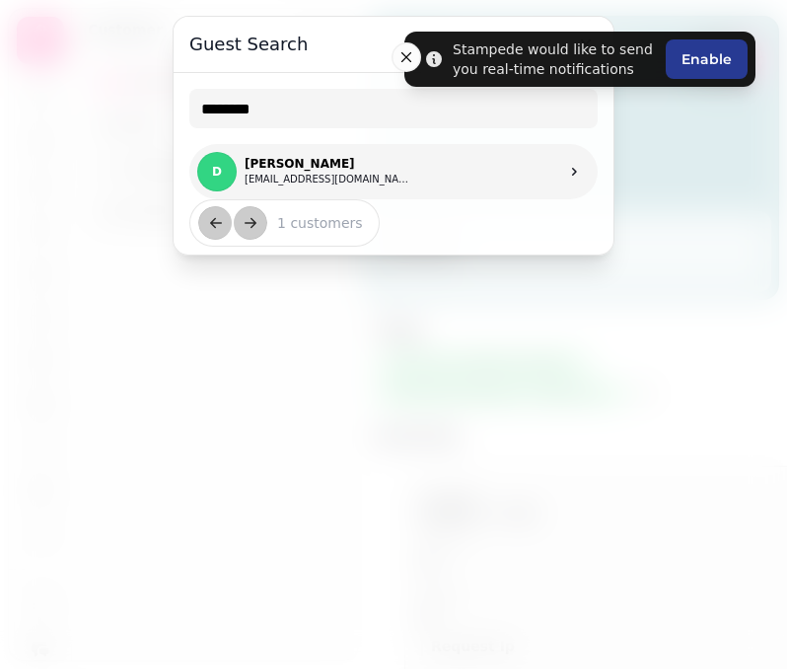
click at [405, 187] on link "D [PERSON_NAME] [PERSON_NAME][EMAIL_ADDRESS][DOMAIN_NAME]" at bounding box center [393, 171] width 408 height 55
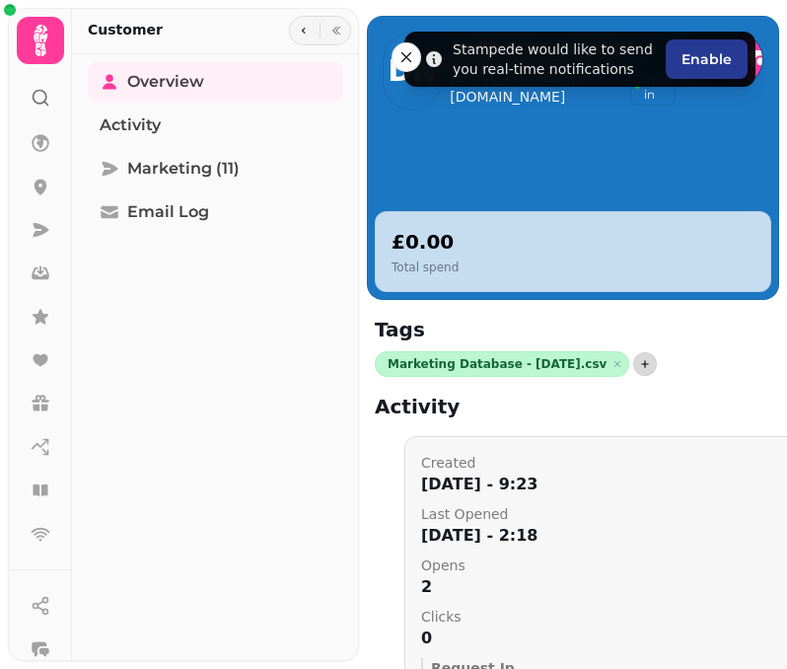
click at [639, 365] on icon "button" at bounding box center [645, 364] width 12 height 12
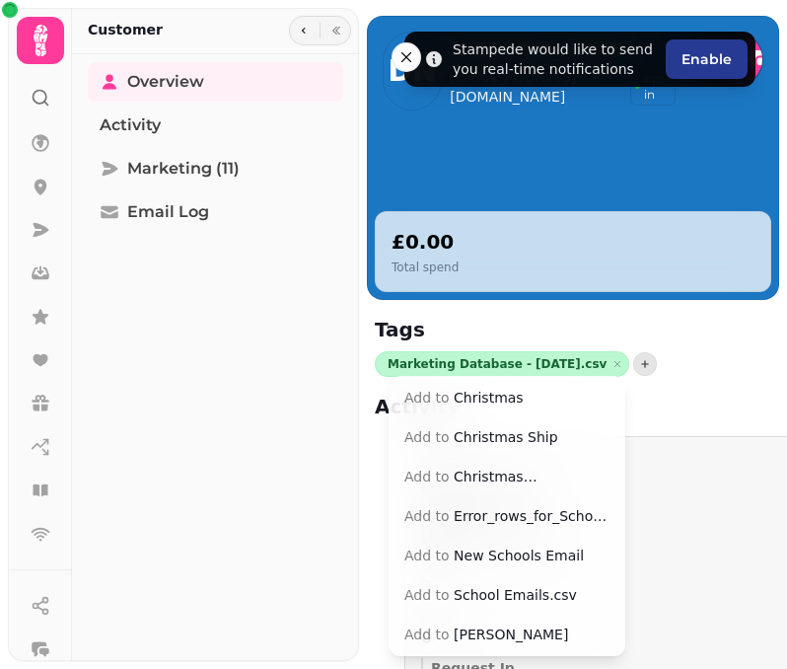
click at [546, 474] on button "Add to Christmas [PERSON_NAME]" at bounding box center [507, 477] width 229 height 36
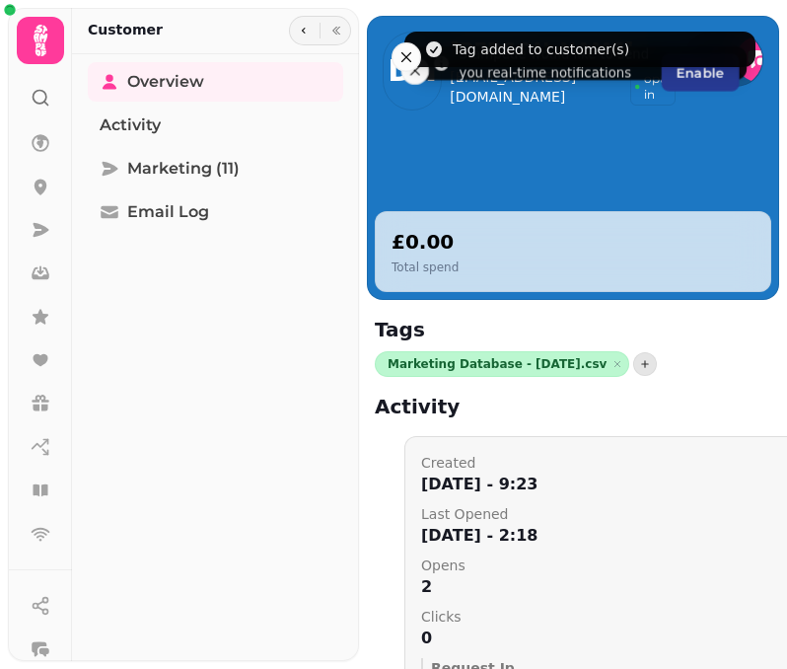
click at [41, 106] on icon at bounding box center [41, 98] width 20 height 20
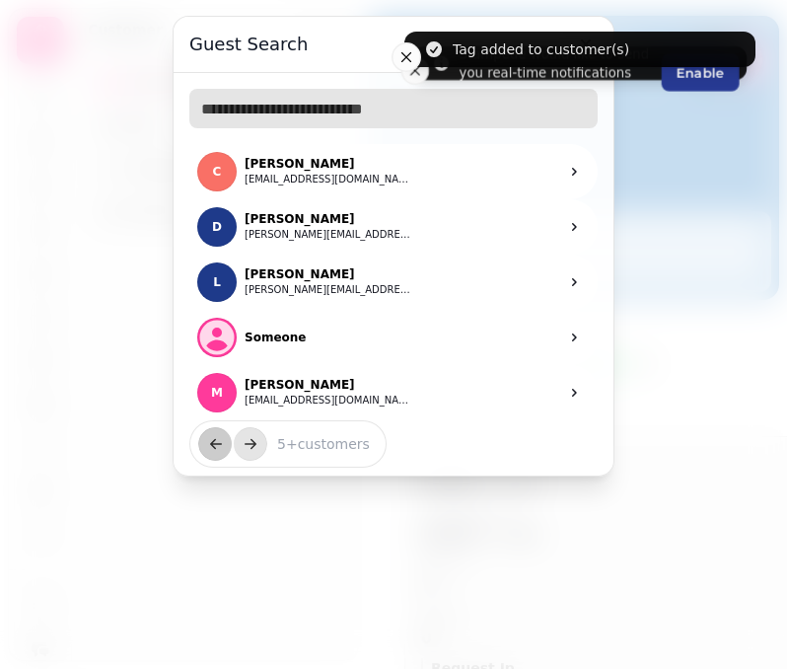
click at [250, 104] on input "text" at bounding box center [393, 108] width 408 height 39
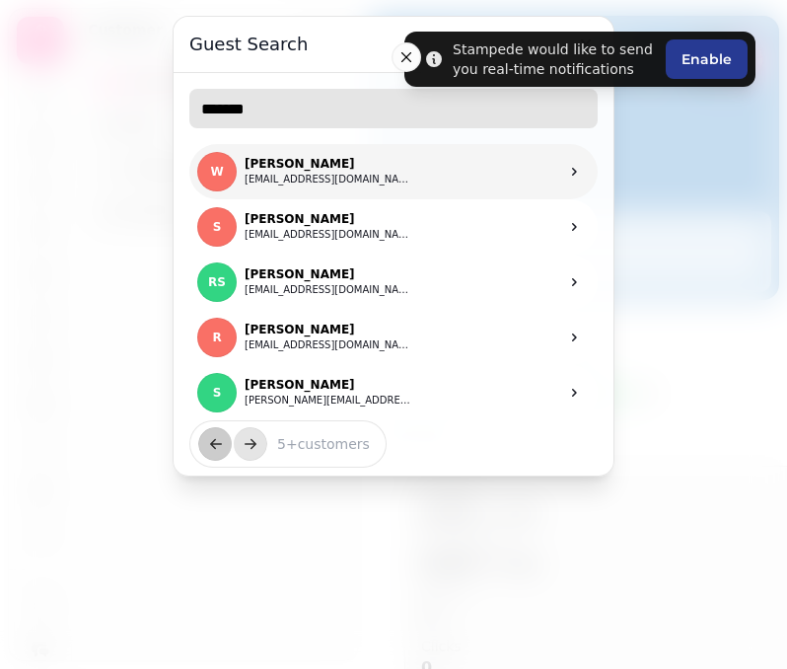
type input "*******"
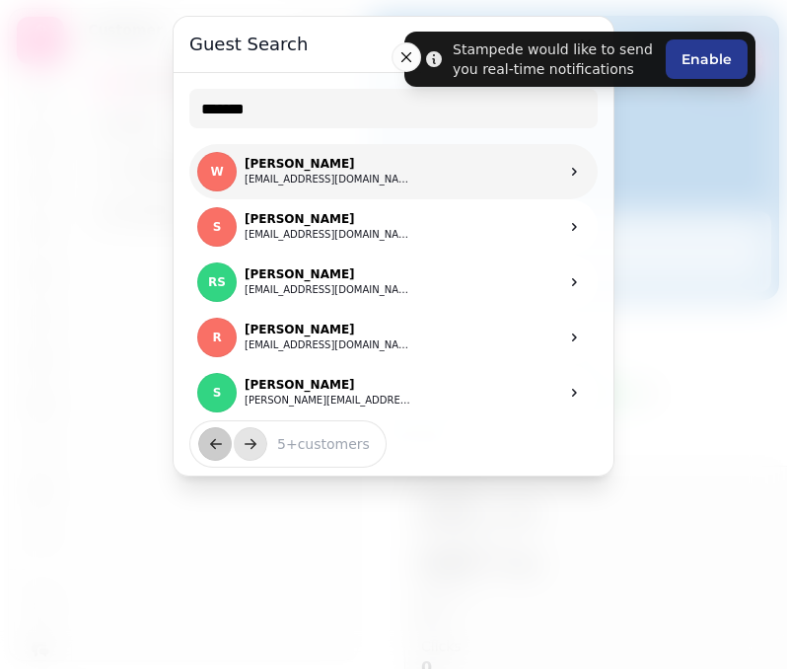
click at [324, 158] on p "[PERSON_NAME]" at bounding box center [329, 164] width 168 height 16
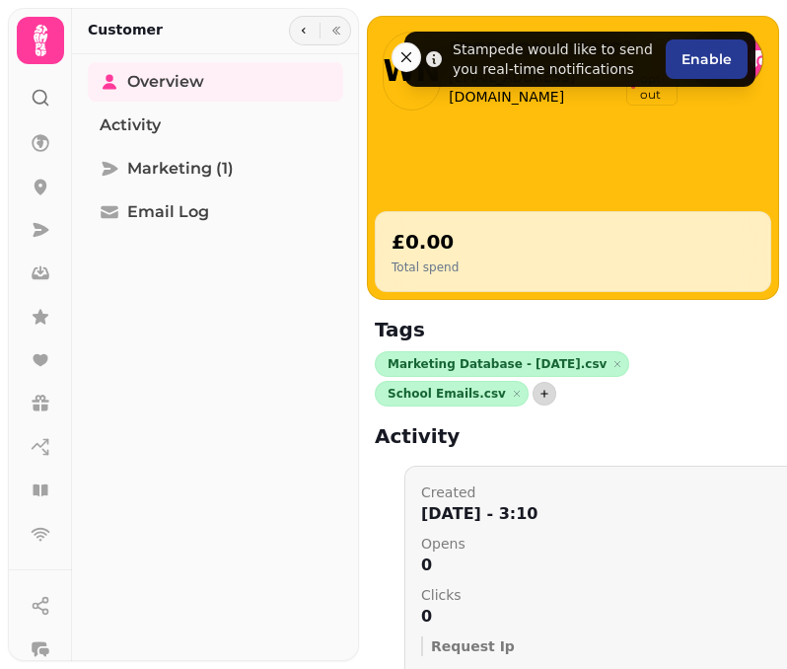
click at [539, 391] on icon "button" at bounding box center [545, 394] width 12 height 12
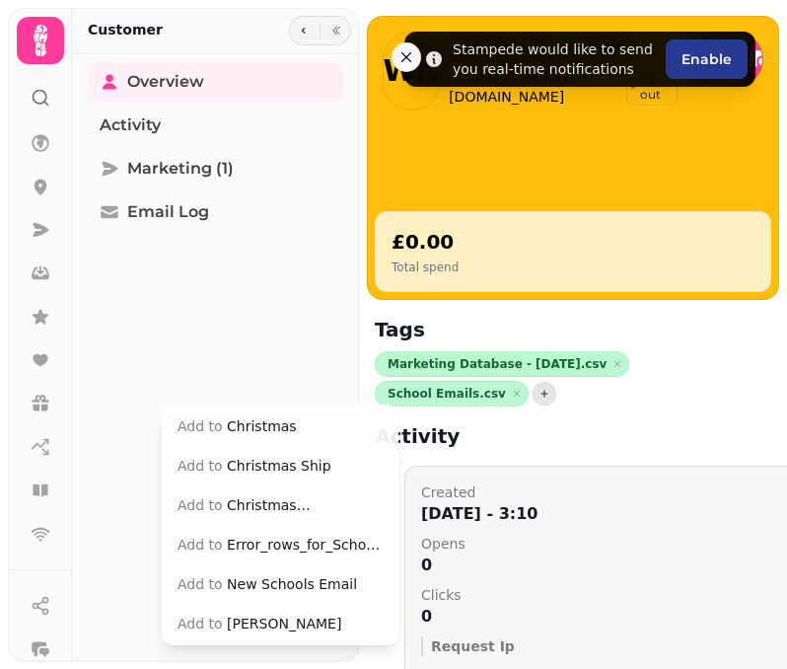
click at [302, 504] on button "Add to Christmas [PERSON_NAME]" at bounding box center [280, 505] width 229 height 36
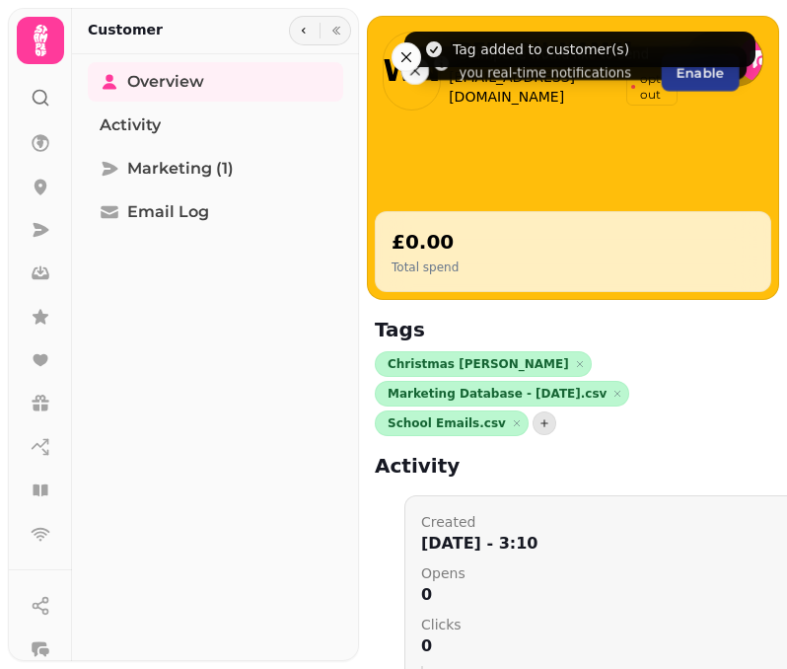
click at [40, 96] on icon at bounding box center [41, 98] width 20 height 20
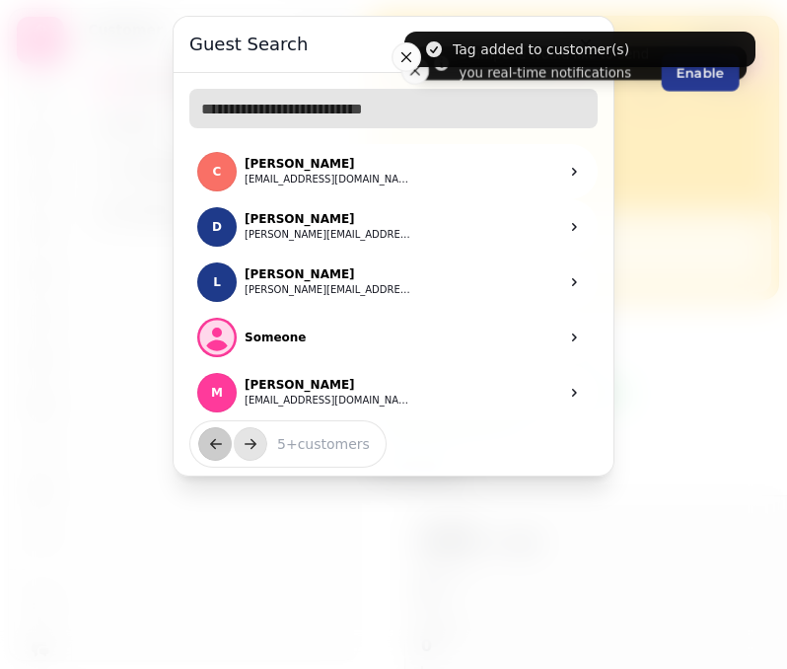
click at [236, 111] on input "text" at bounding box center [393, 108] width 408 height 39
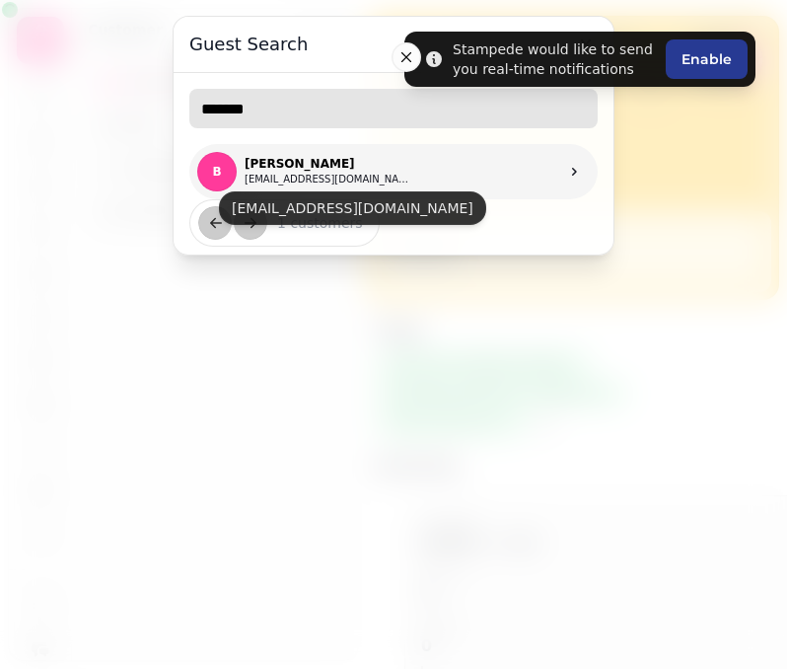
type input "*******"
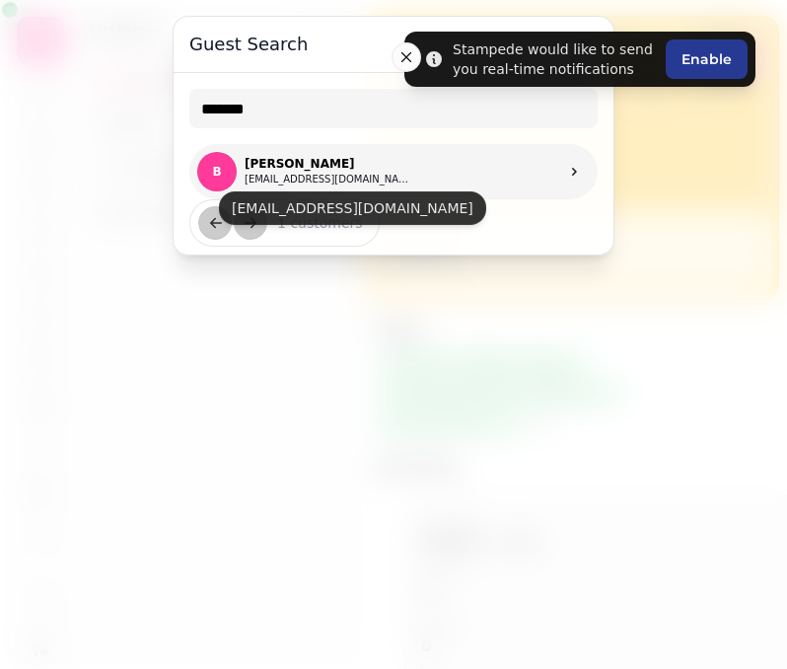
click at [335, 169] on p "[PERSON_NAME]" at bounding box center [329, 164] width 168 height 16
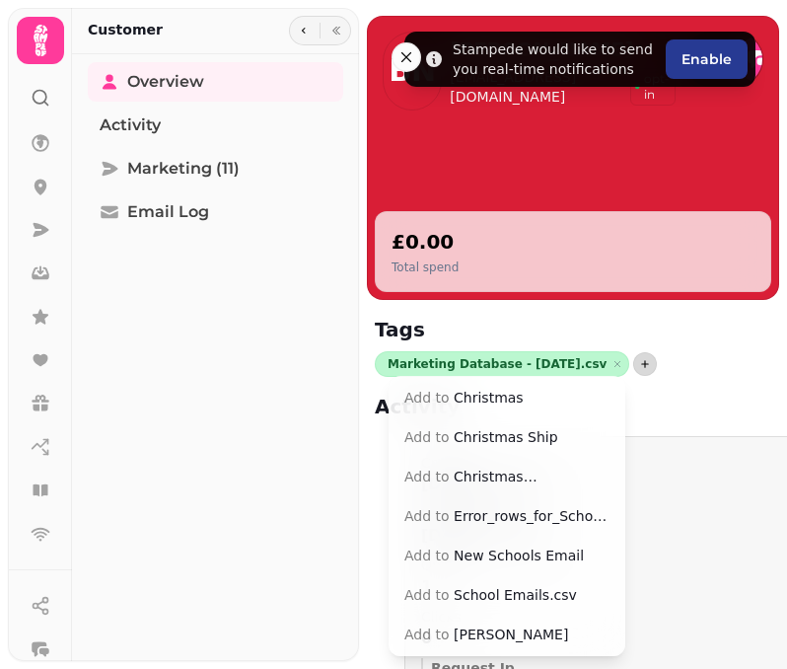
click at [633, 370] on button "button" at bounding box center [645, 364] width 24 height 24
click at [509, 475] on button "Add to Christmas [PERSON_NAME]" at bounding box center [507, 477] width 229 height 36
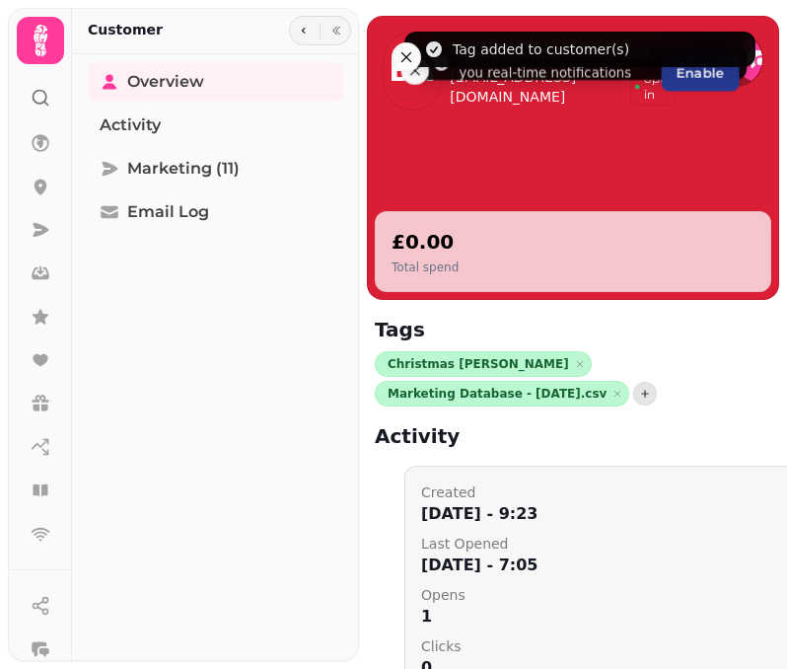
click at [34, 99] on circle at bounding box center [40, 97] width 13 height 13
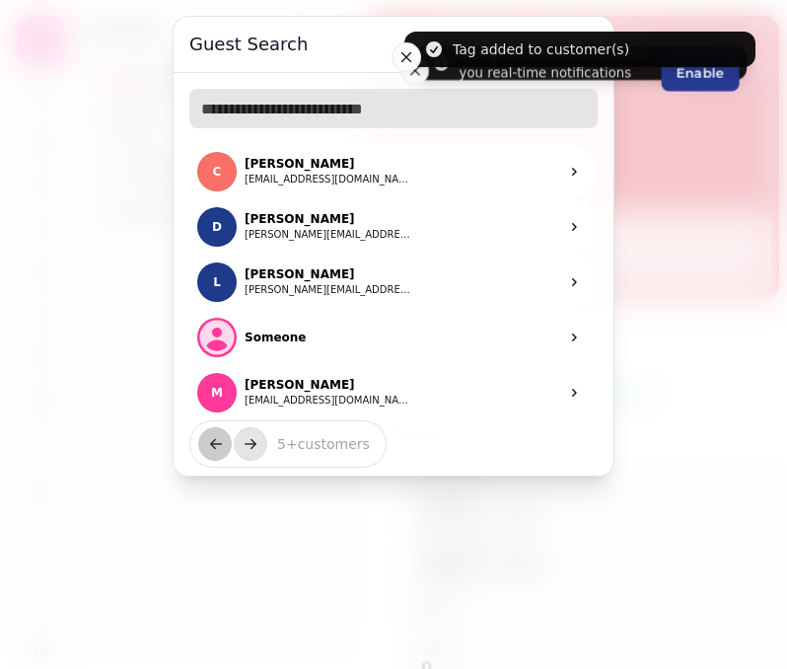
click at [249, 109] on input "text" at bounding box center [393, 108] width 408 height 39
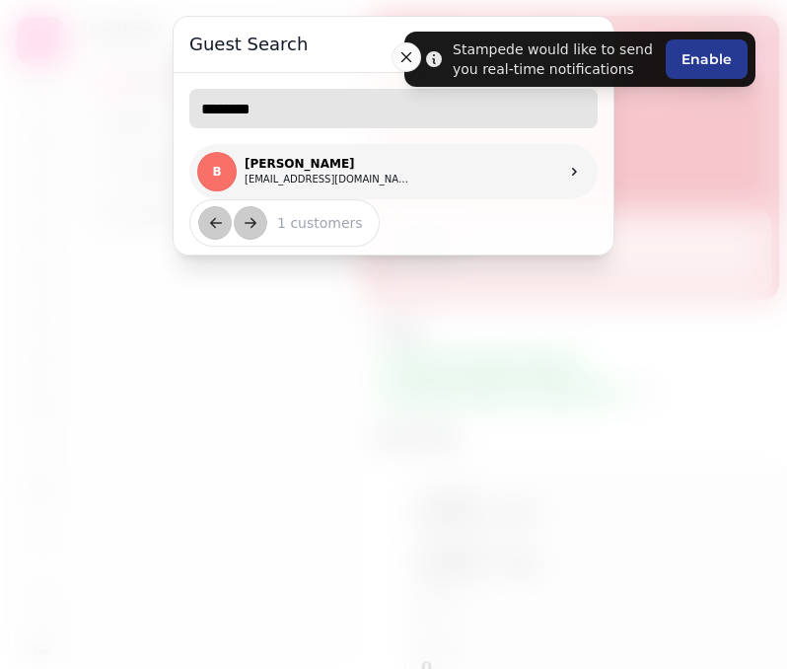
type input "********"
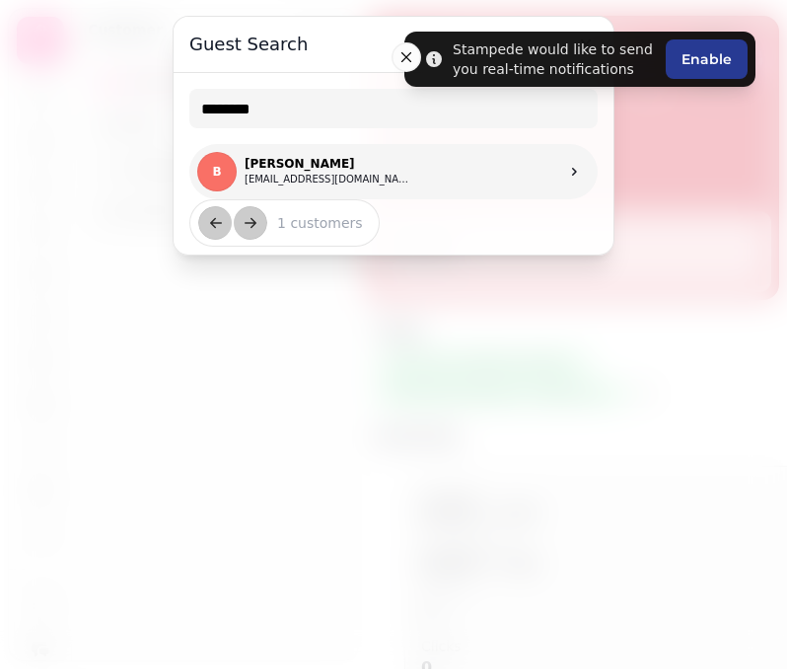
click at [433, 179] on link "[PERSON_NAME] [EMAIL_ADDRESS][DOMAIN_NAME]" at bounding box center [393, 171] width 408 height 55
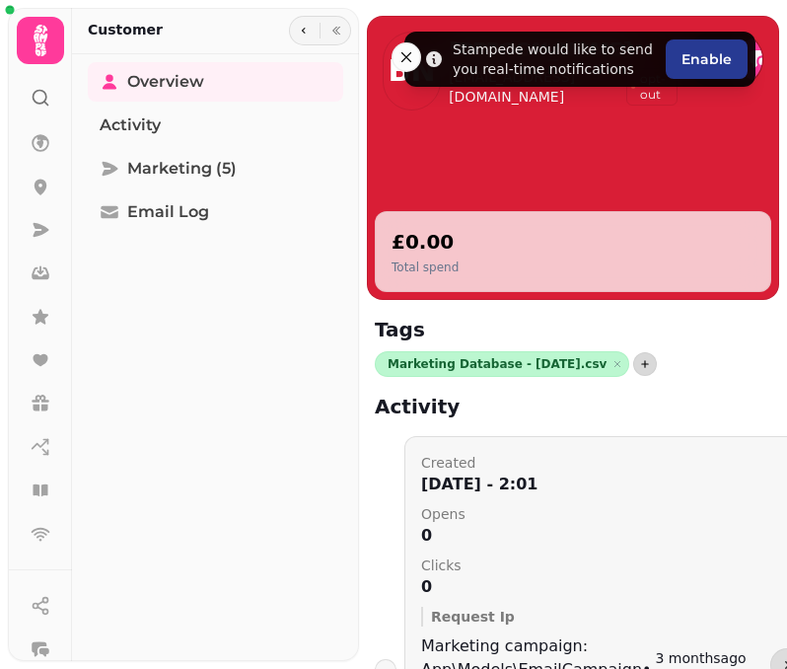
click at [639, 367] on icon "button" at bounding box center [645, 364] width 12 height 12
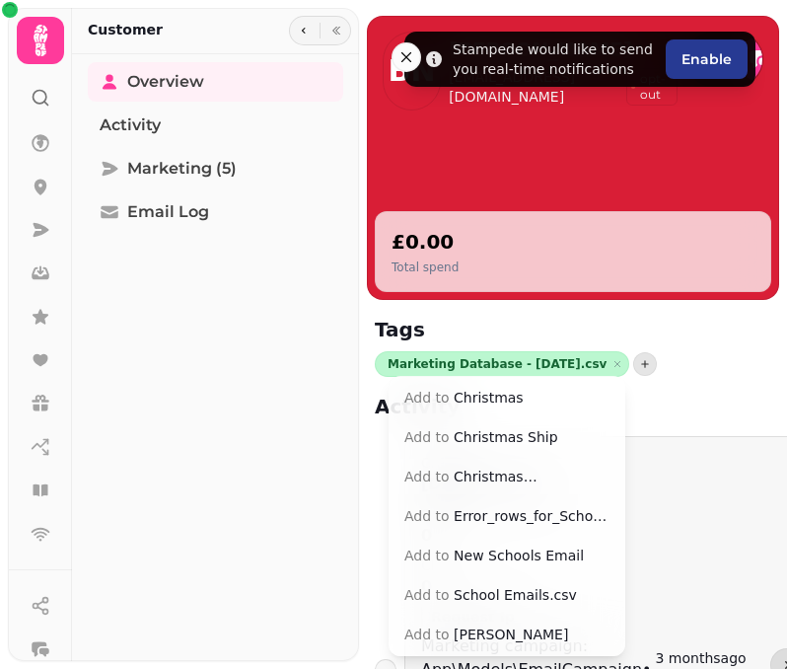
click at [544, 474] on button "Add to Christmas [PERSON_NAME]" at bounding box center [507, 477] width 229 height 36
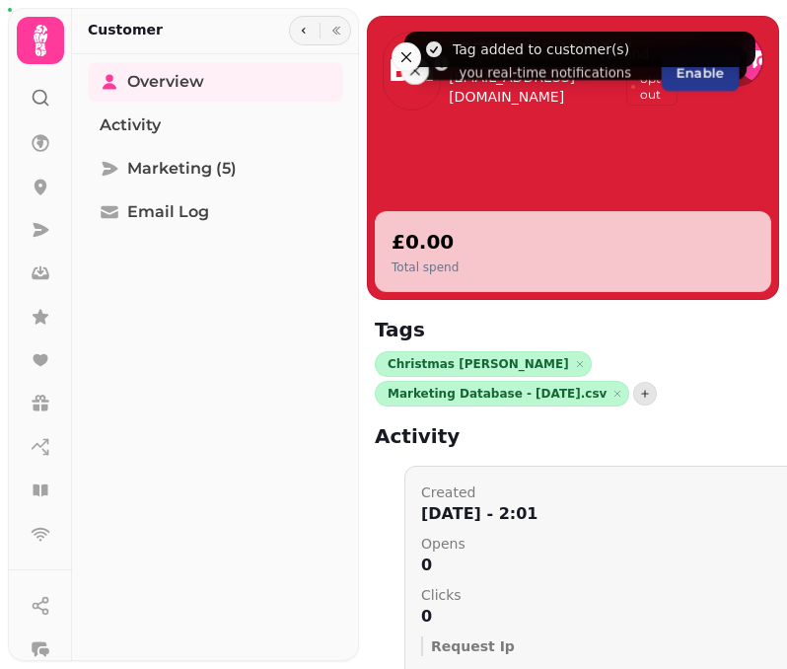
click at [38, 94] on icon at bounding box center [41, 98] width 20 height 20
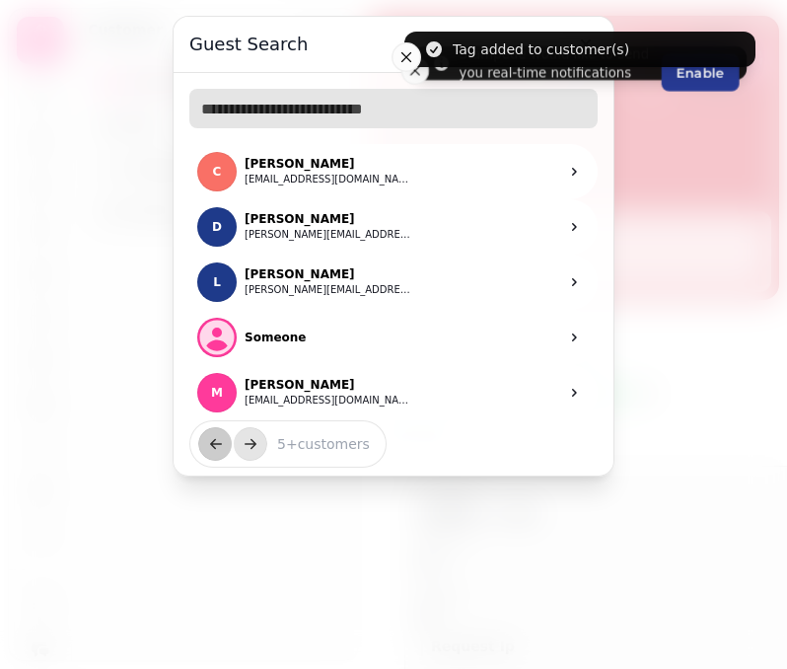
click at [241, 114] on input "text" at bounding box center [393, 108] width 408 height 39
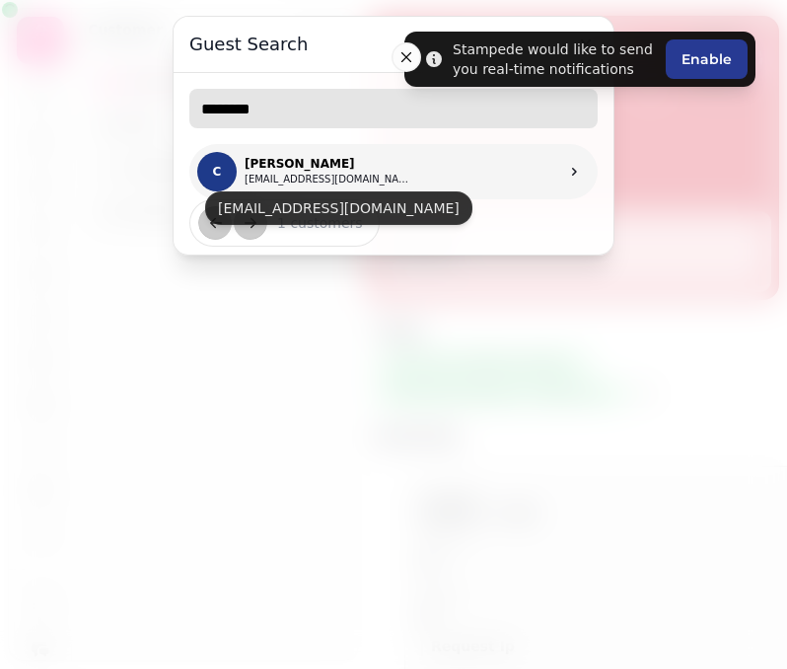
type input "********"
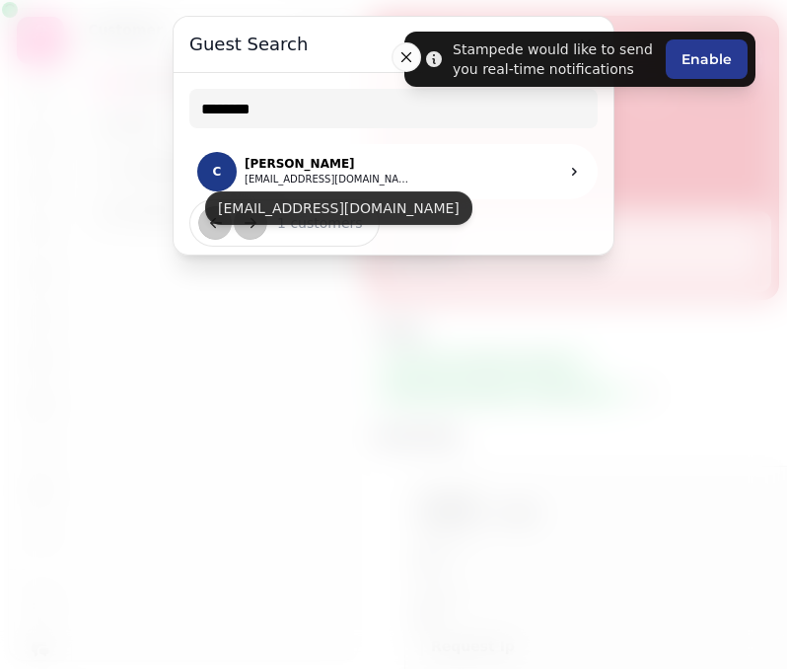
drag, startPoint x: 343, startPoint y: 172, endPoint x: 411, endPoint y: 216, distance: 81.3
click at [343, 172] on button "[EMAIL_ADDRESS][DOMAIN_NAME]" at bounding box center [329, 180] width 168 height 16
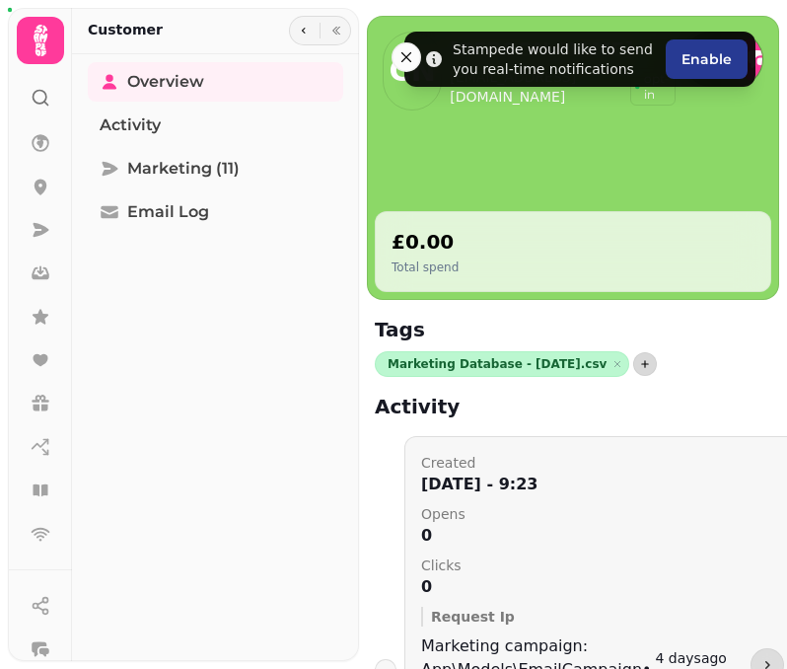
click at [639, 362] on icon "button" at bounding box center [645, 364] width 12 height 12
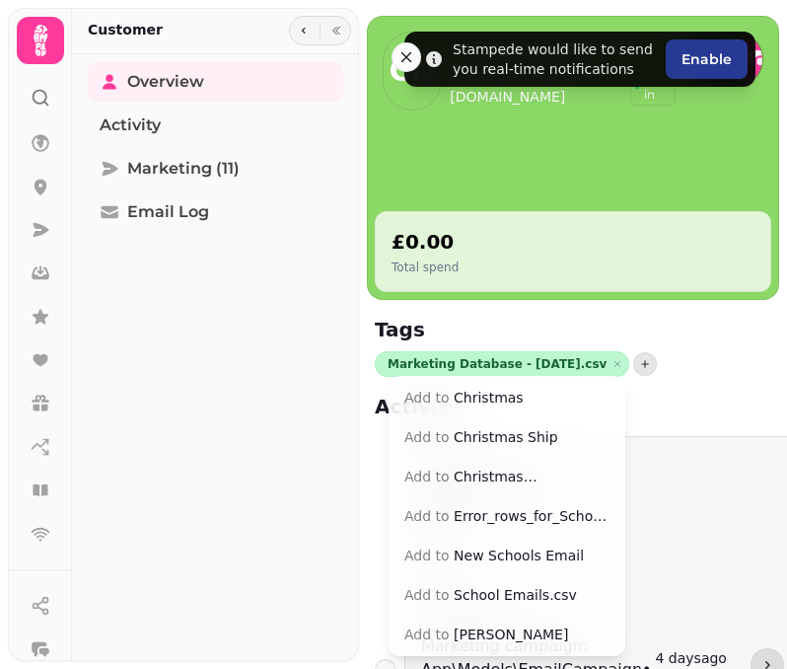
click at [492, 475] on button "Add to Christmas [PERSON_NAME]" at bounding box center [507, 477] width 229 height 36
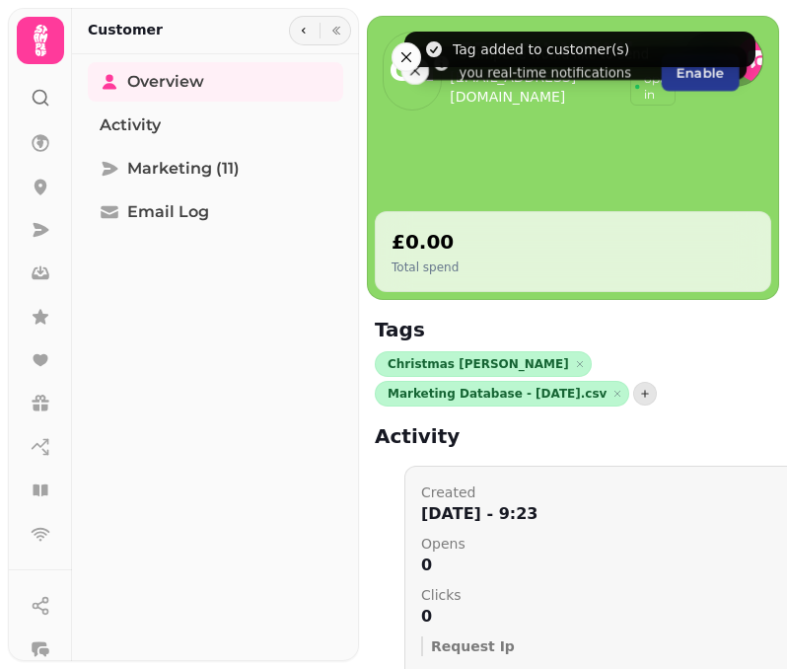
click at [44, 95] on icon at bounding box center [41, 98] width 20 height 20
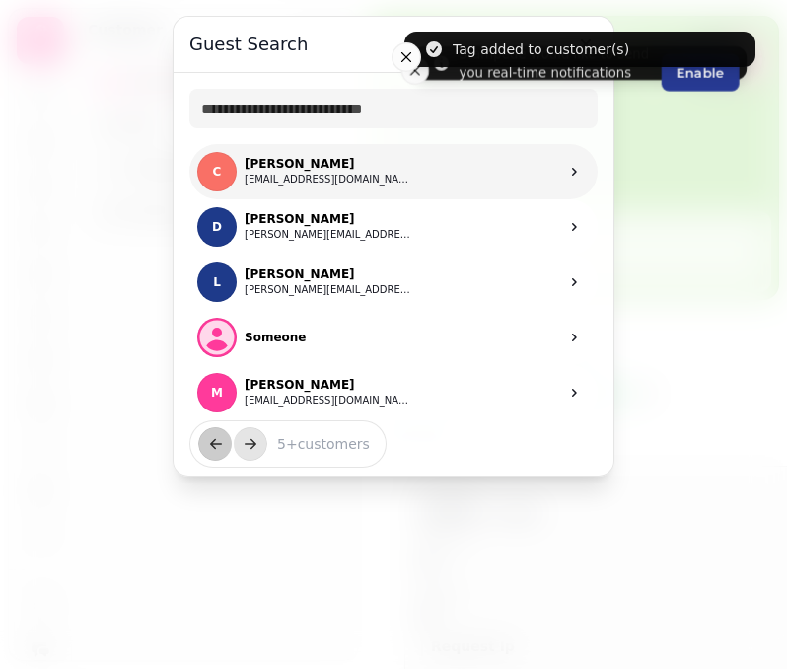
click at [335, 169] on p "[PERSON_NAME]" at bounding box center [329, 164] width 168 height 16
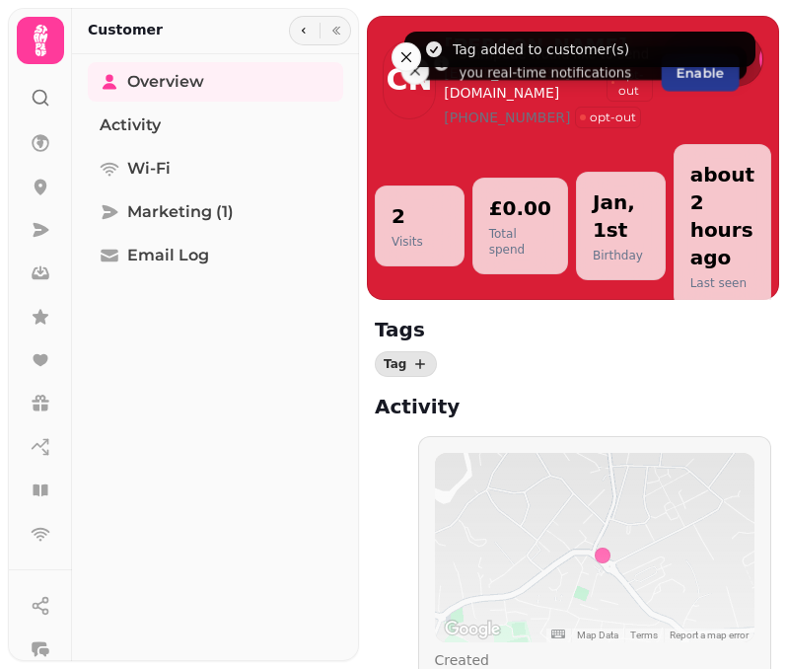
click at [32, 98] on icon at bounding box center [41, 98] width 20 height 20
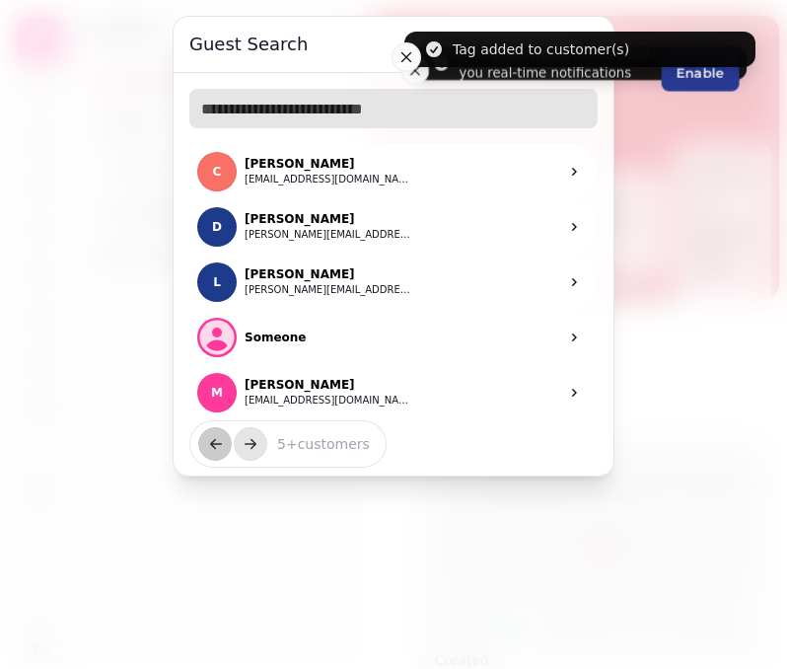
click at [289, 117] on input "text" at bounding box center [393, 108] width 408 height 39
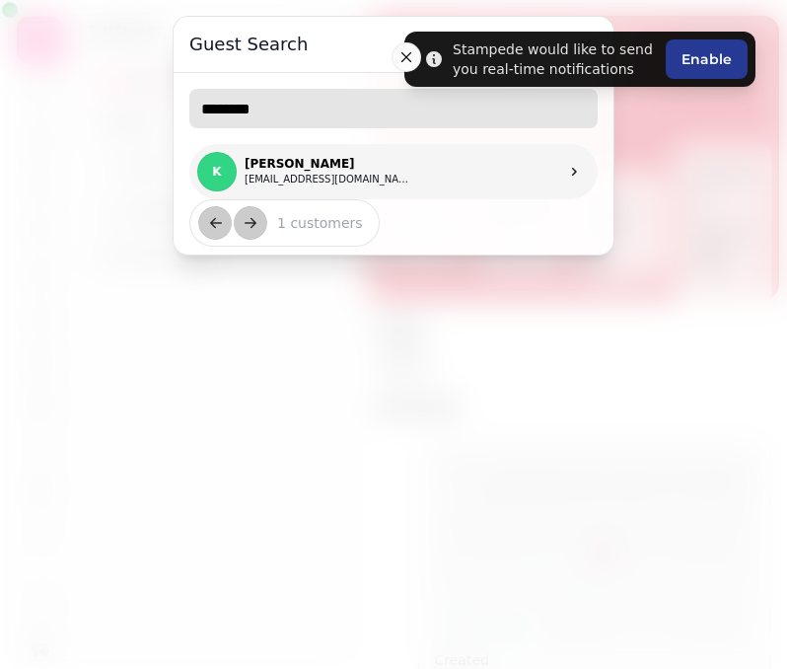
type input "********"
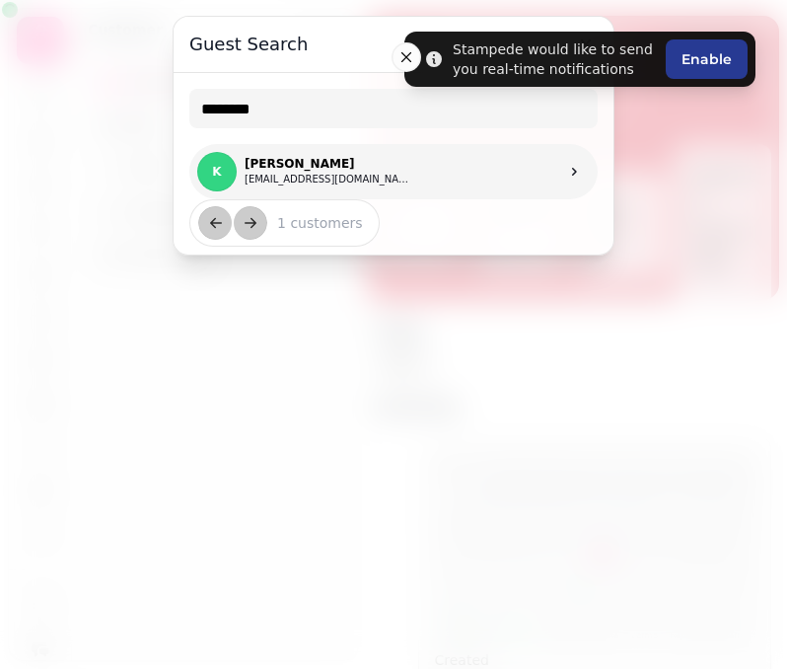
click at [319, 169] on p "[PERSON_NAME]" at bounding box center [329, 164] width 168 height 16
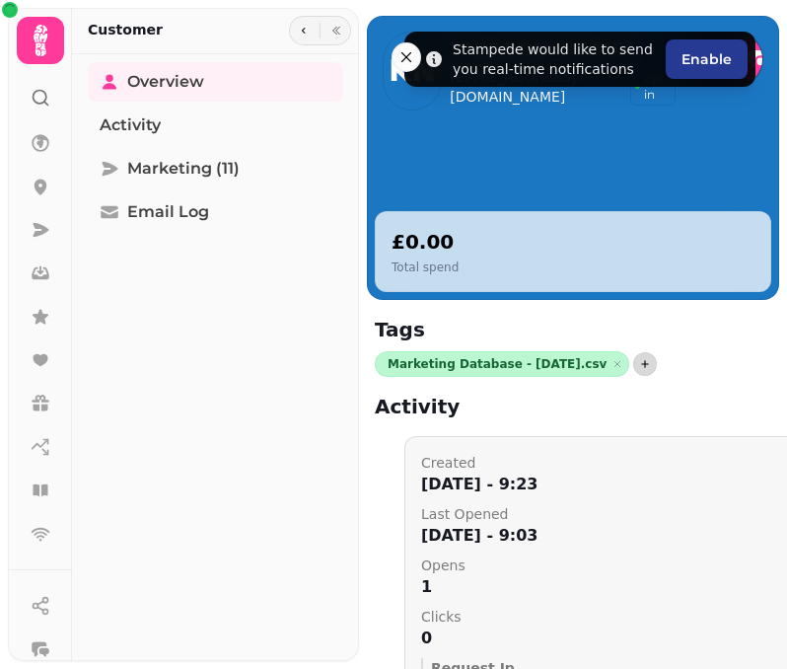
click at [639, 368] on icon "button" at bounding box center [645, 364] width 12 height 12
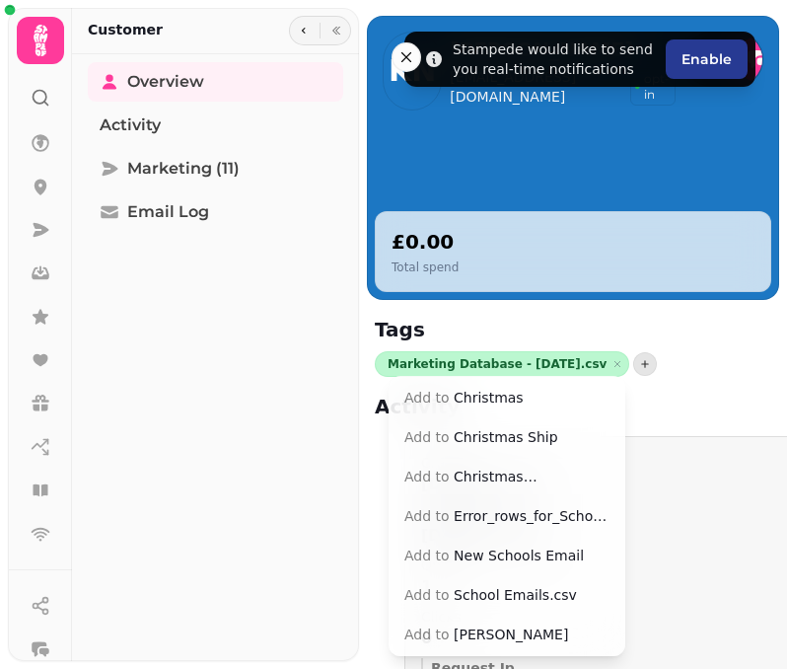
click at [543, 475] on button "Add to Christmas [PERSON_NAME]" at bounding box center [507, 477] width 229 height 36
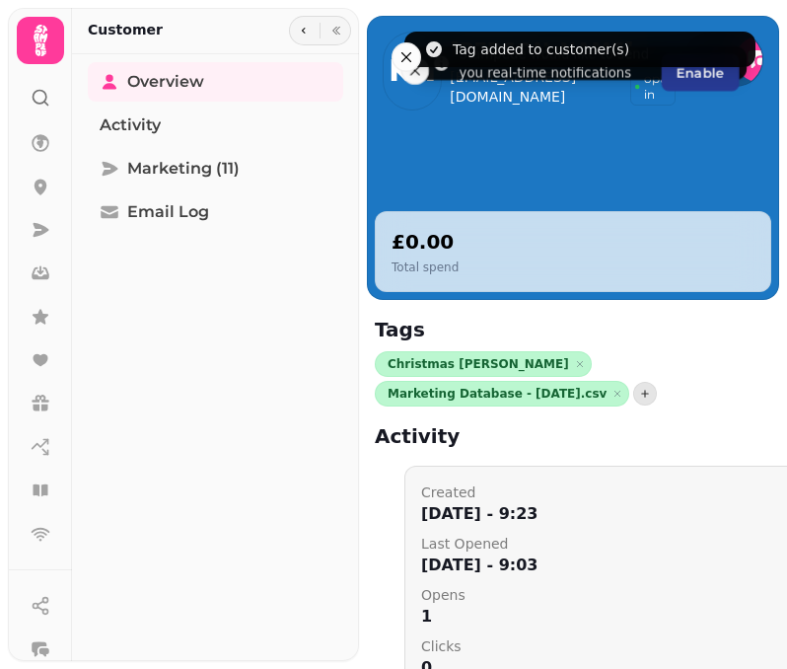
click at [38, 95] on icon at bounding box center [41, 98] width 20 height 20
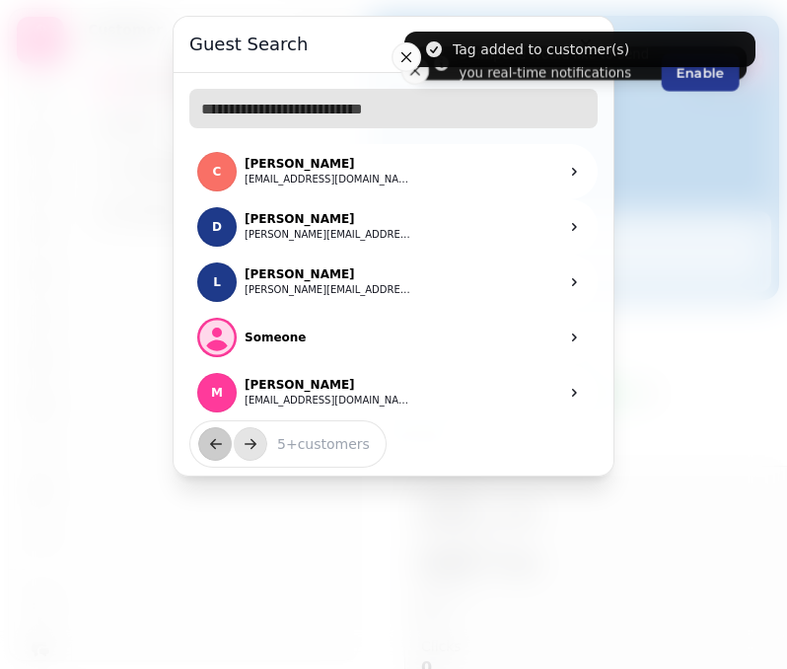
click at [222, 108] on input "text" at bounding box center [393, 108] width 408 height 39
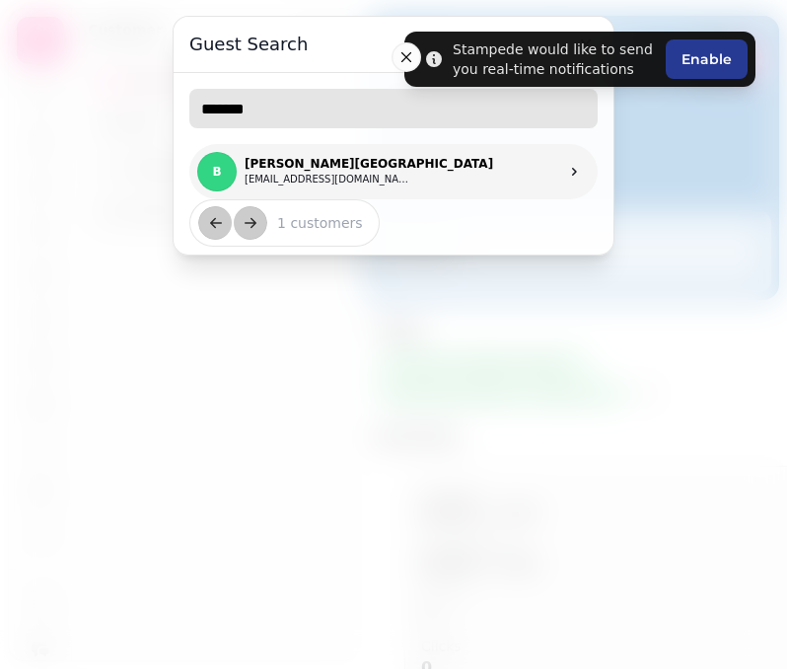
type input "*******"
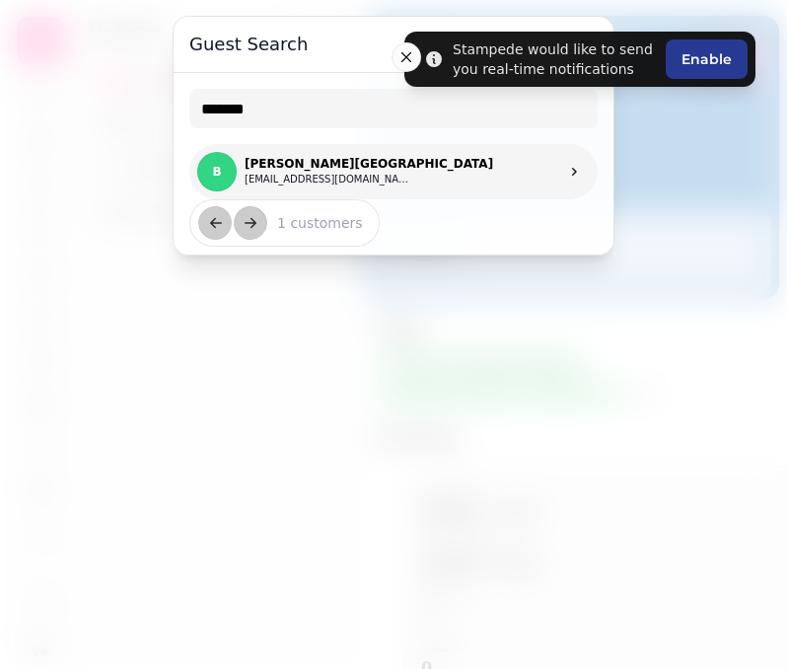
click at [413, 173] on link "B [PERSON_NAME] [PERSON_NAME][EMAIL_ADDRESS][DOMAIN_NAME]" at bounding box center [393, 171] width 408 height 55
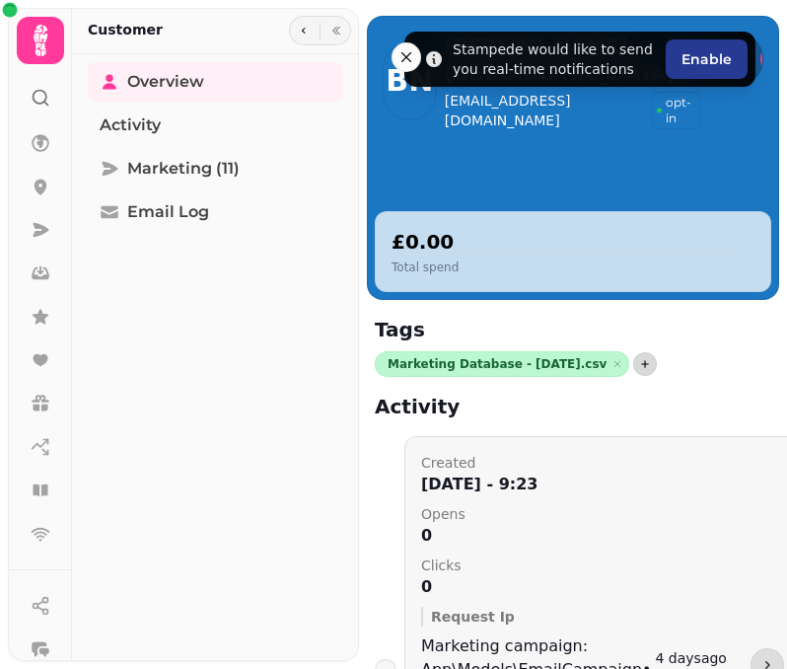
click at [633, 368] on button "button" at bounding box center [645, 364] width 24 height 24
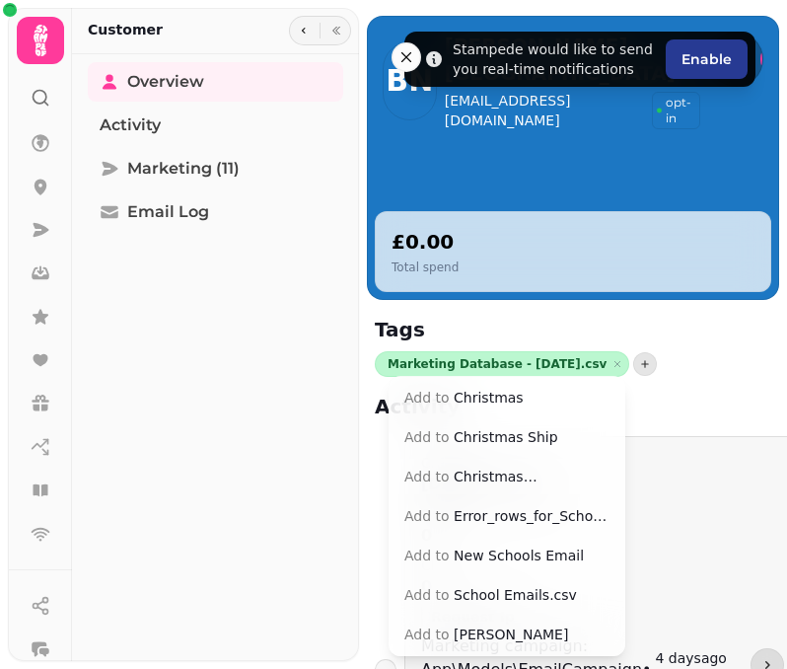
click at [541, 475] on button "Add to Christmas [PERSON_NAME]" at bounding box center [507, 477] width 229 height 36
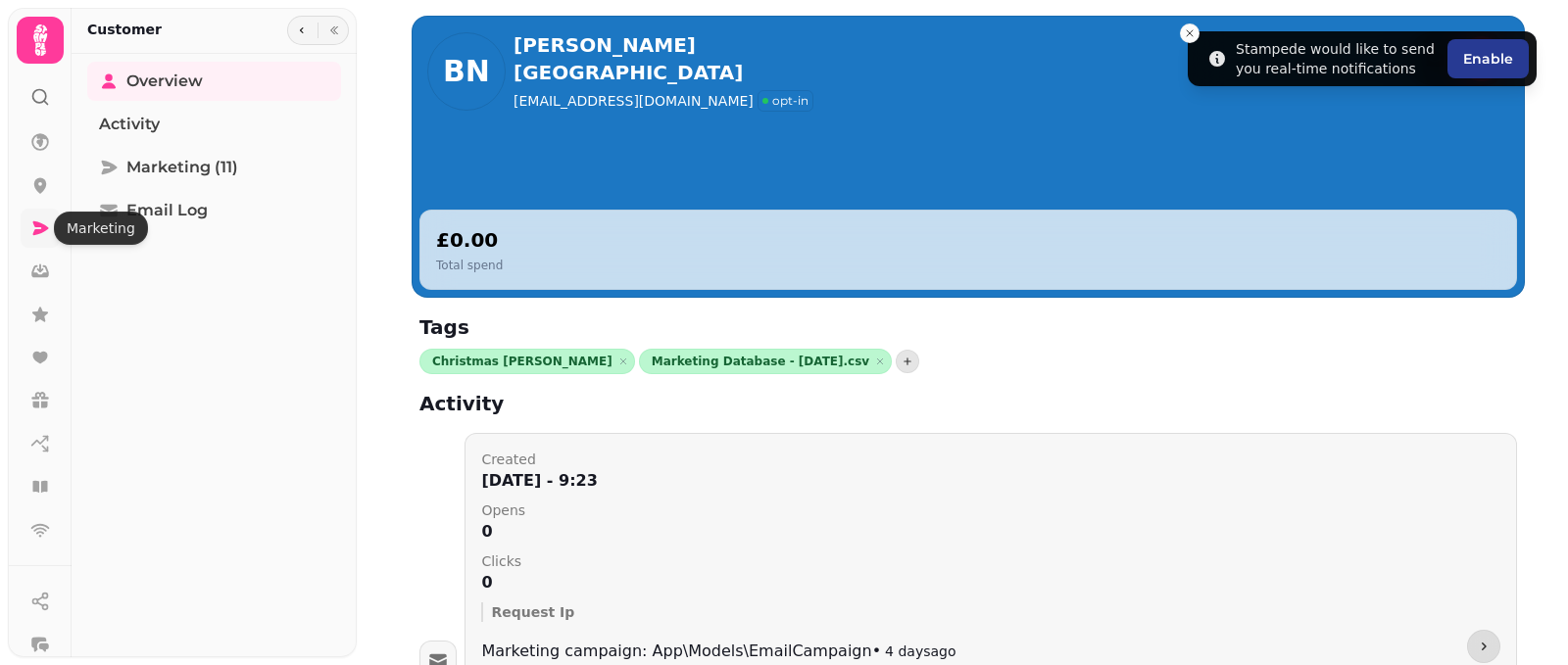
click at [40, 231] on icon at bounding box center [42, 228] width 16 height 14
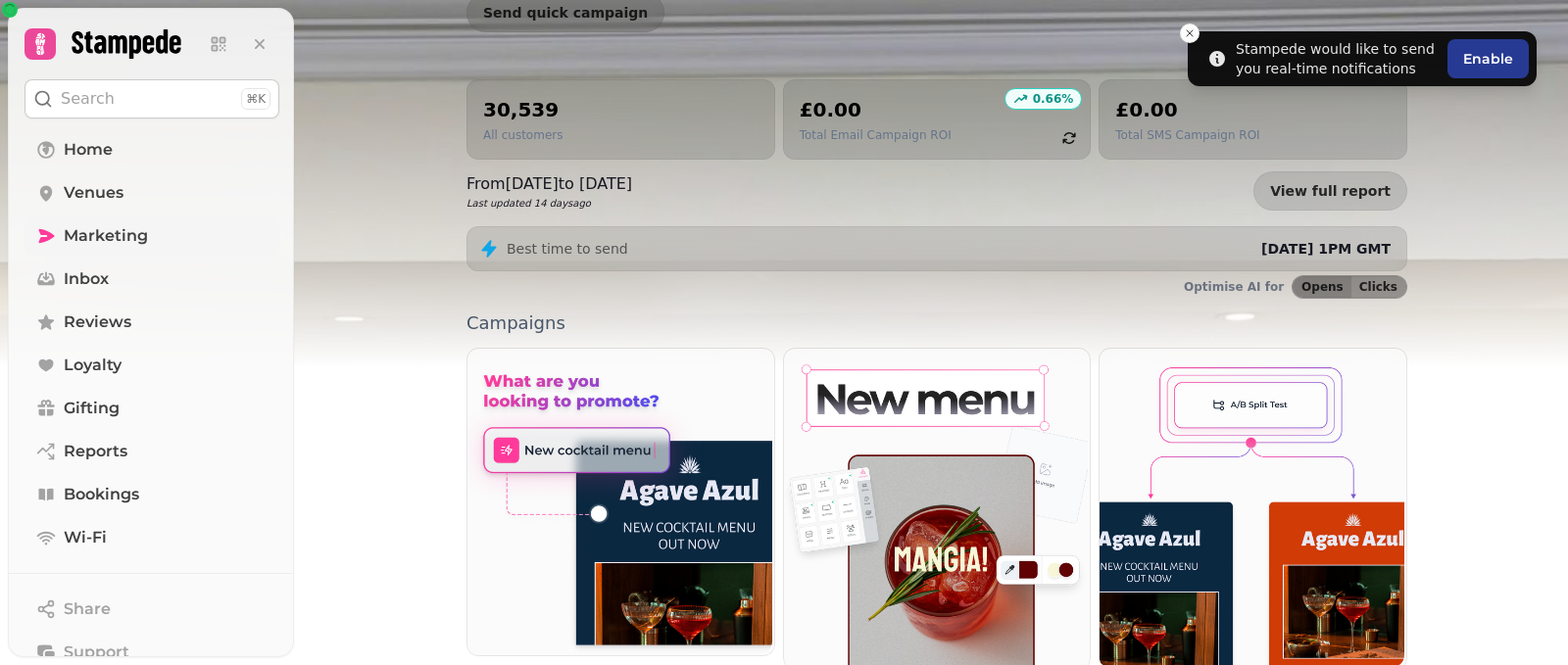
scroll to position [558, 0]
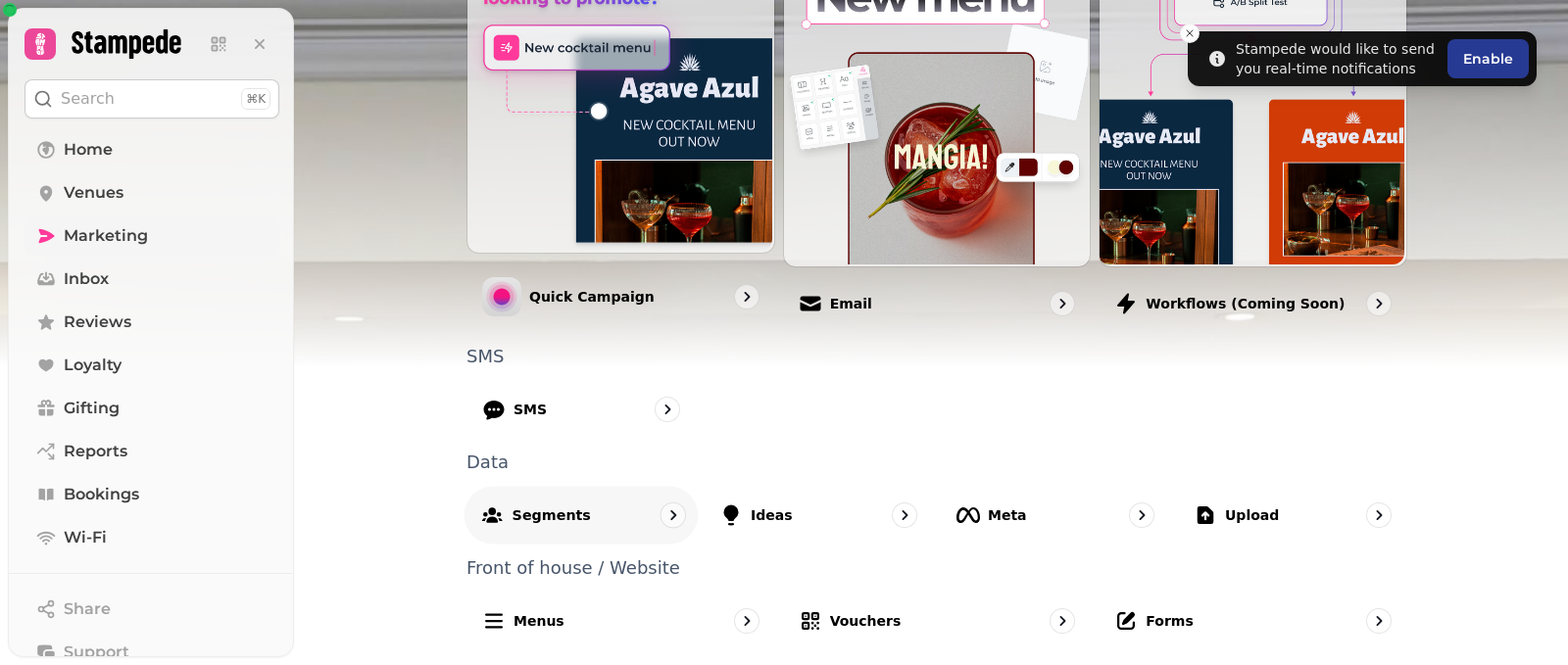
click at [567, 520] on p "Segments" at bounding box center [551, 514] width 78 height 20
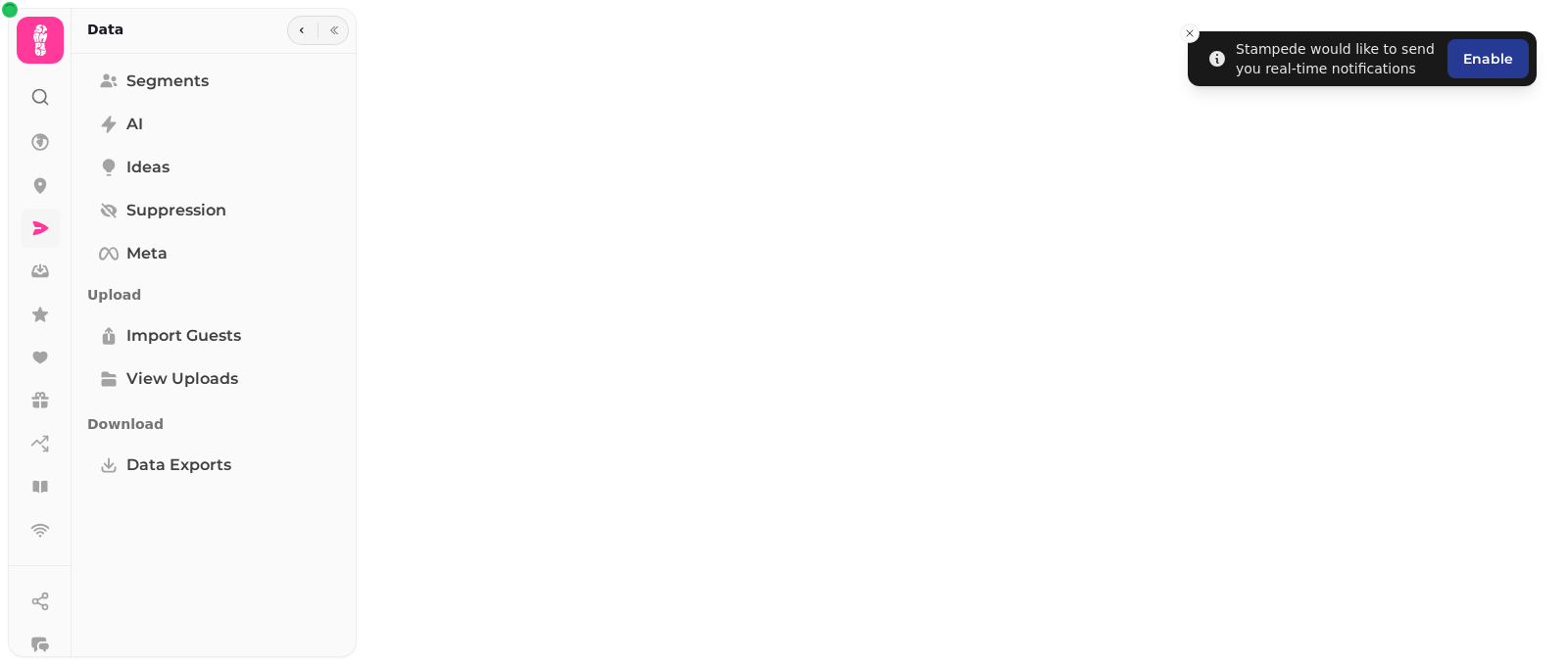
select select "**"
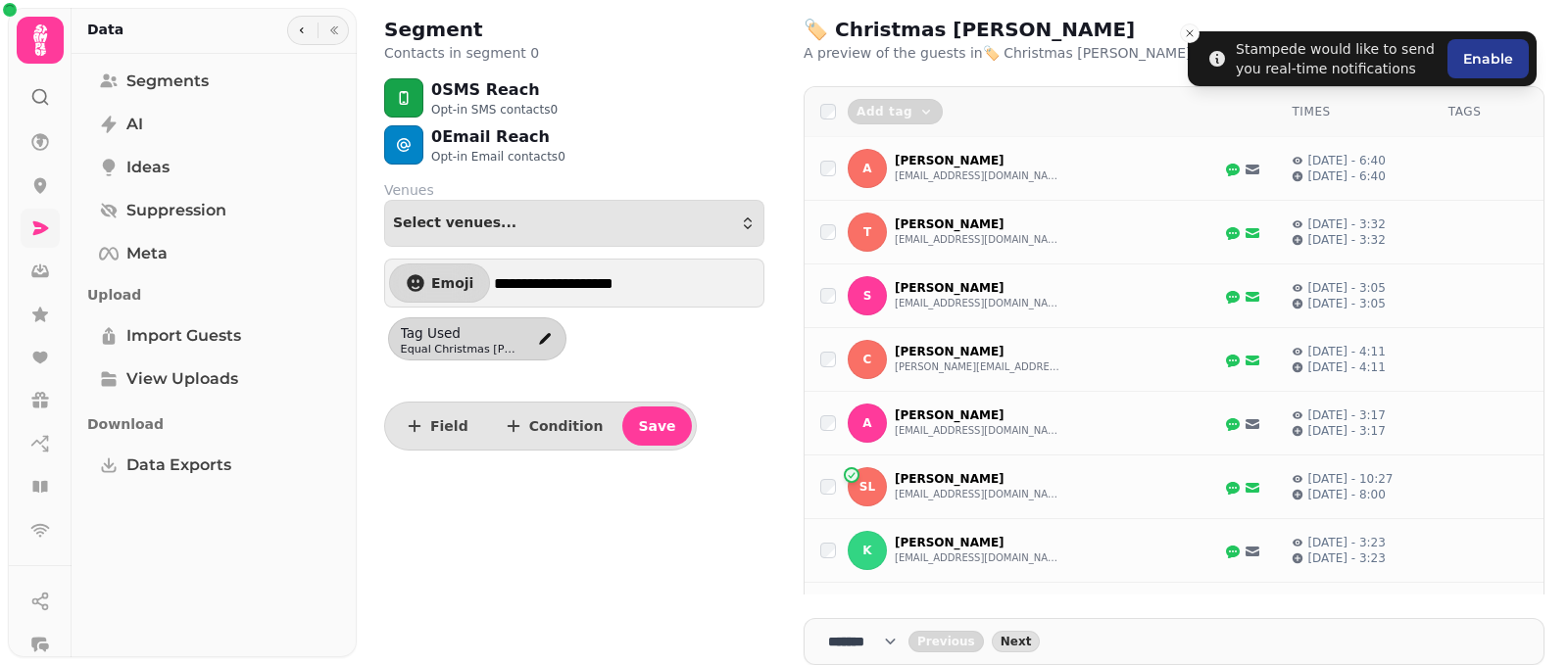
select select "**"
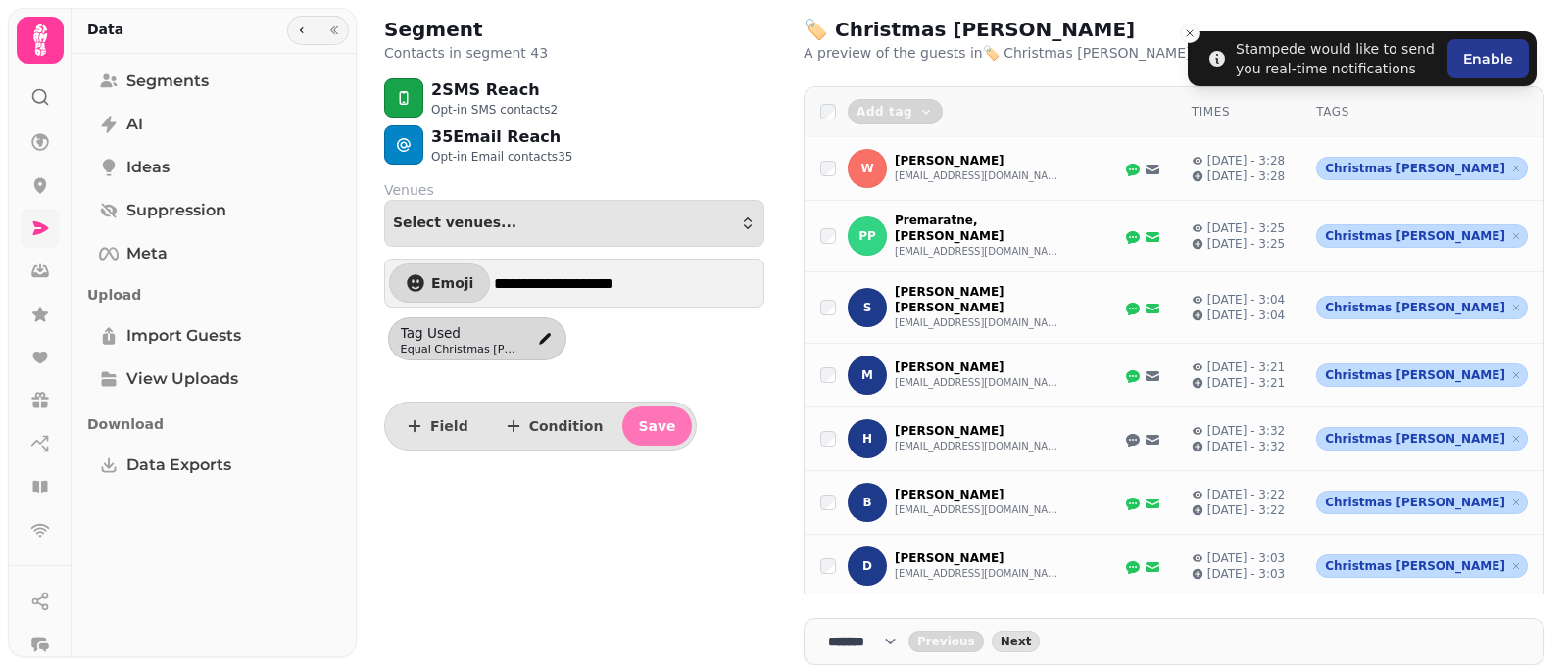
click at [640, 430] on span "Save" at bounding box center [655, 426] width 37 height 14
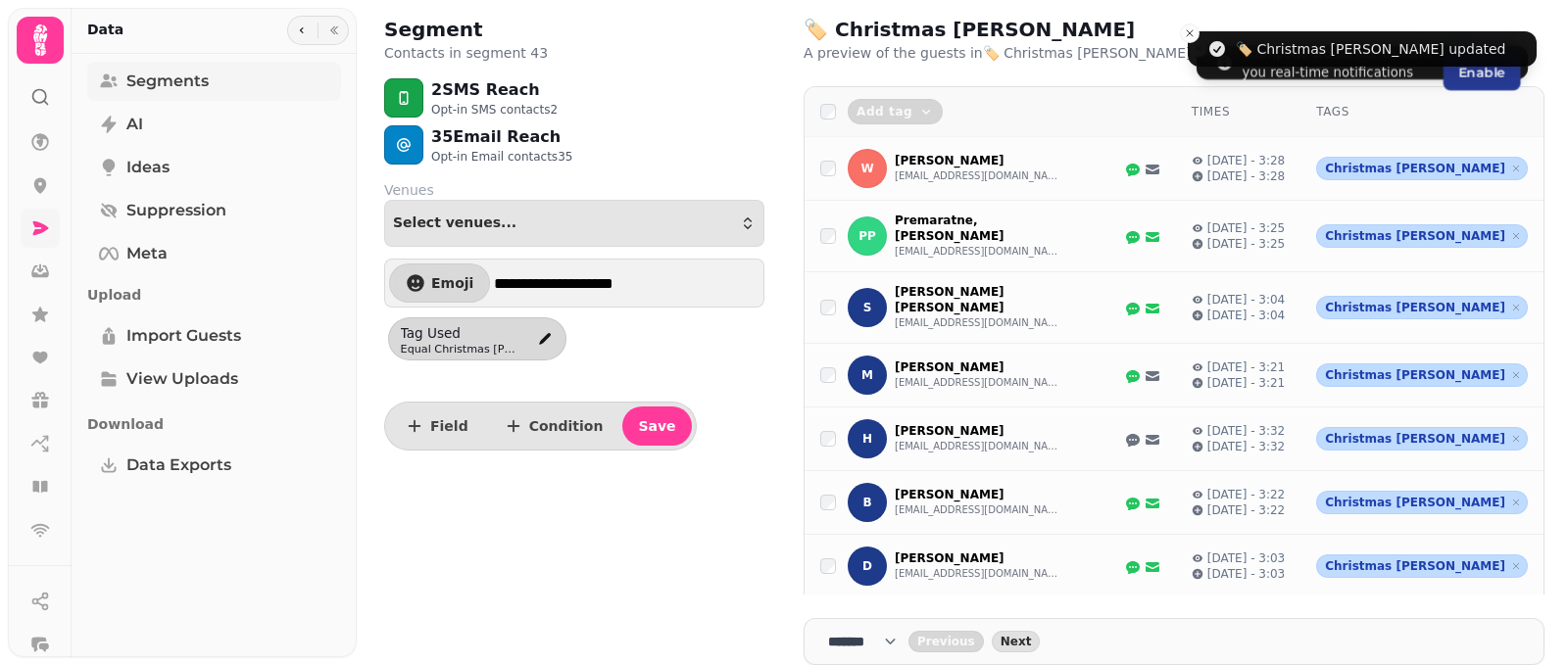
click at [164, 81] on span "Segments" at bounding box center [167, 81] width 82 height 24
